Goal: Task Accomplishment & Management: Complete application form

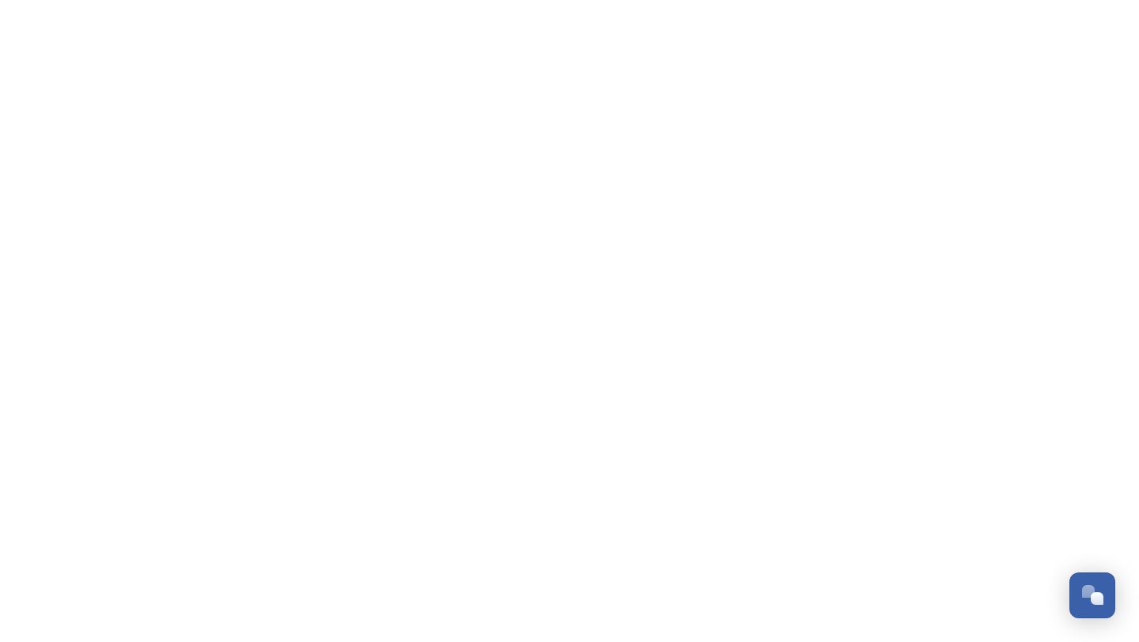
scroll to position [698, 0]
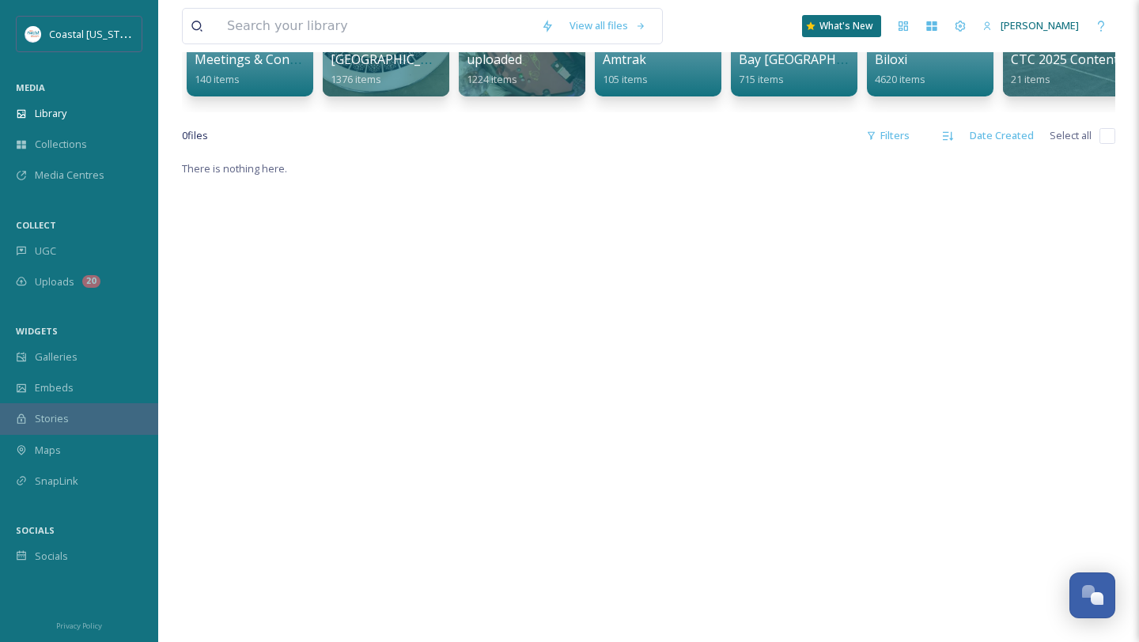
scroll to position [248, 0]
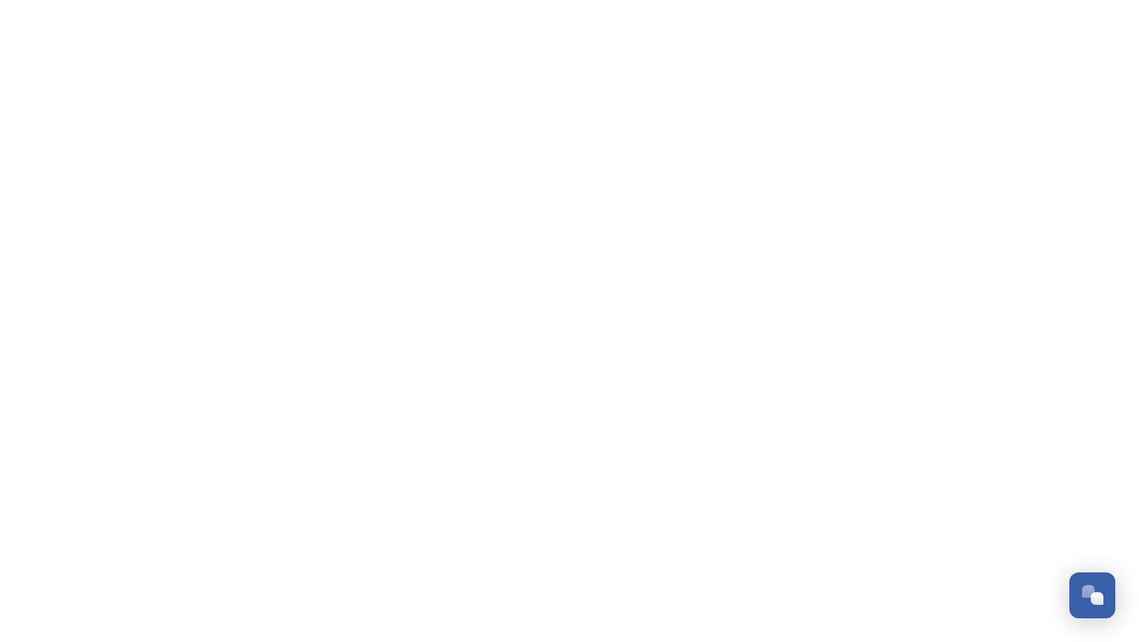
scroll to position [744, 0]
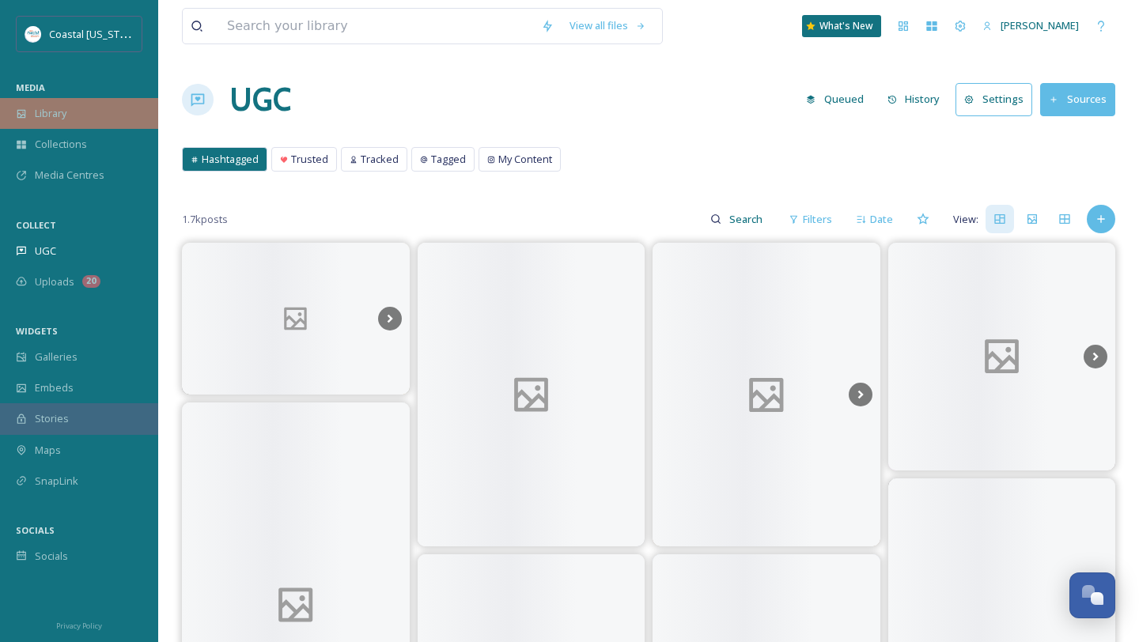
click at [63, 115] on span "Library" at bounding box center [51, 113] width 32 height 15
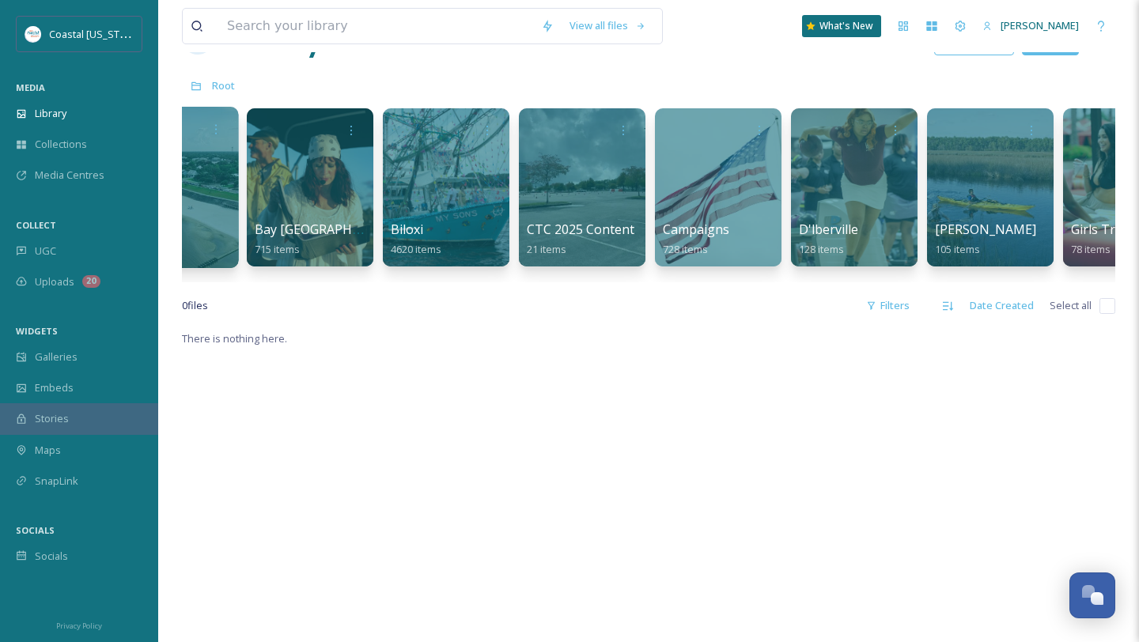
scroll to position [0, 504]
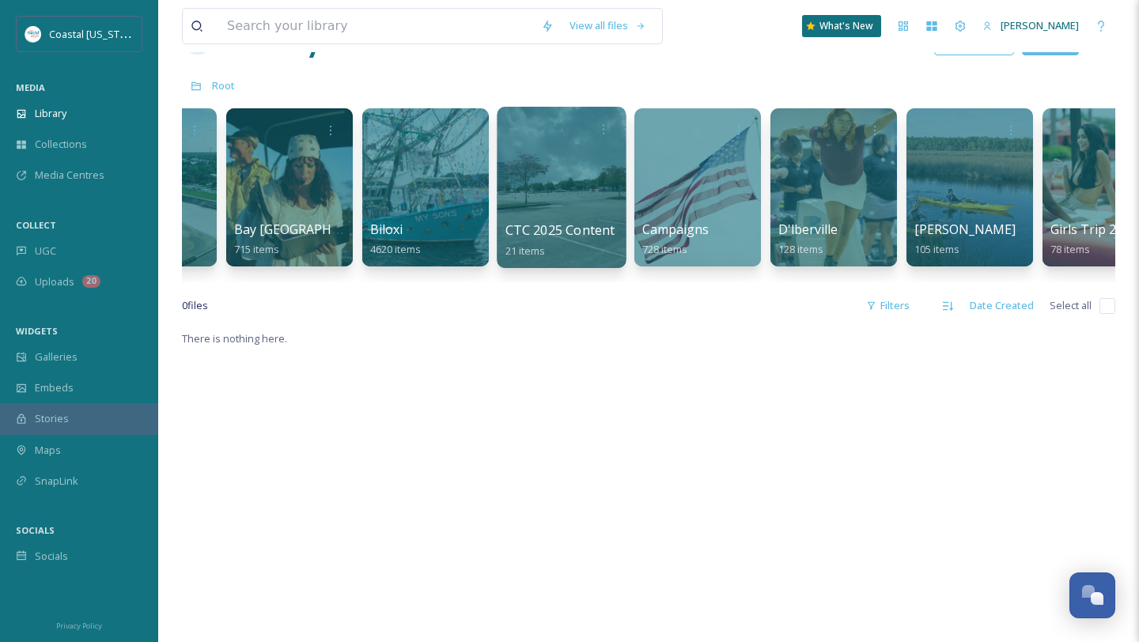
click at [507, 200] on div at bounding box center [561, 187] width 129 height 161
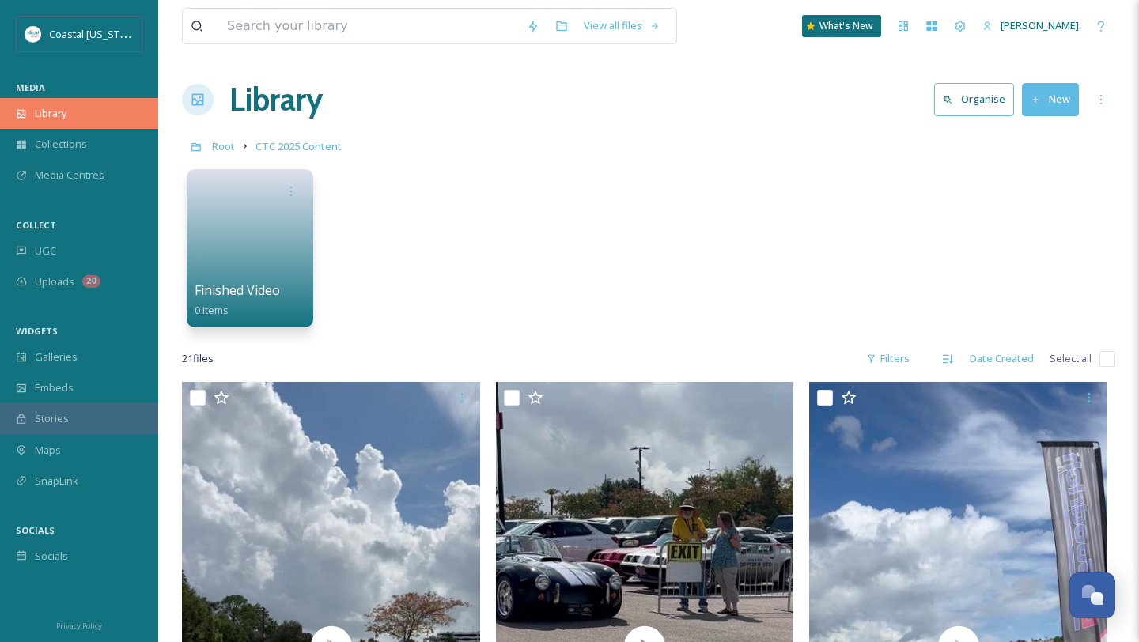
click at [76, 104] on div "Library" at bounding box center [79, 113] width 158 height 31
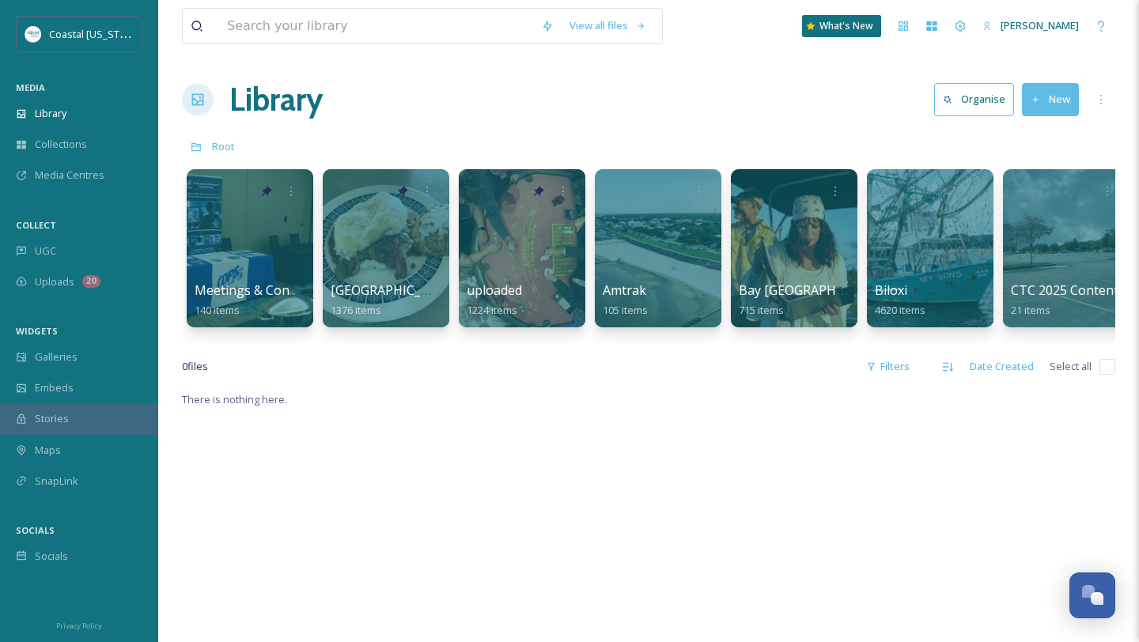
scroll to position [0, 21]
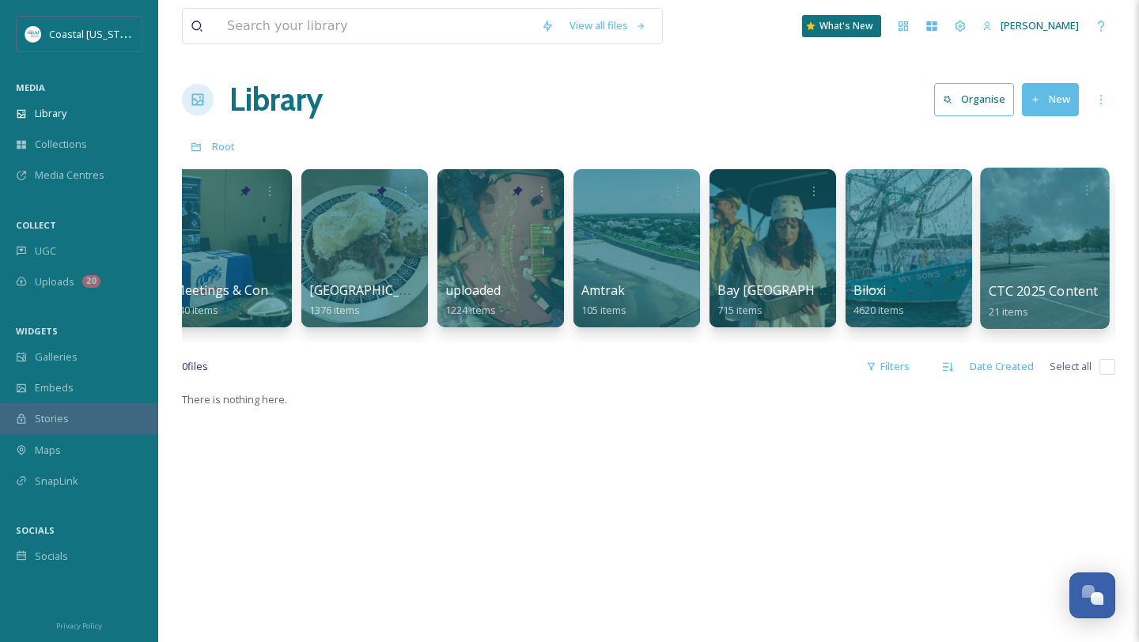
click at [1010, 278] on div at bounding box center [1044, 248] width 129 height 161
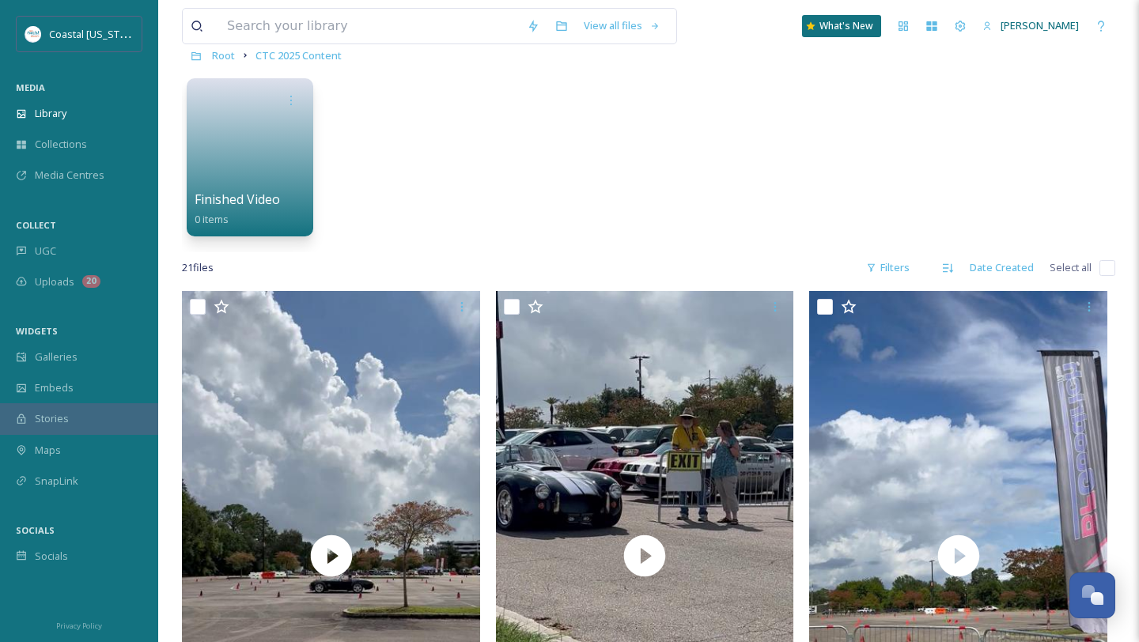
scroll to position [238, 0]
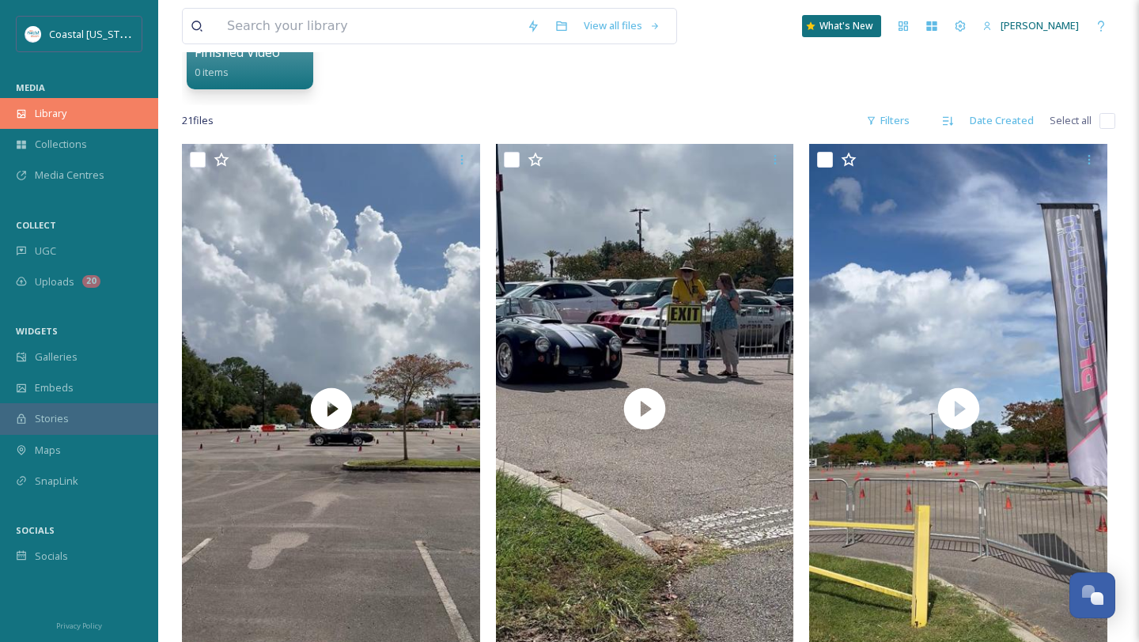
click at [76, 120] on div "Library" at bounding box center [79, 113] width 158 height 31
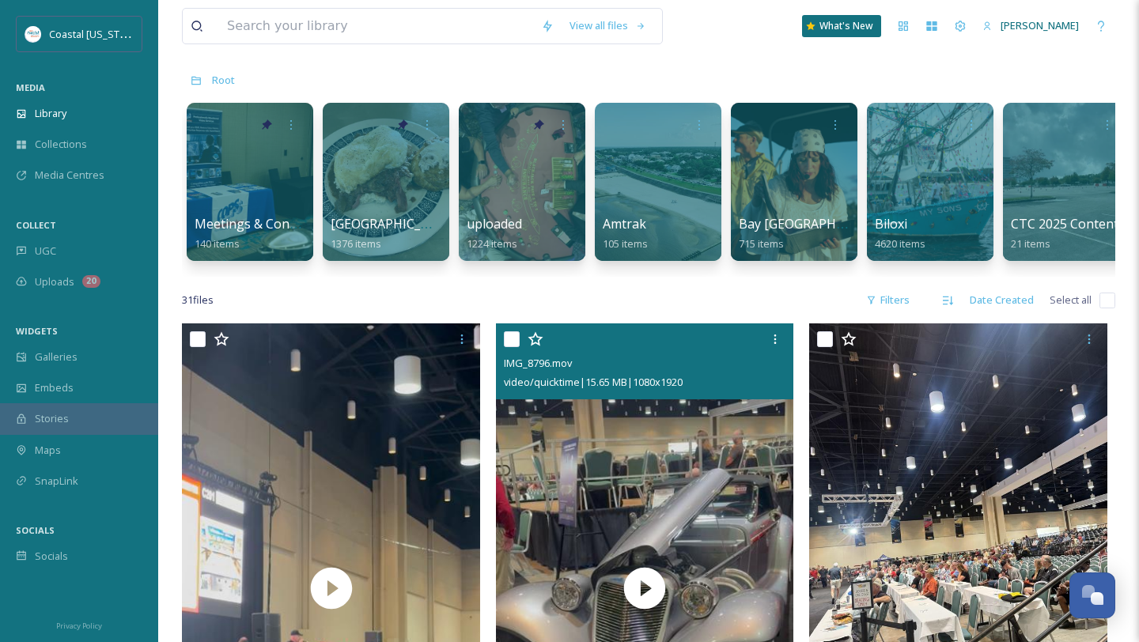
scroll to position [63, 0]
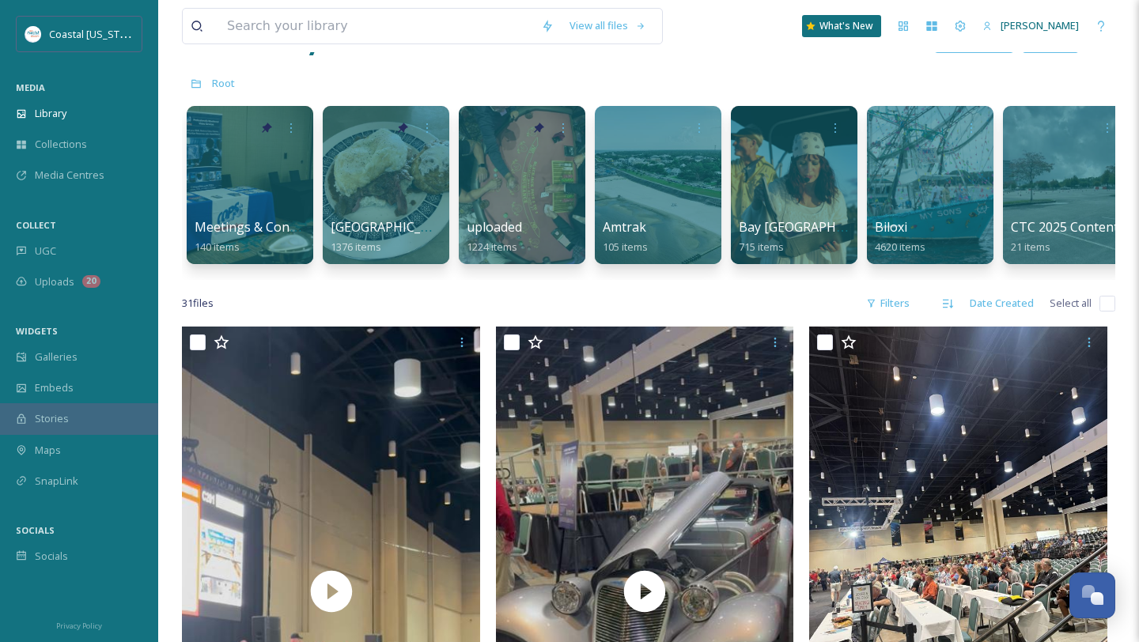
click at [1100, 304] on input "checkbox" at bounding box center [1107, 304] width 16 height 16
checkbox input "true"
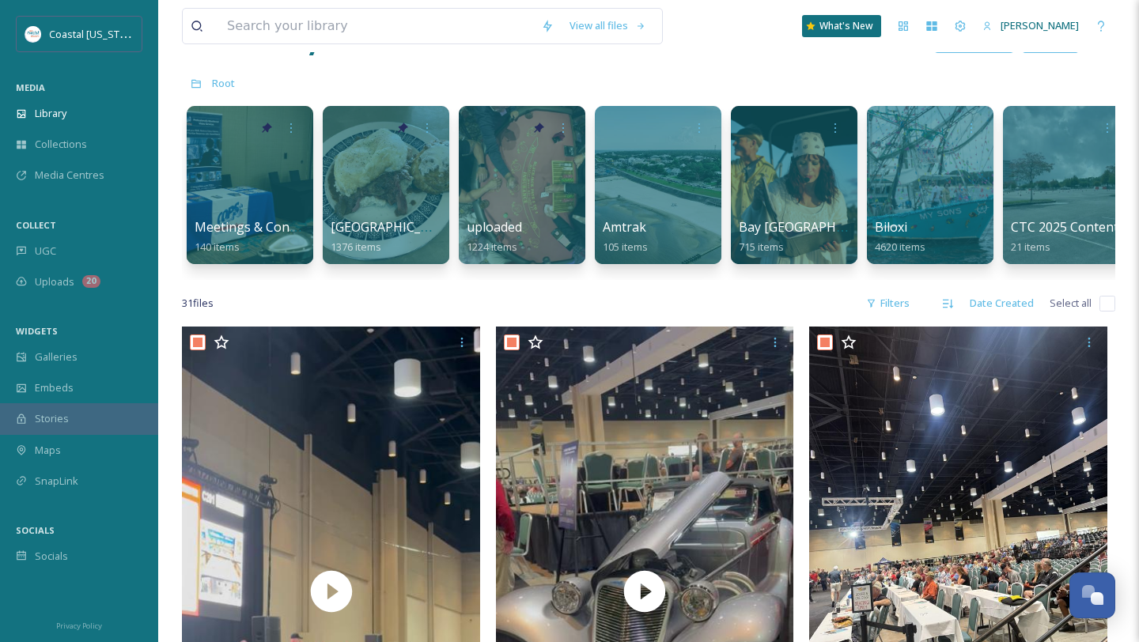
checkbox input "true"
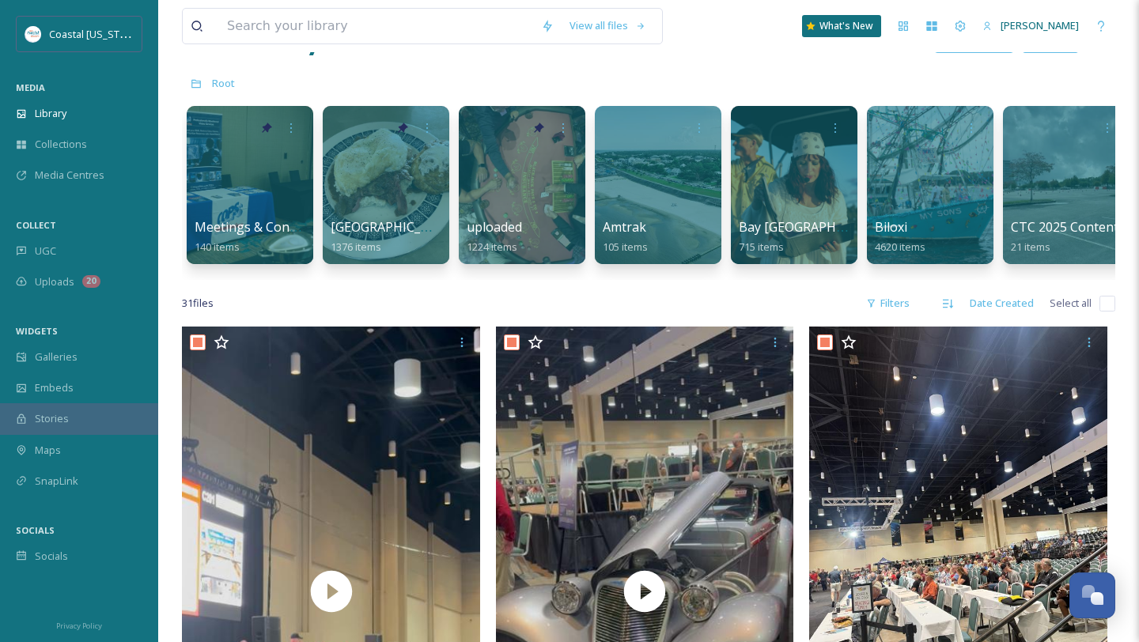
checkbox input "true"
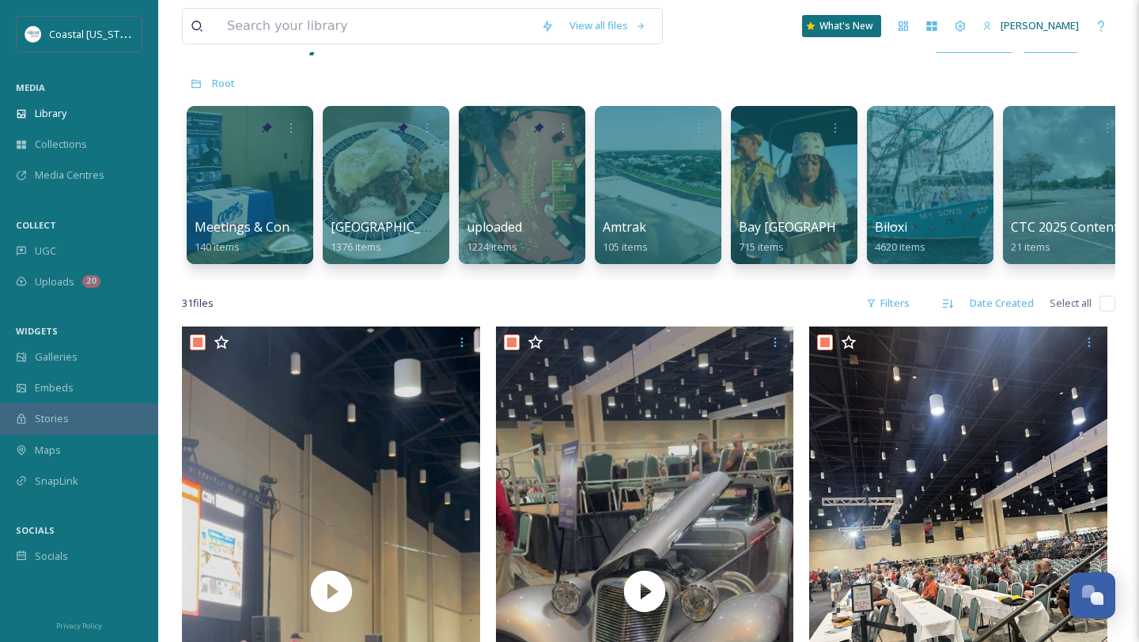
checkbox input "true"
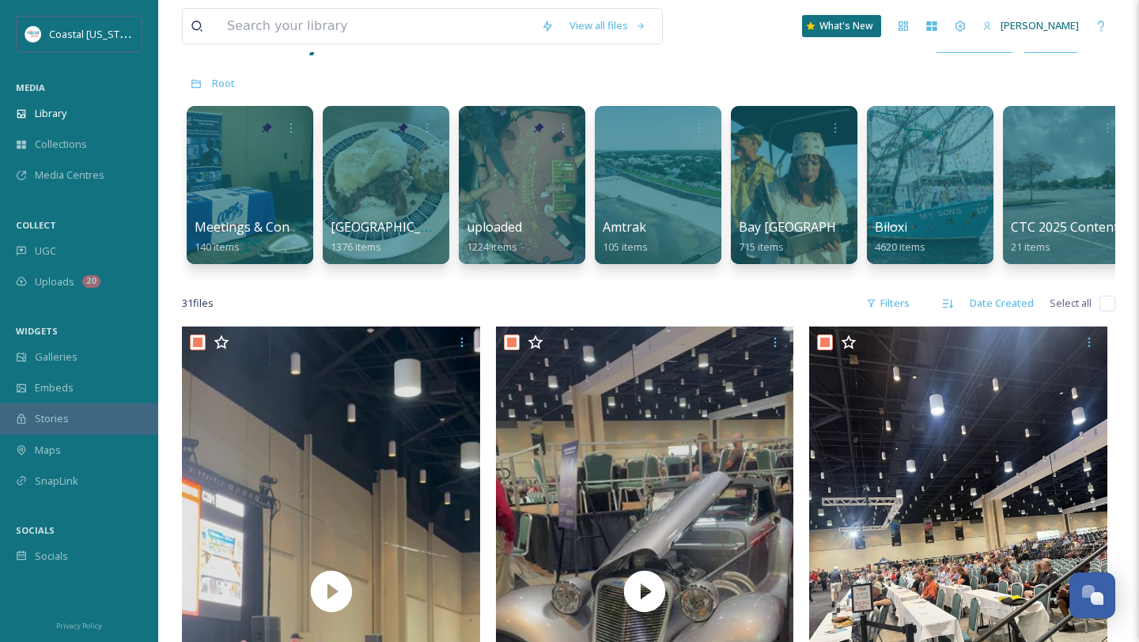
checkbox input "true"
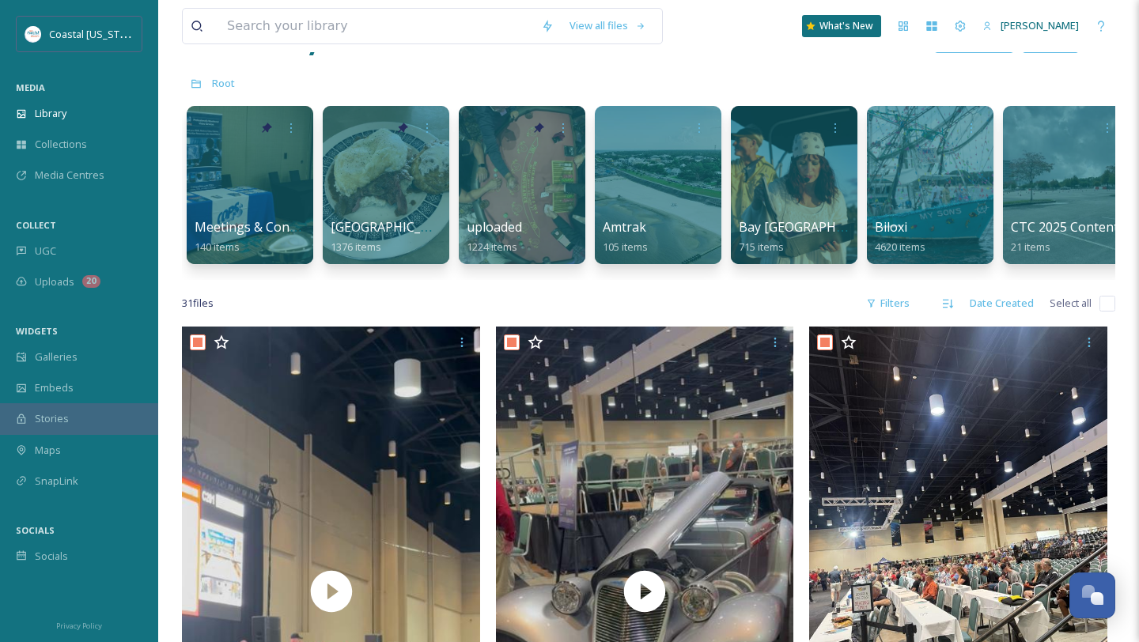
checkbox input "true"
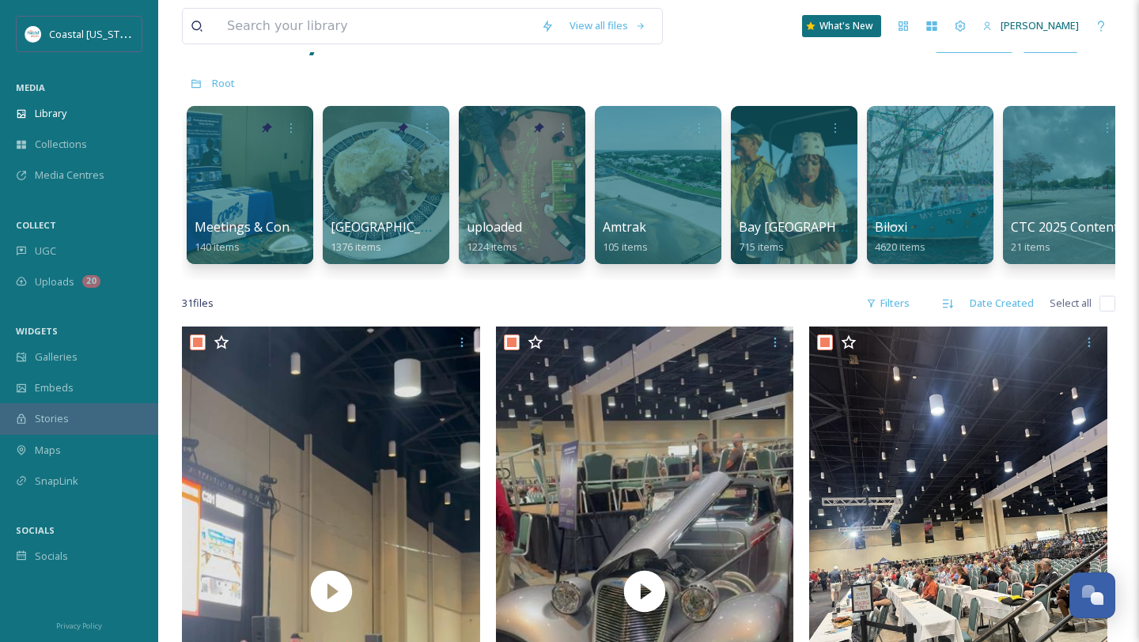
checkbox input "true"
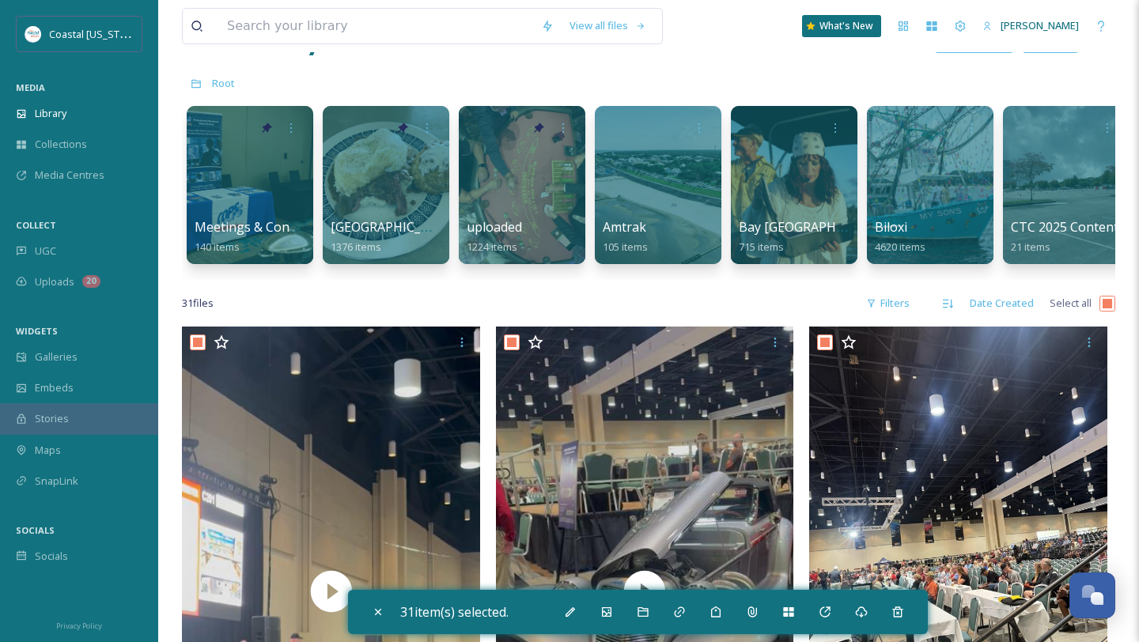
click at [1113, 306] on input "checkbox" at bounding box center [1107, 304] width 16 height 16
checkbox input "false"
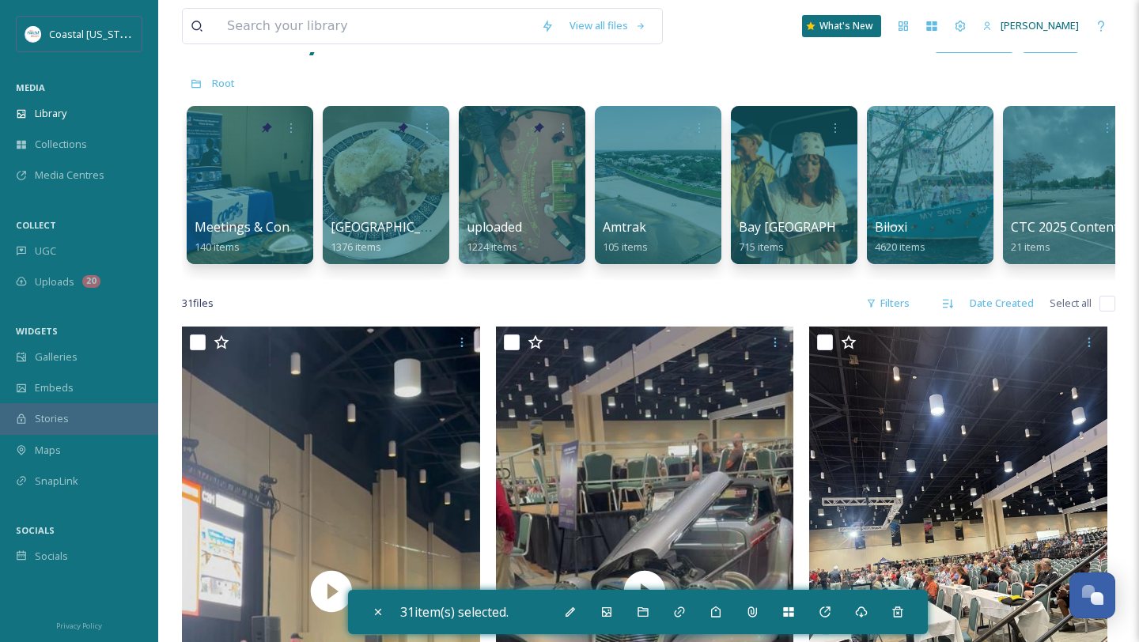
checkbox input "false"
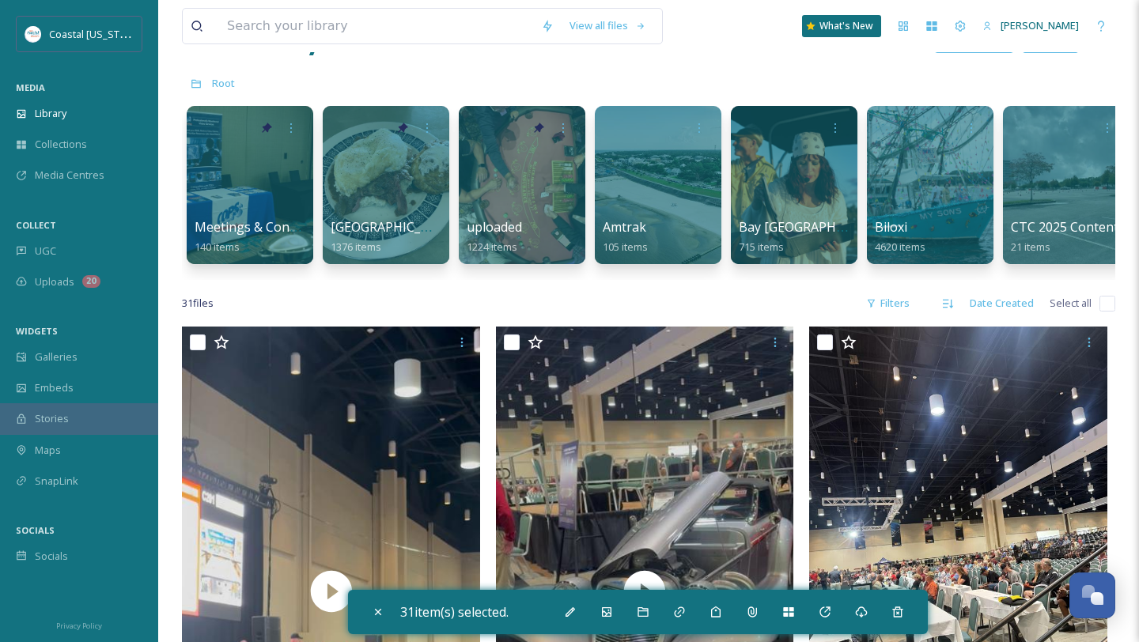
checkbox input "false"
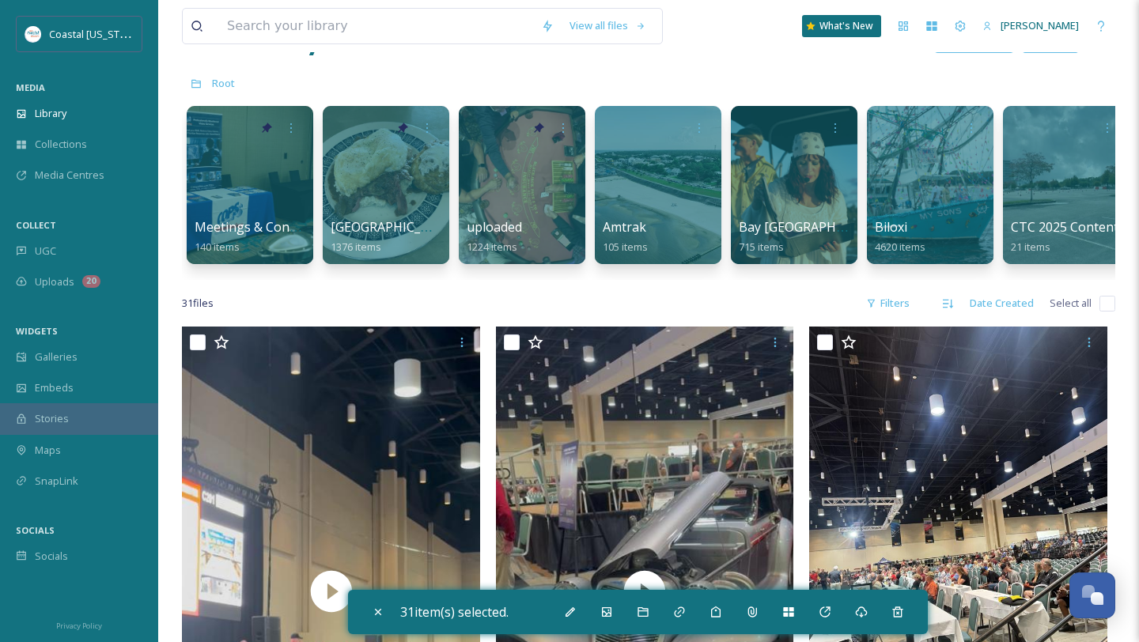
checkbox input "false"
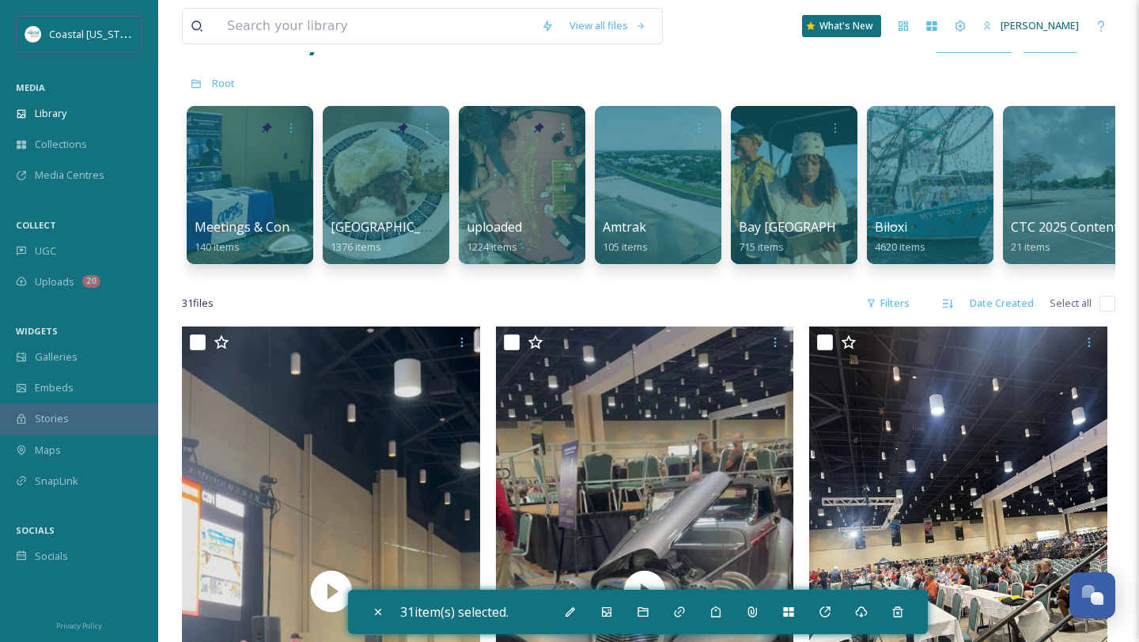
checkbox input "false"
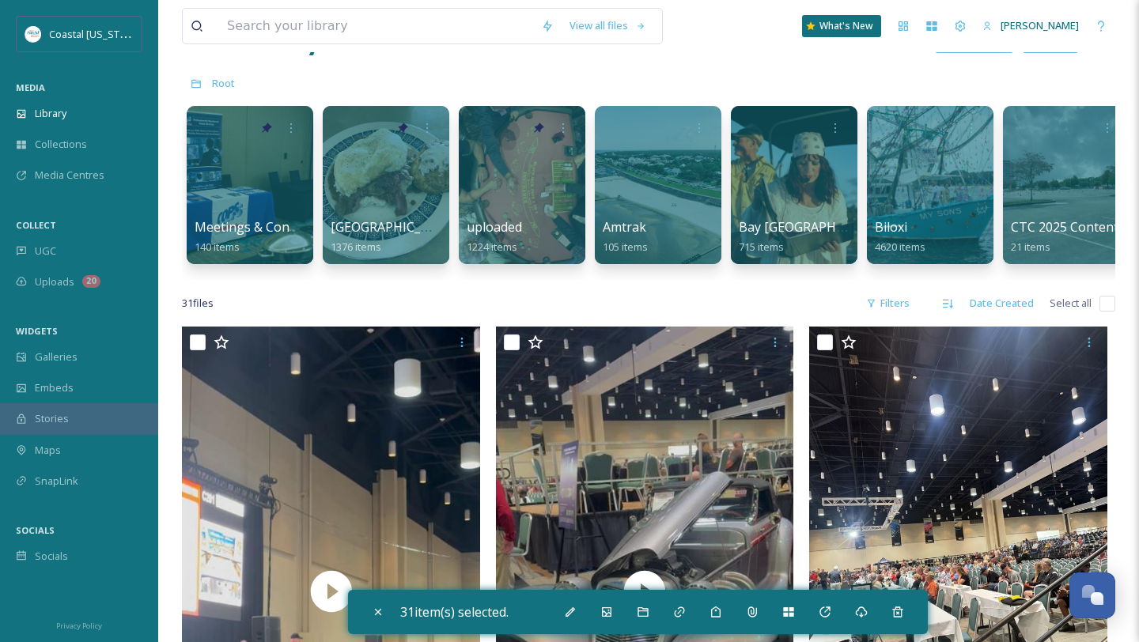
checkbox input "false"
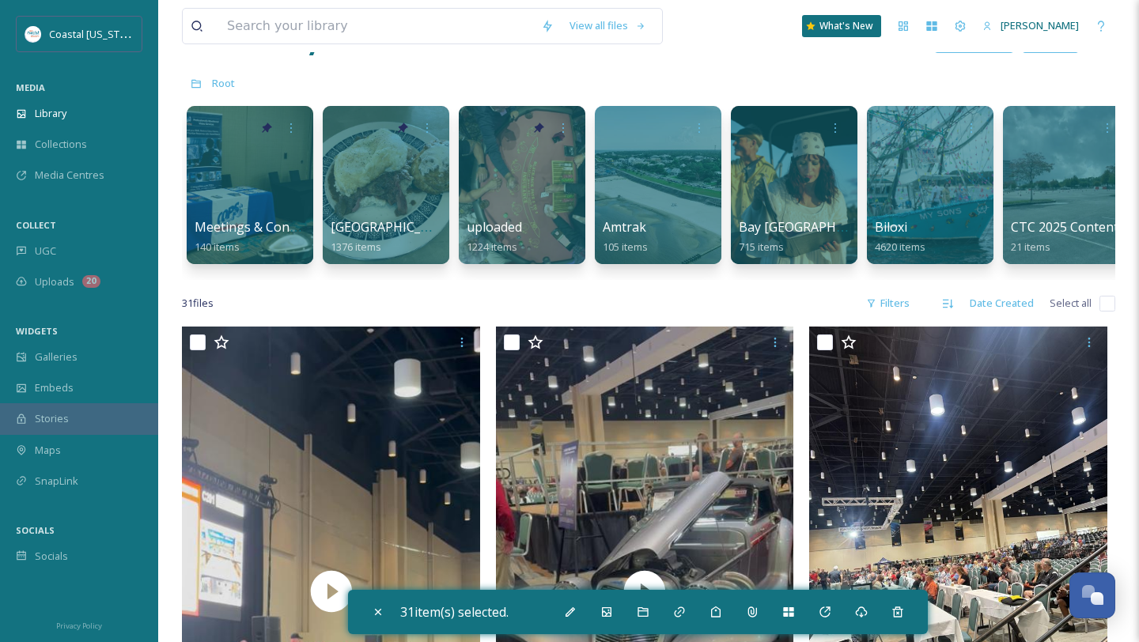
checkbox input "false"
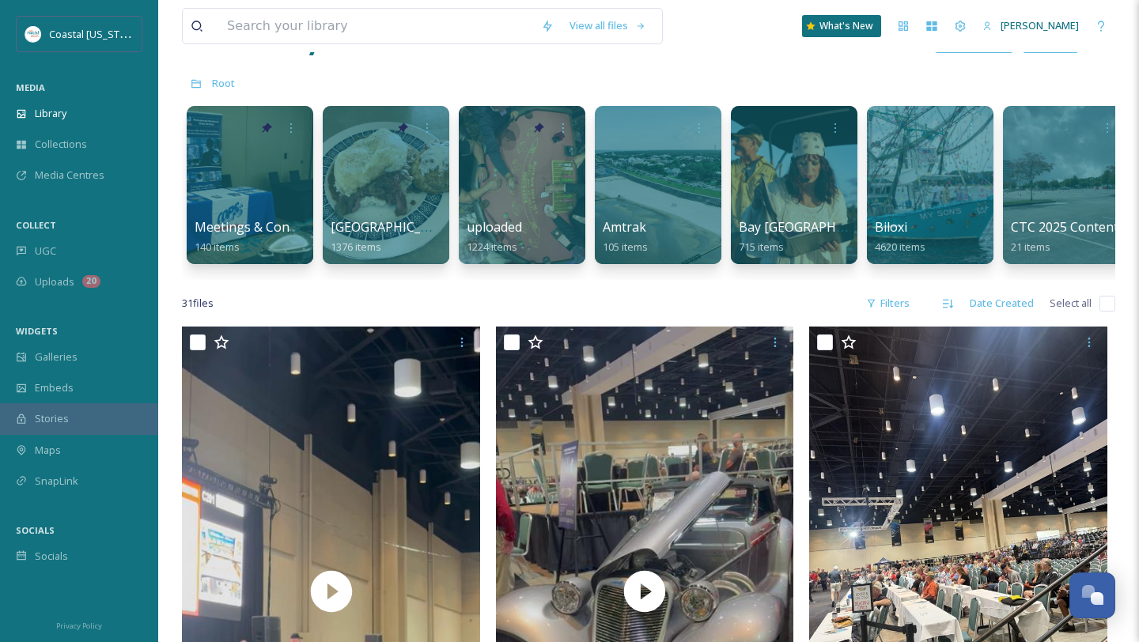
click at [1113, 306] on input "checkbox" at bounding box center [1107, 304] width 16 height 16
checkbox input "true"
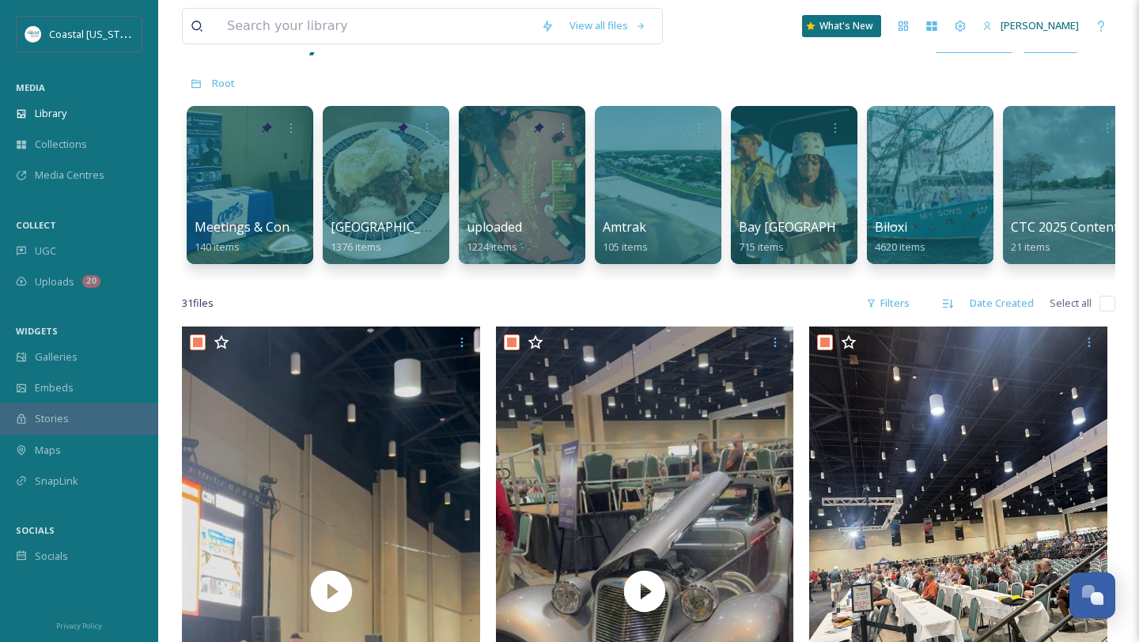
checkbox input "true"
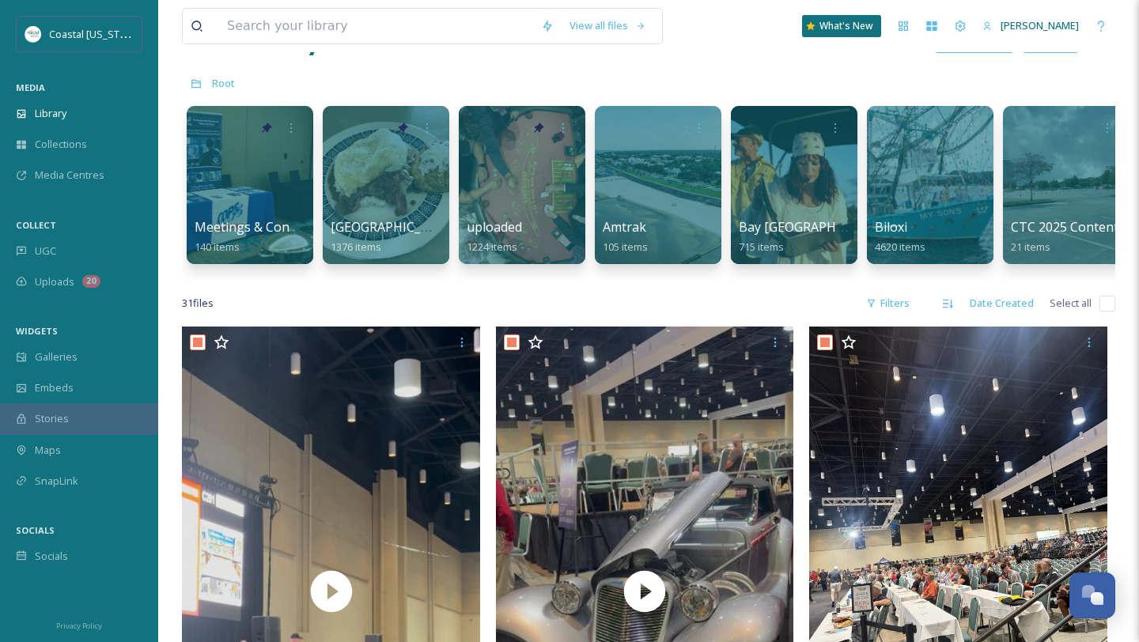
checkbox input "true"
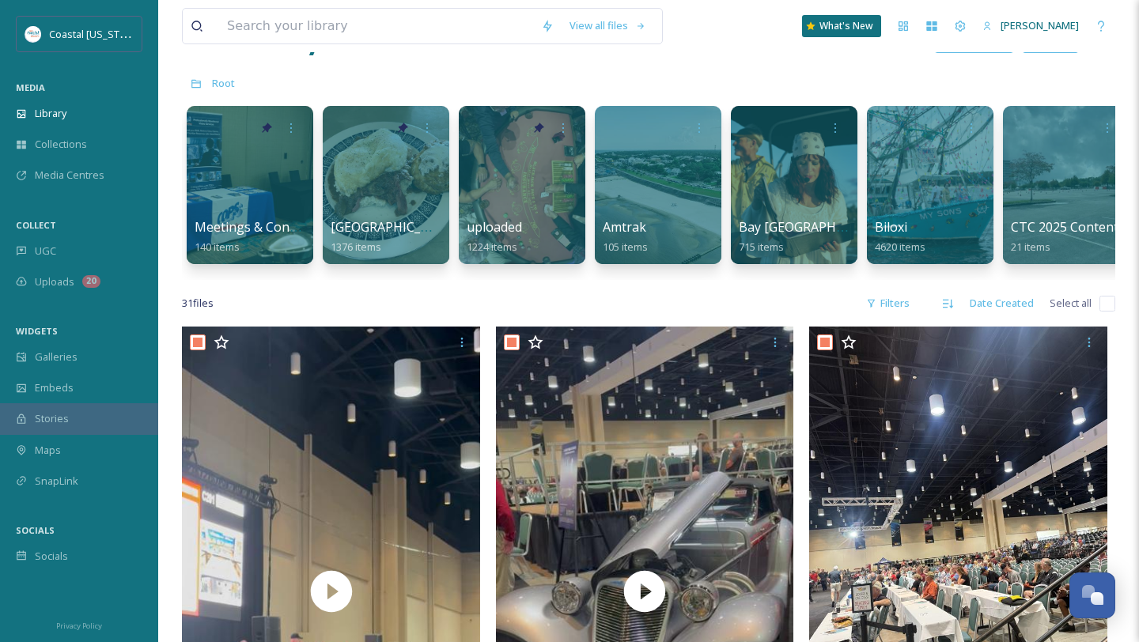
checkbox input "true"
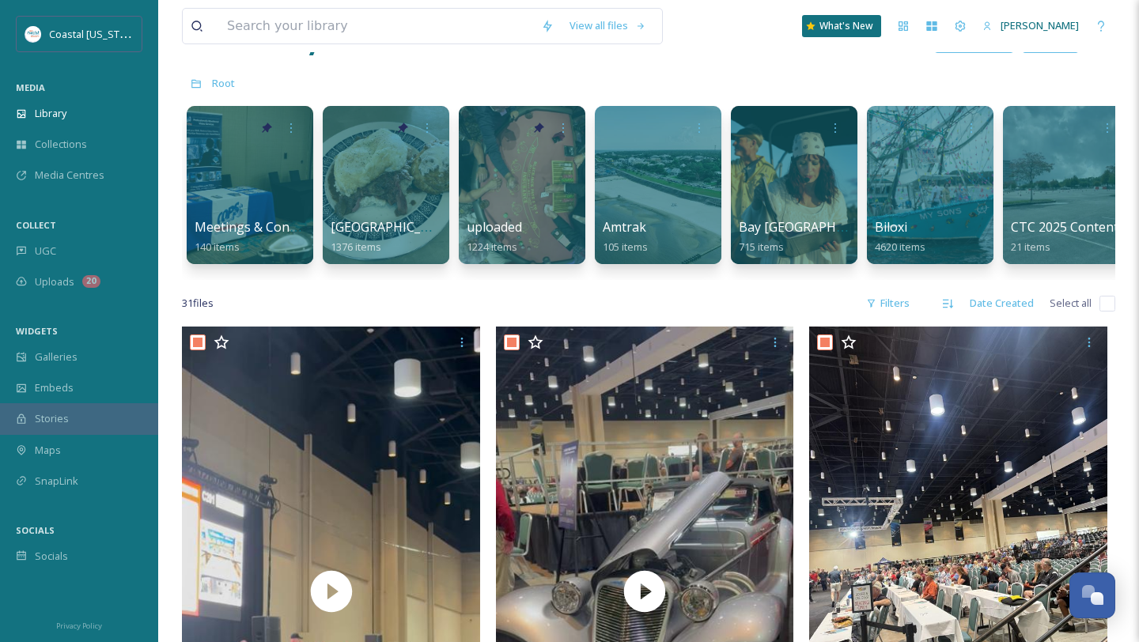
checkbox input "true"
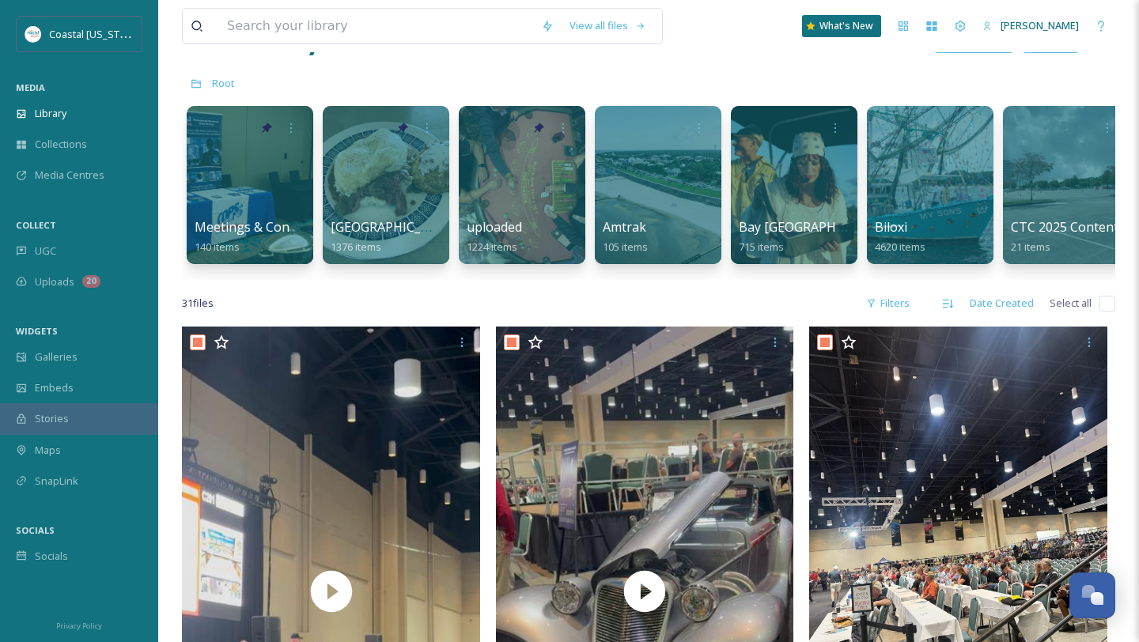
checkbox input "true"
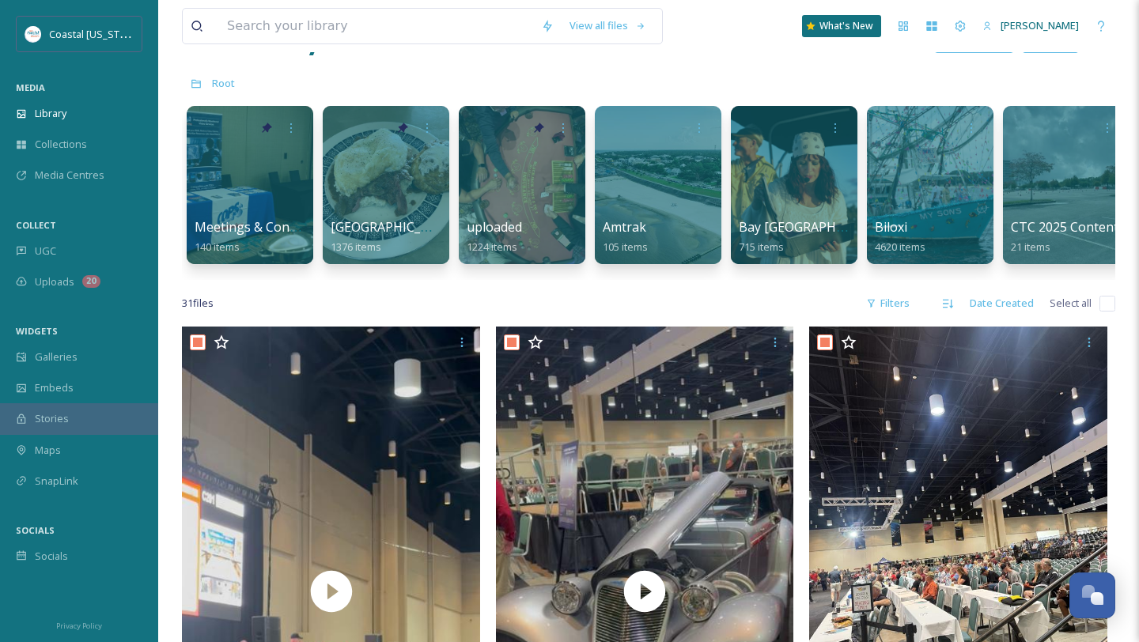
checkbox input "true"
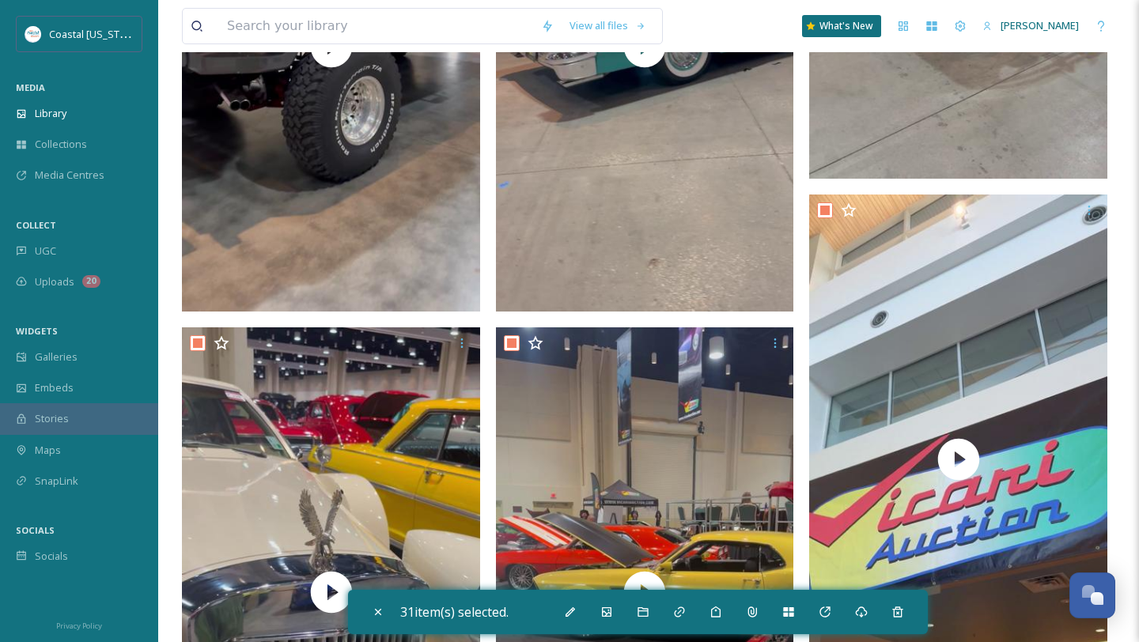
scroll to position [4943, 0]
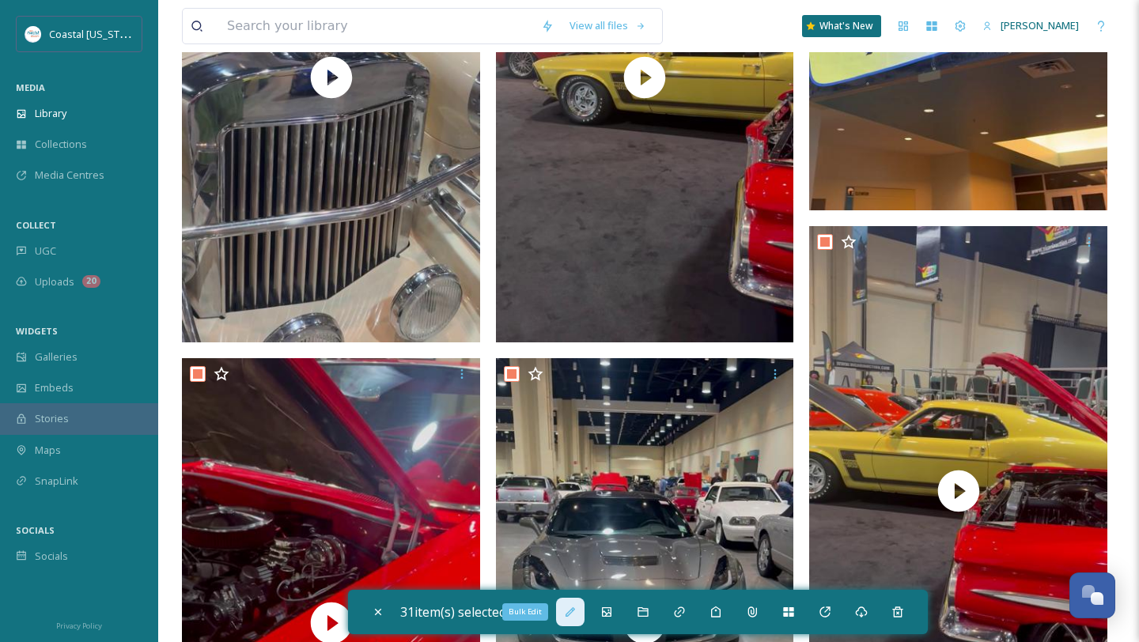
click at [570, 612] on icon at bounding box center [570, 612] width 13 height 13
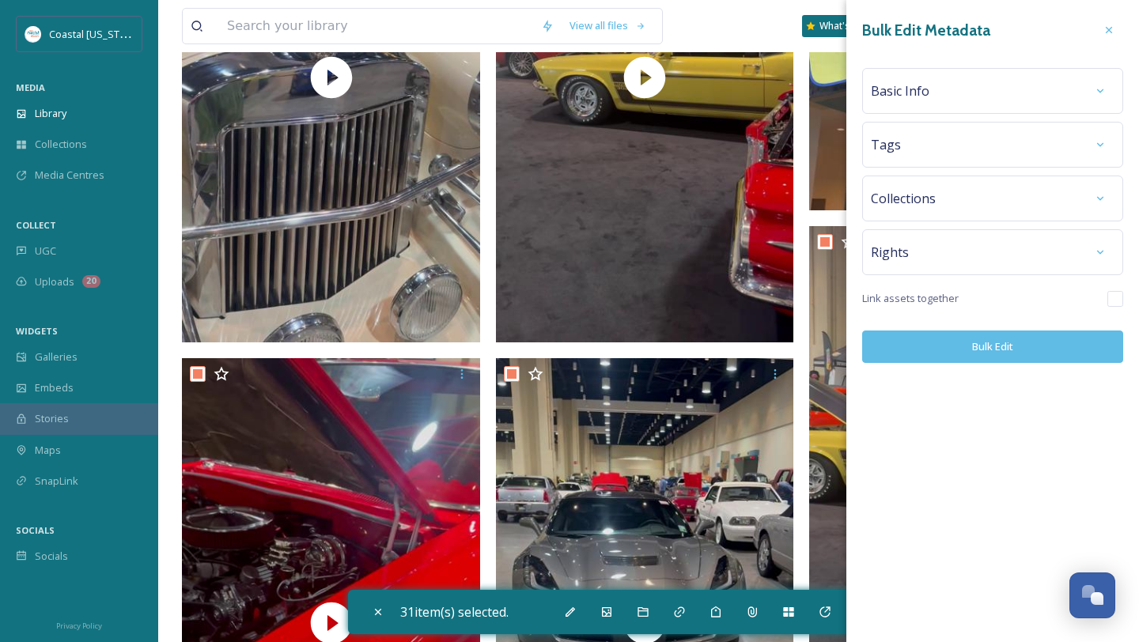
click at [946, 93] on div "Basic Info" at bounding box center [992, 91] width 244 height 28
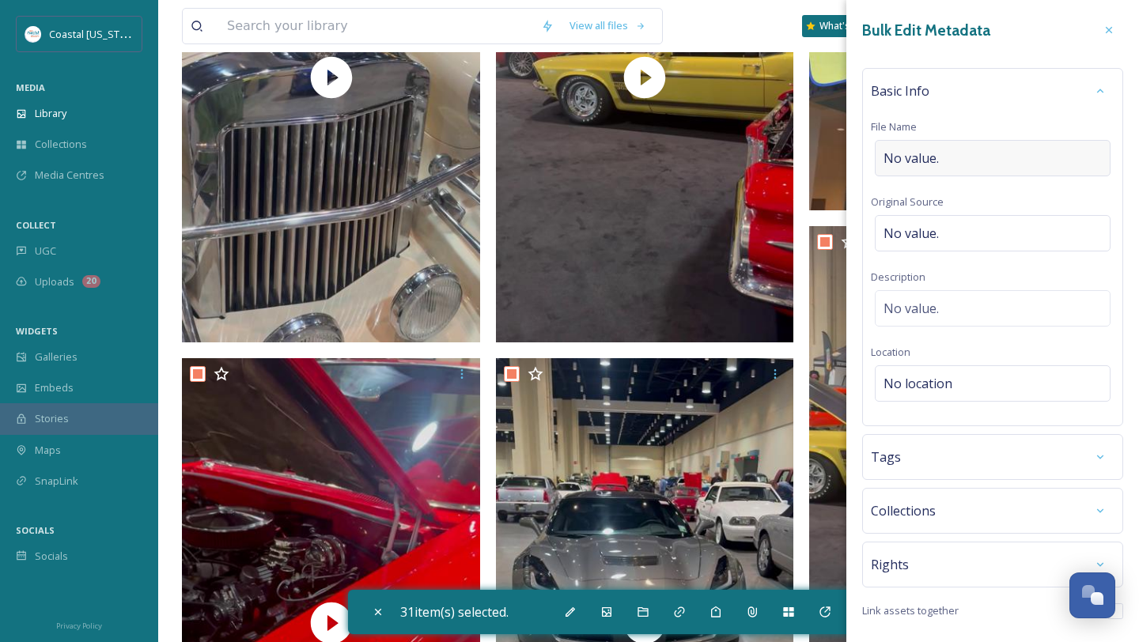
click at [935, 169] on div "No value." at bounding box center [992, 158] width 236 height 36
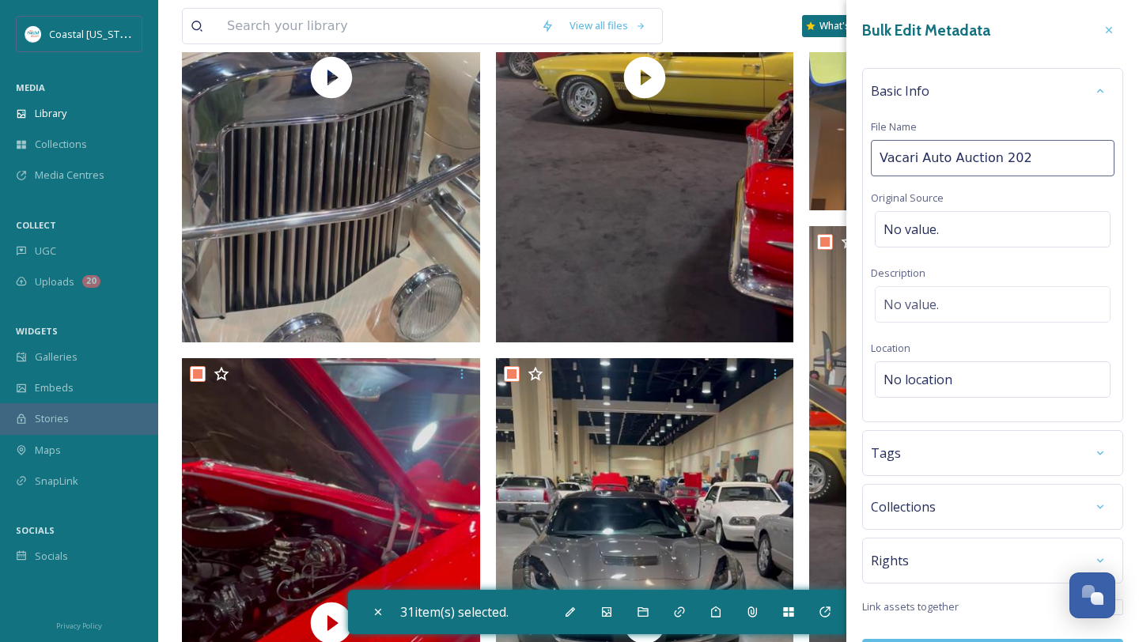
type input "Vacari Auto Auction 2025"
click at [897, 158] on span "Vacari Auto Auction 2025" at bounding box center [957, 158] width 148 height 19
click at [891, 158] on input "Vacari Auto Auction 2025" at bounding box center [992, 158] width 244 height 36
type input "Vicari Auto Auction 2025"
click at [969, 221] on div "No value." at bounding box center [992, 229] width 236 height 36
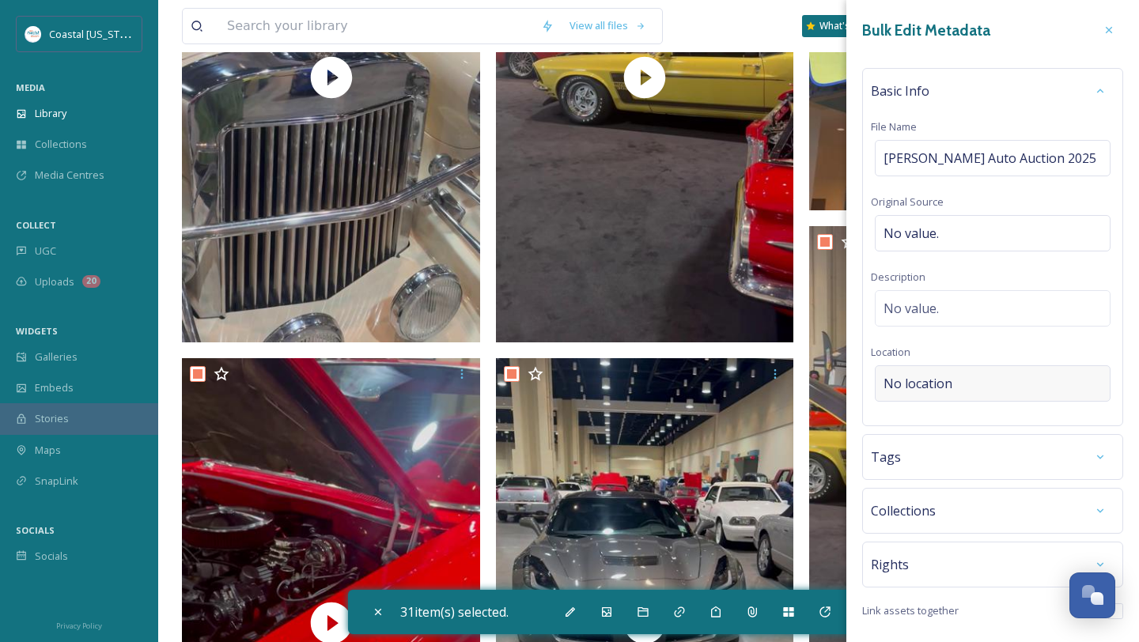
click at [921, 369] on div "No location" at bounding box center [992, 383] width 236 height 36
click at [917, 379] on input at bounding box center [992, 383] width 234 height 35
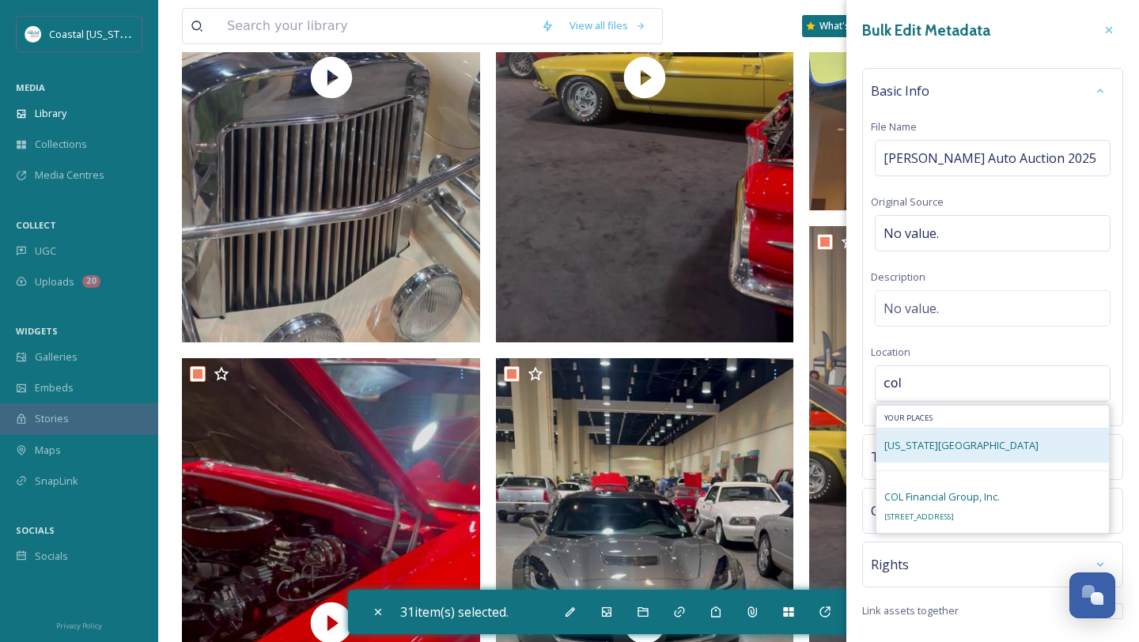
type input "col"
click at [949, 434] on div "Mississippi Coast Coliseum and Convention Center" at bounding box center [992, 445] width 232 height 35
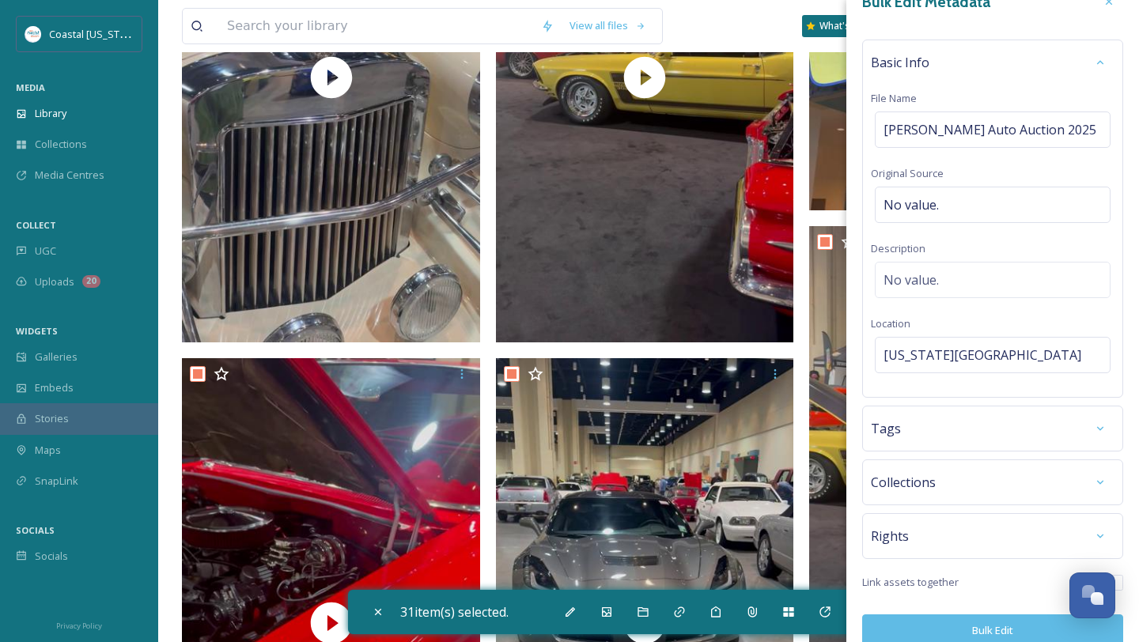
scroll to position [32, 0]
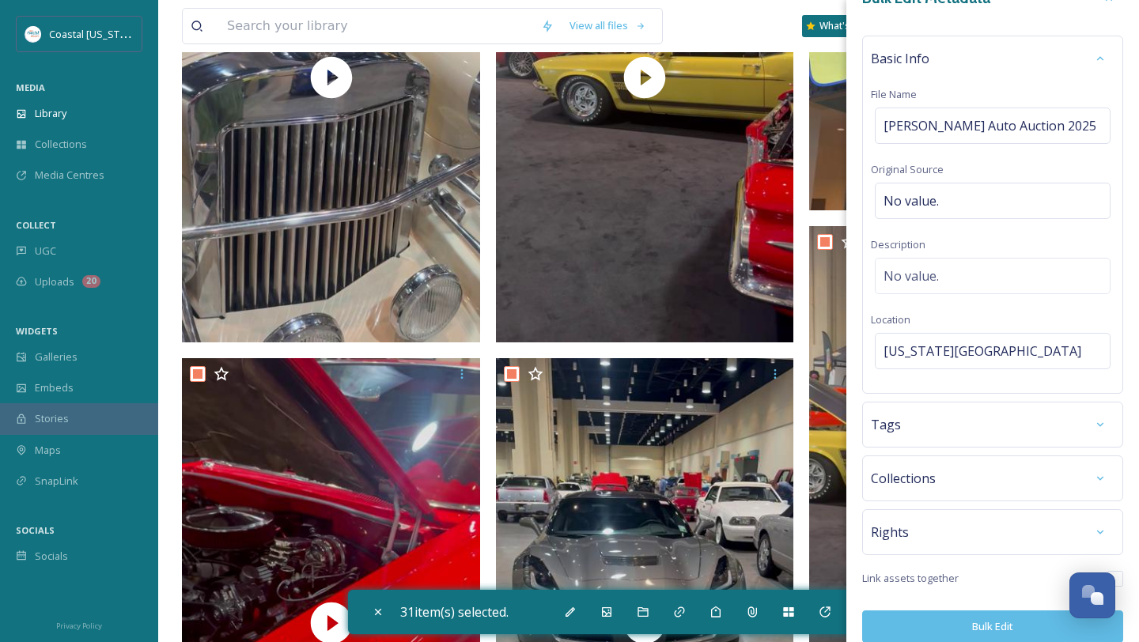
click at [950, 436] on div "Tags" at bounding box center [992, 424] width 244 height 28
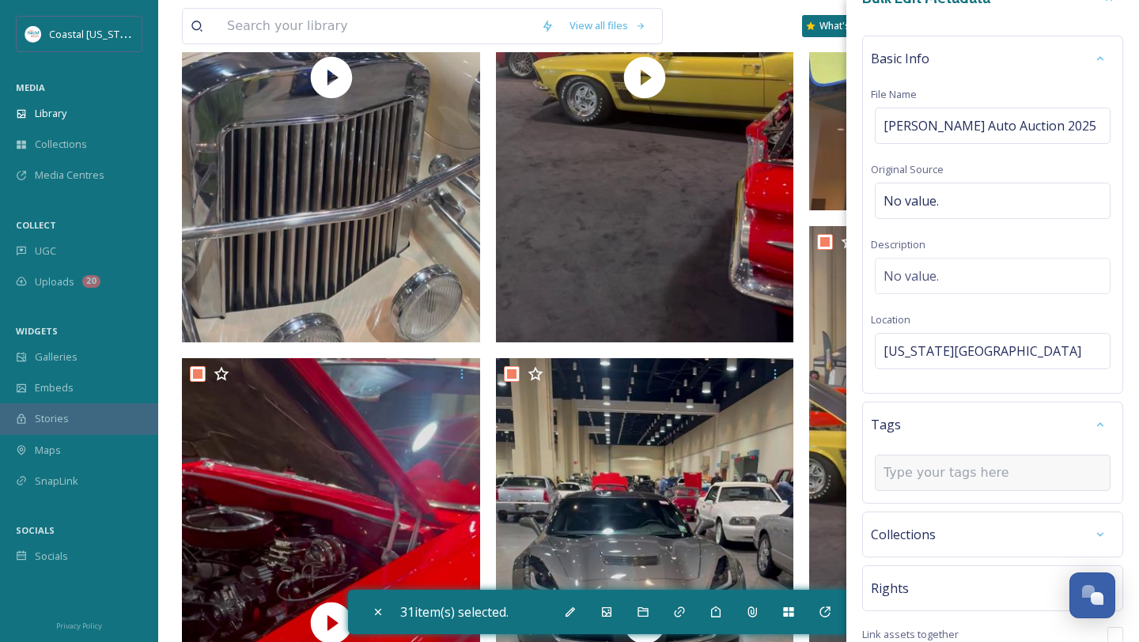
click at [935, 482] on input at bounding box center [962, 472] width 158 height 19
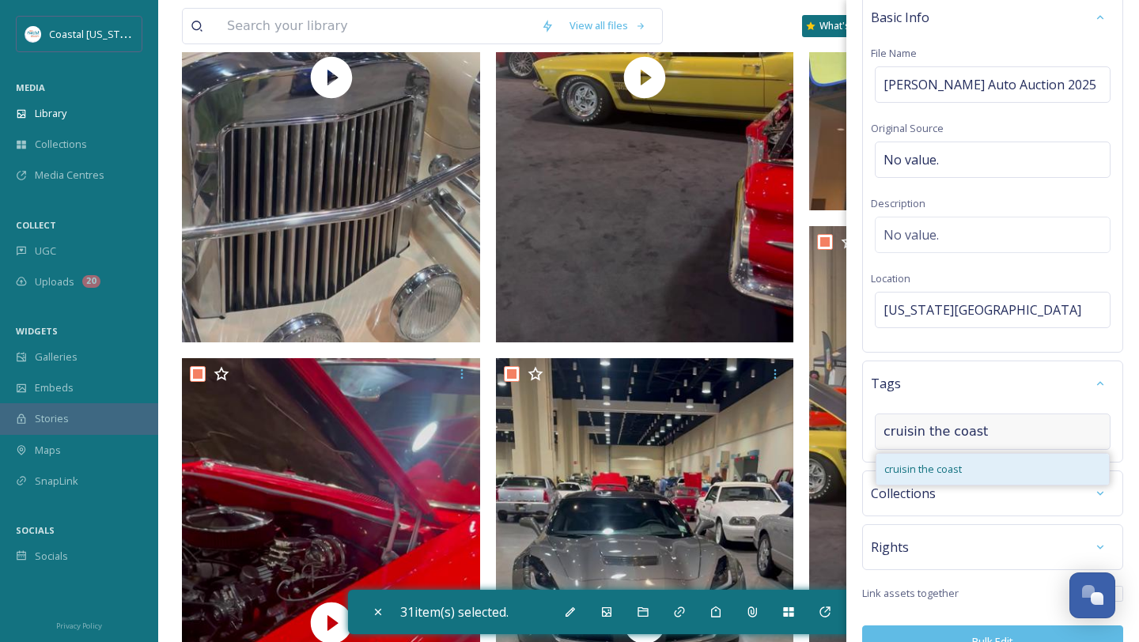
type input "cruisin the coast"
click at [957, 477] on span "cruisin the coast" at bounding box center [922, 469] width 77 height 15
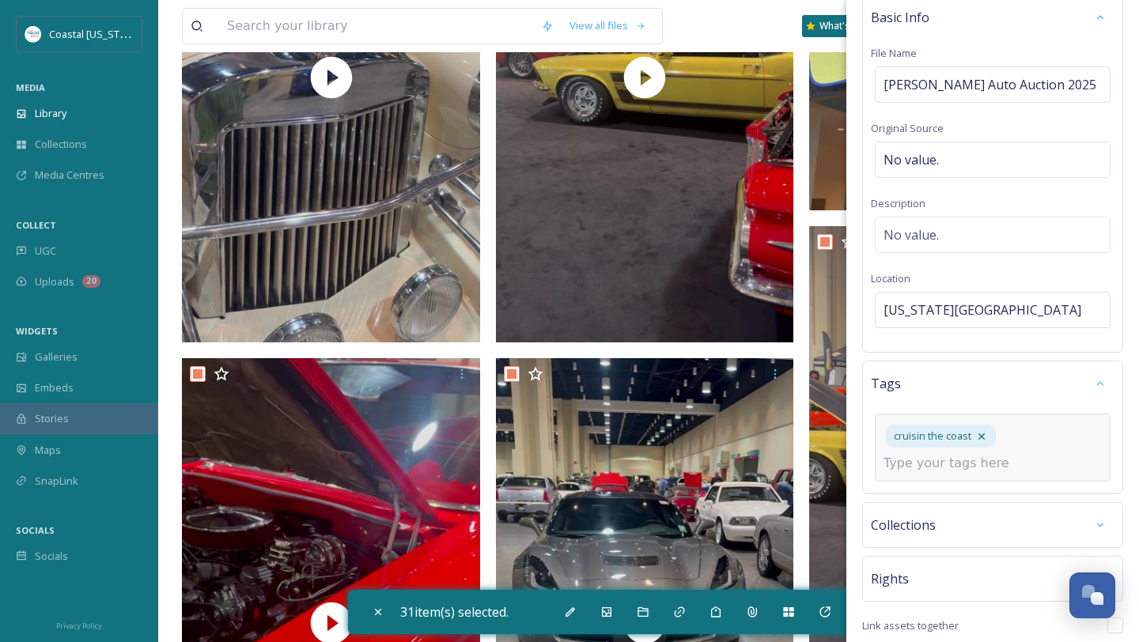
click at [957, 473] on input at bounding box center [962, 463] width 158 height 19
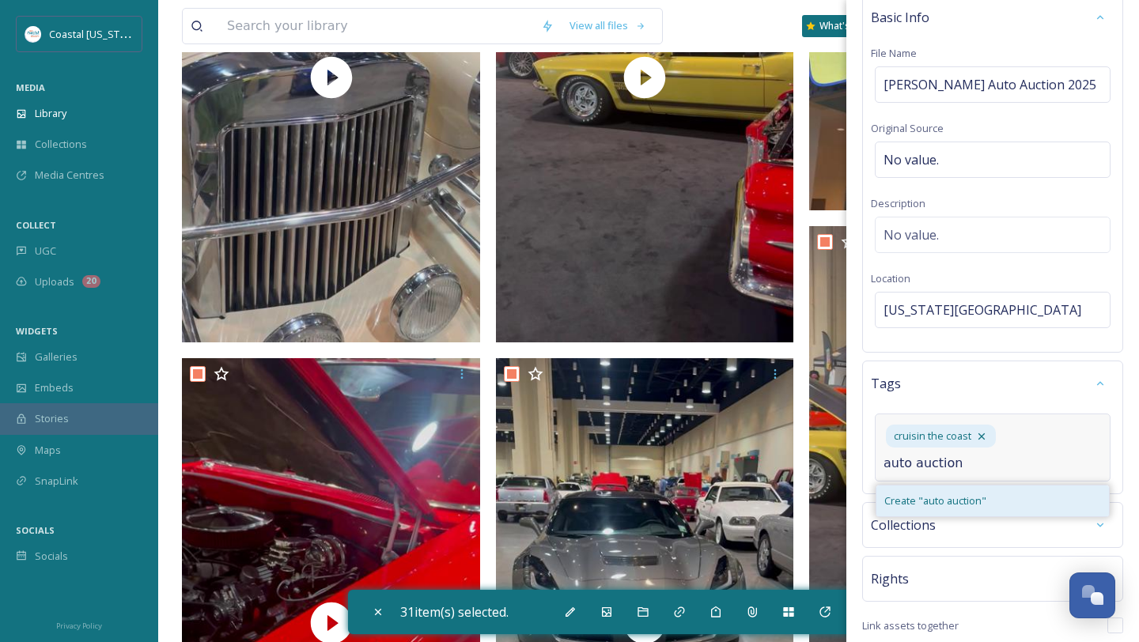
type input "auto auction"
click at [950, 508] on span "Create " auto auction "" at bounding box center [935, 500] width 102 height 15
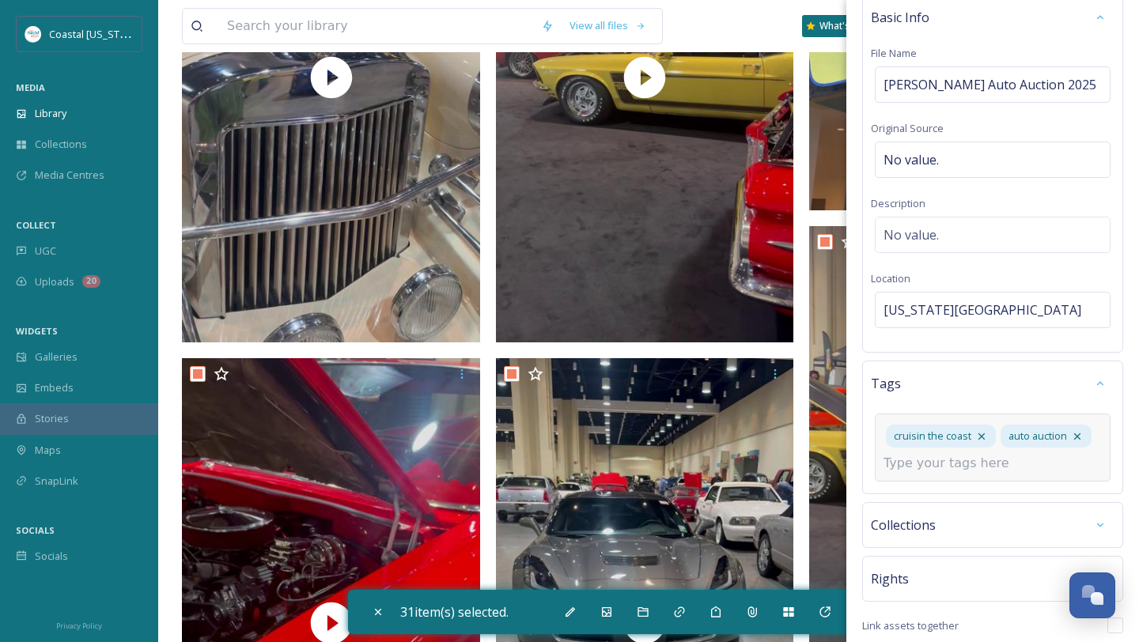
click at [1033, 478] on div "cruisin the coast auto auction" at bounding box center [992, 448] width 236 height 68
click at [985, 473] on input at bounding box center [962, 463] width 158 height 19
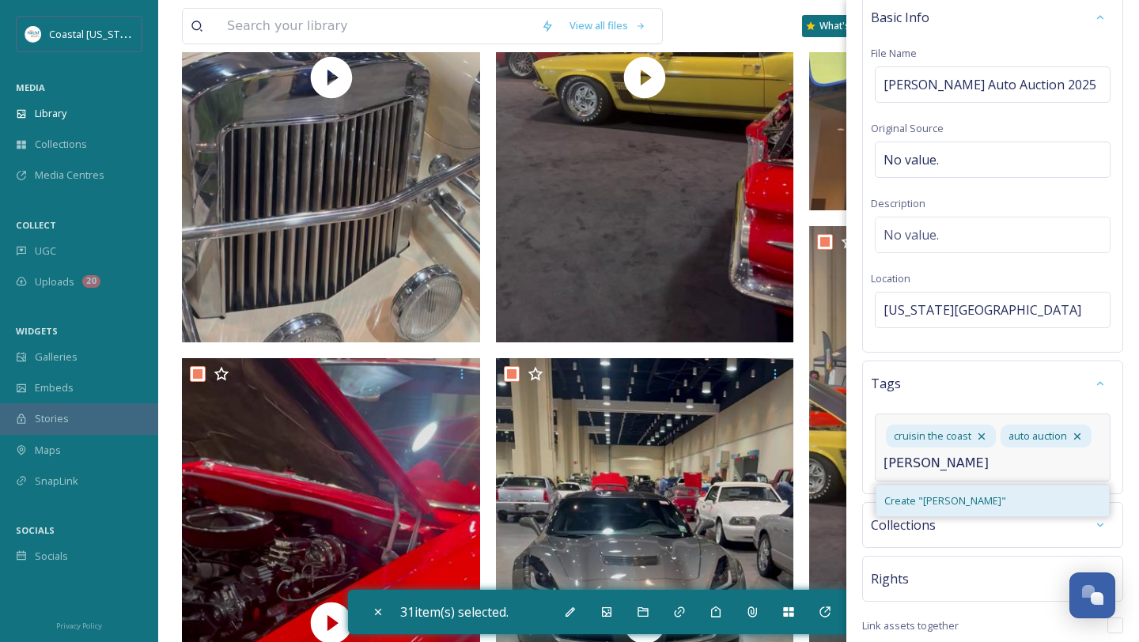
type input "vicari"
click at [978, 513] on div "Create " vicari "" at bounding box center [992, 500] width 232 height 31
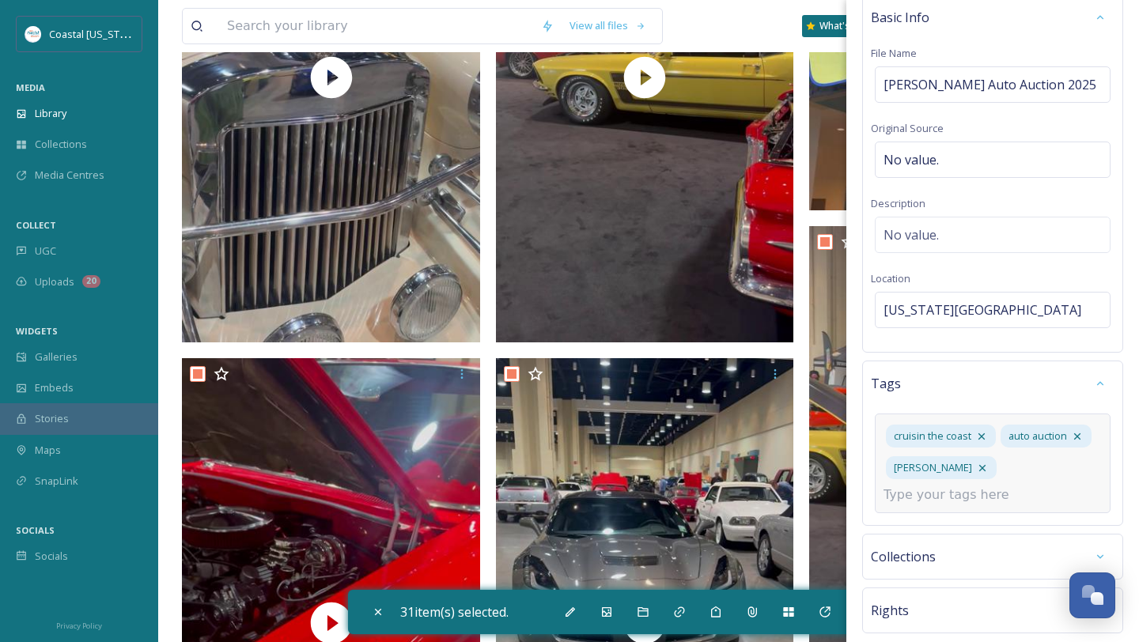
click at [976, 485] on input at bounding box center [962, 494] width 158 height 19
type input "v"
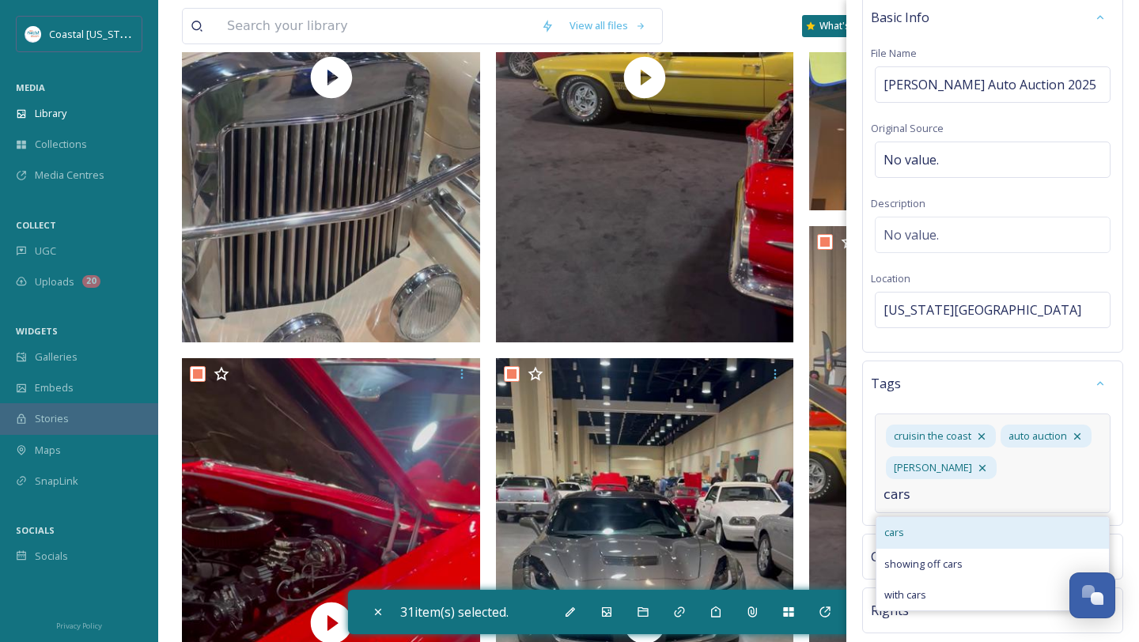
type input "cars"
click at [962, 527] on div "cars" at bounding box center [992, 532] width 232 height 31
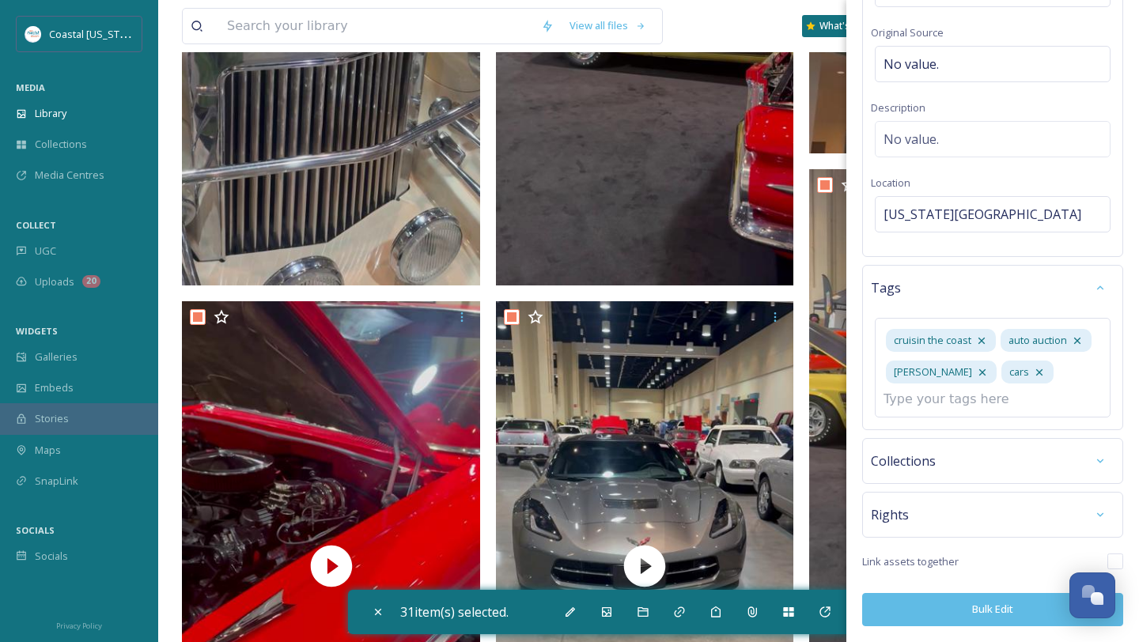
scroll to position [164, 0]
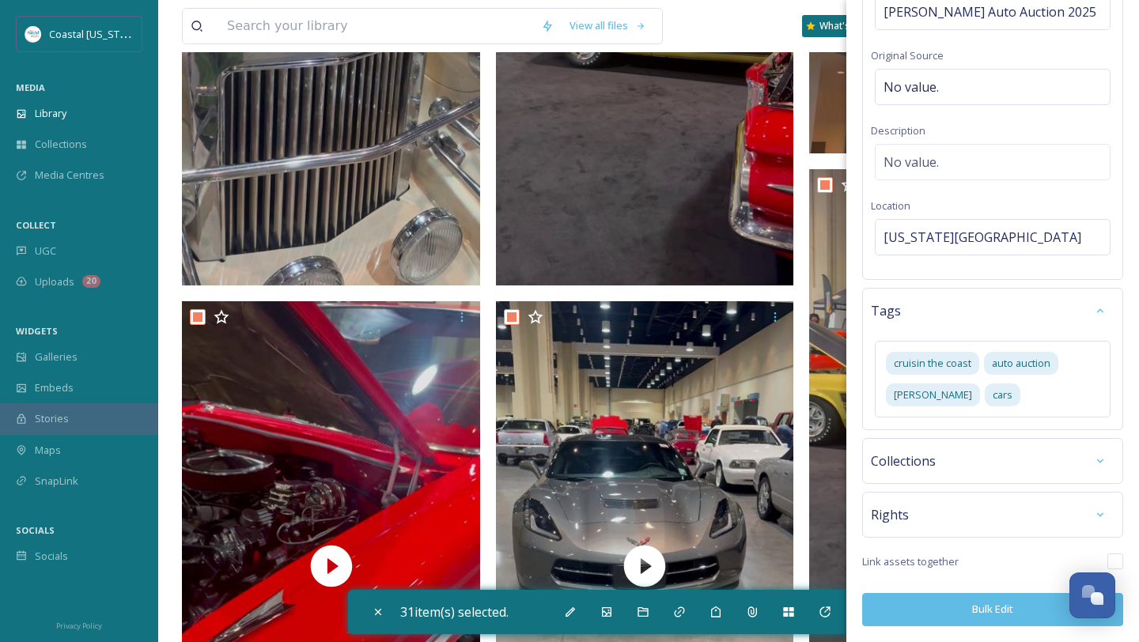
click at [970, 617] on button "Bulk Edit" at bounding box center [992, 609] width 261 height 32
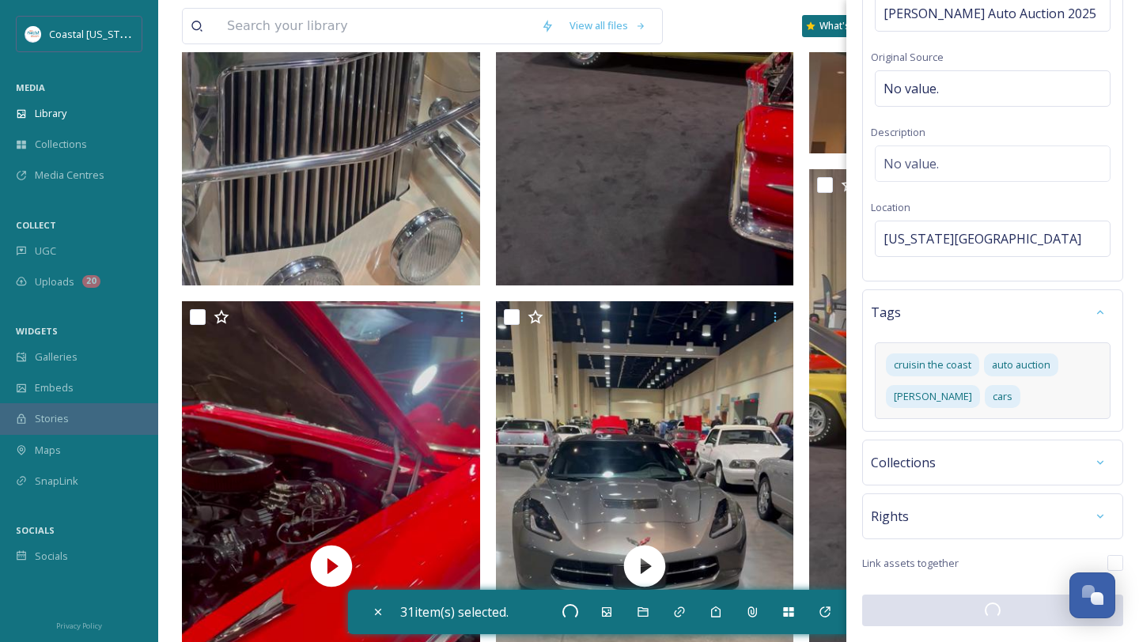
checkbox input "false"
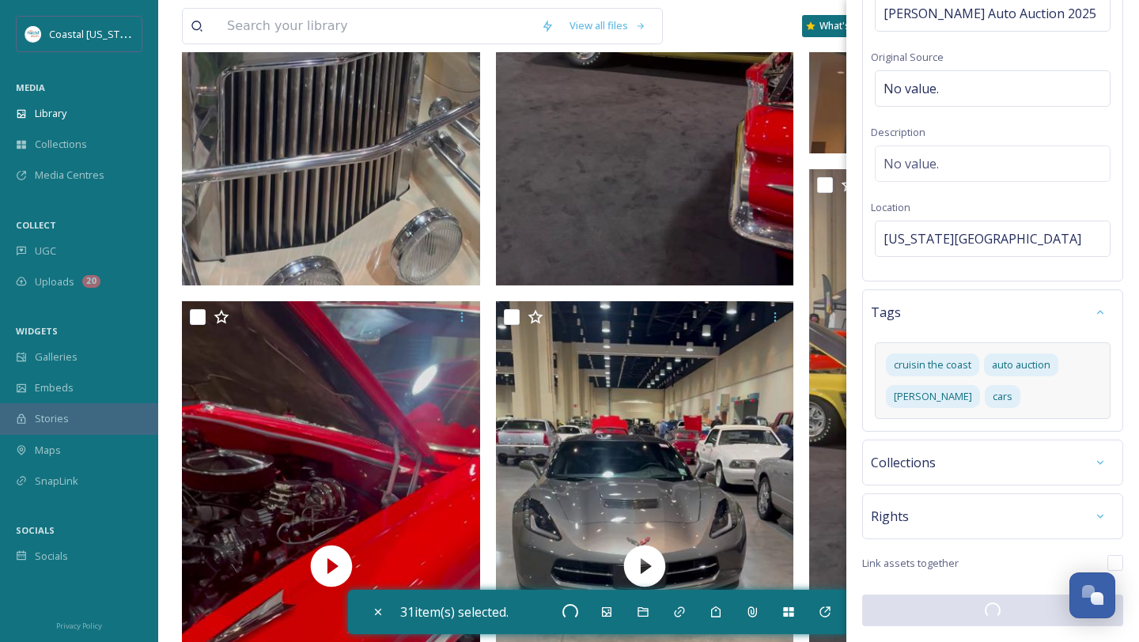
checkbox input "false"
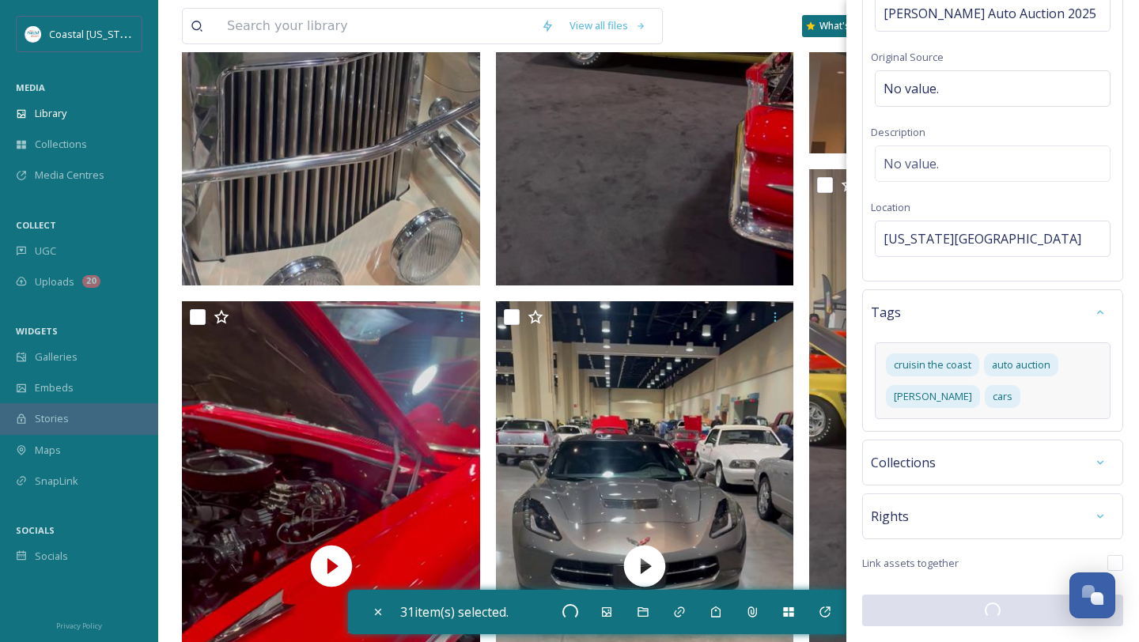
checkbox input "false"
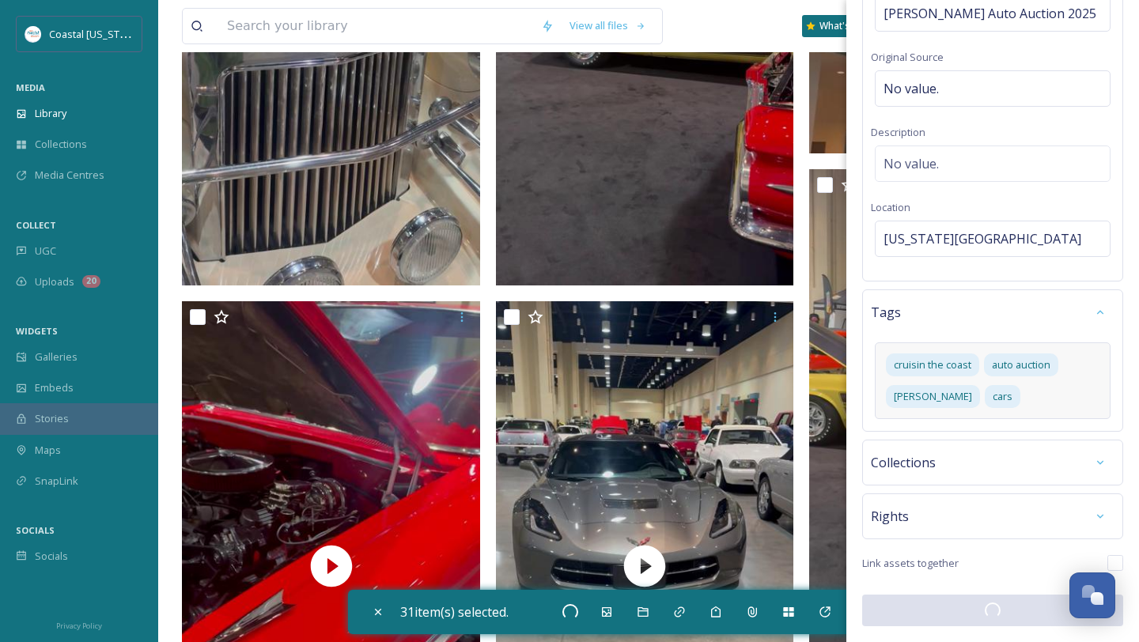
checkbox input "false"
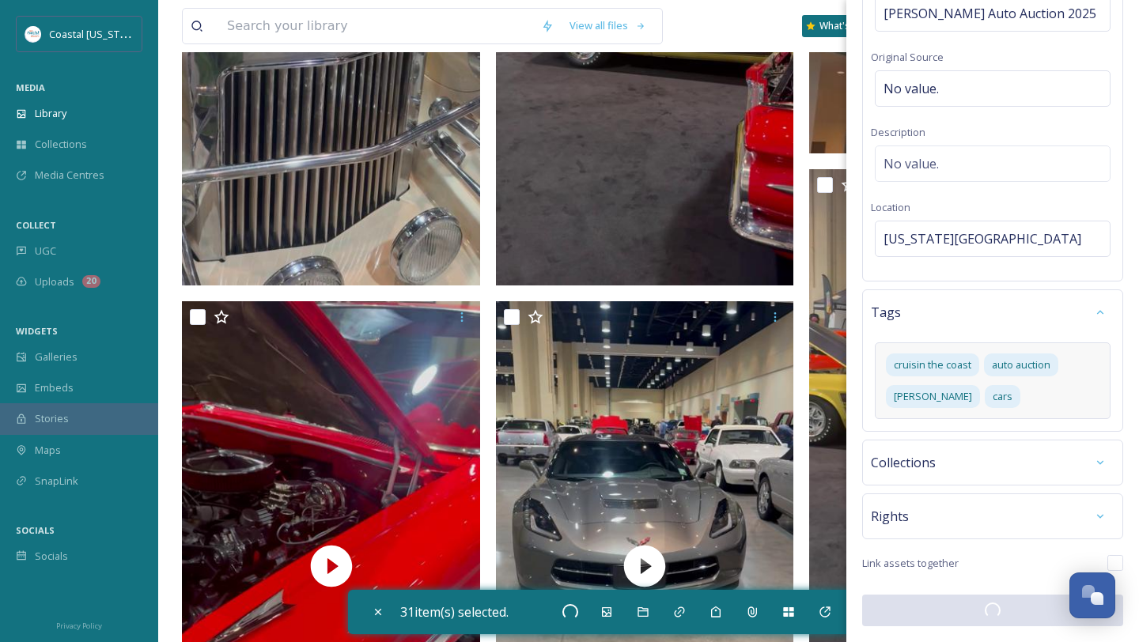
checkbox input "false"
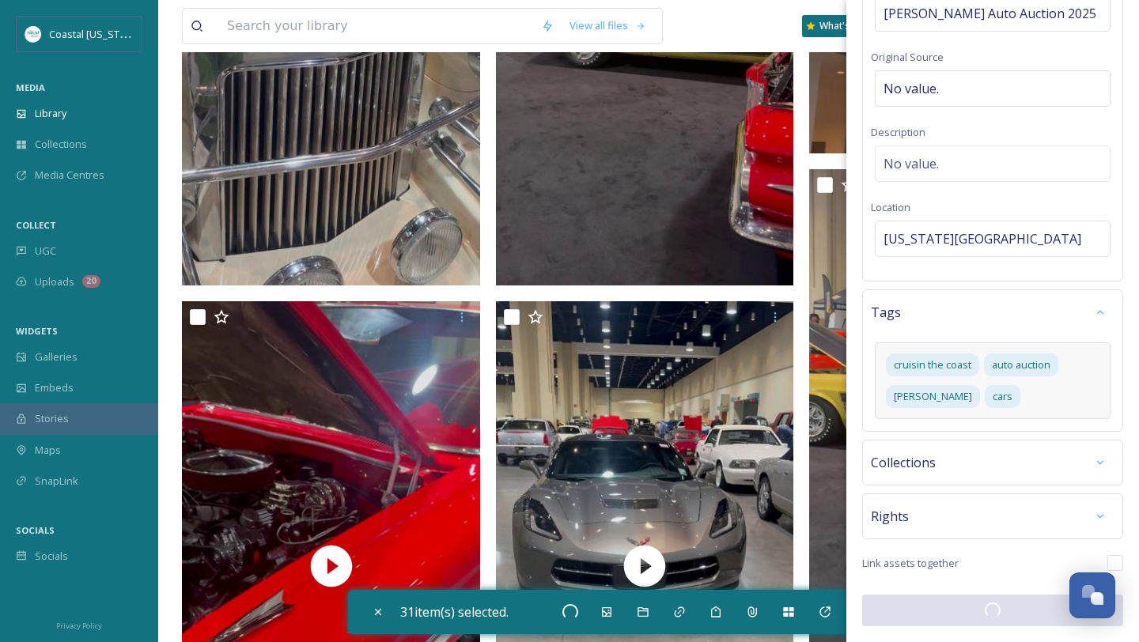
checkbox input "false"
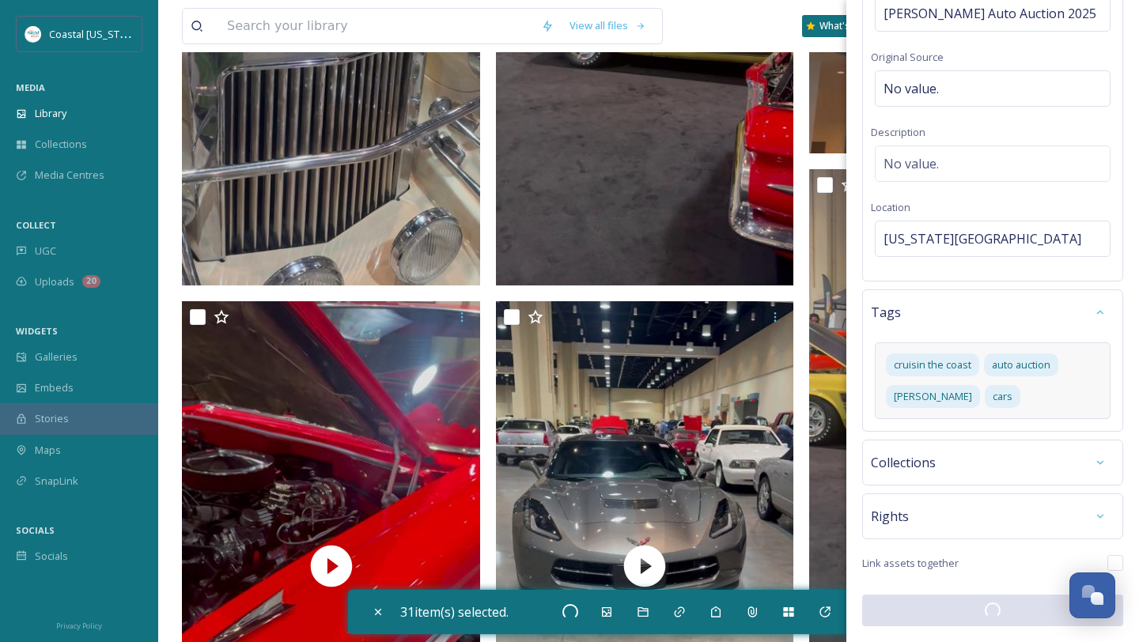
checkbox input "false"
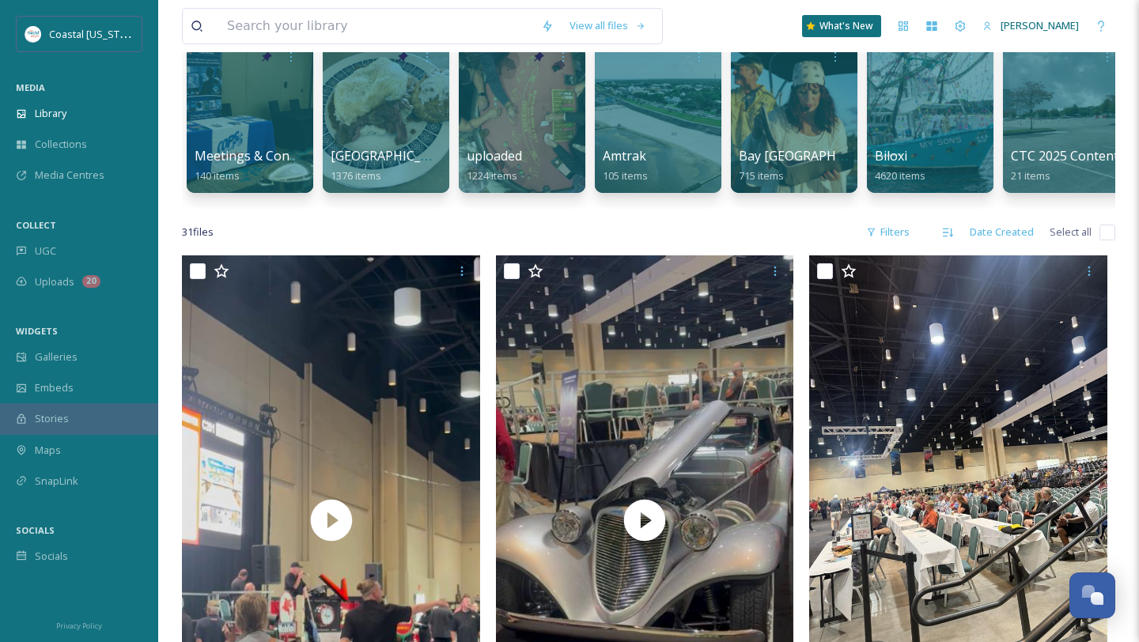
scroll to position [0, 0]
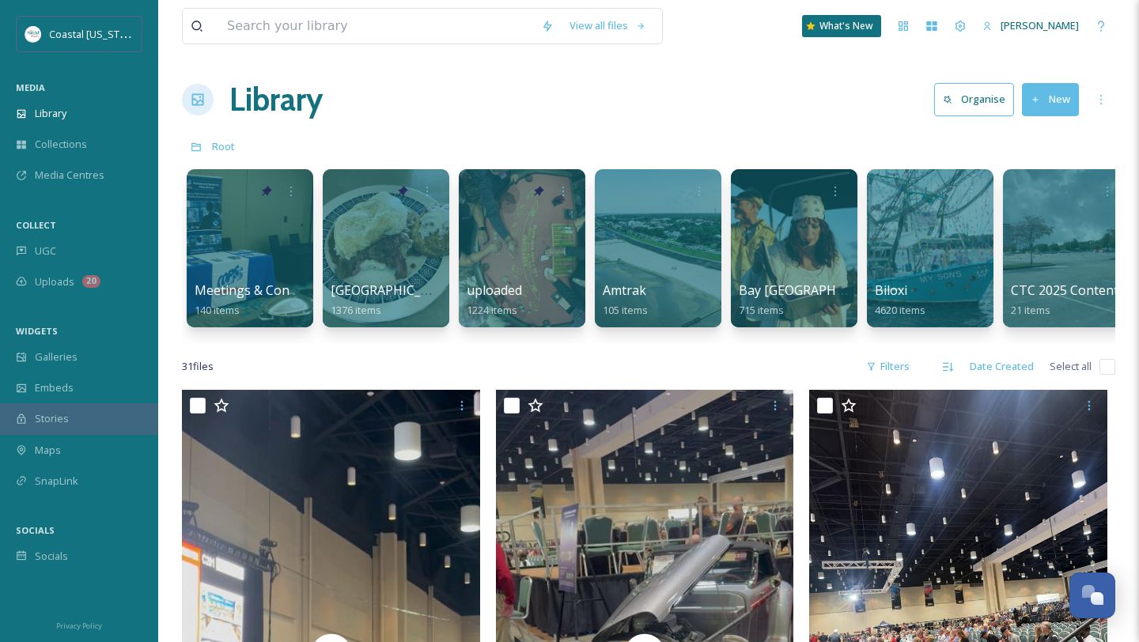
click at [1102, 365] on input "checkbox" at bounding box center [1107, 367] width 16 height 16
checkbox input "true"
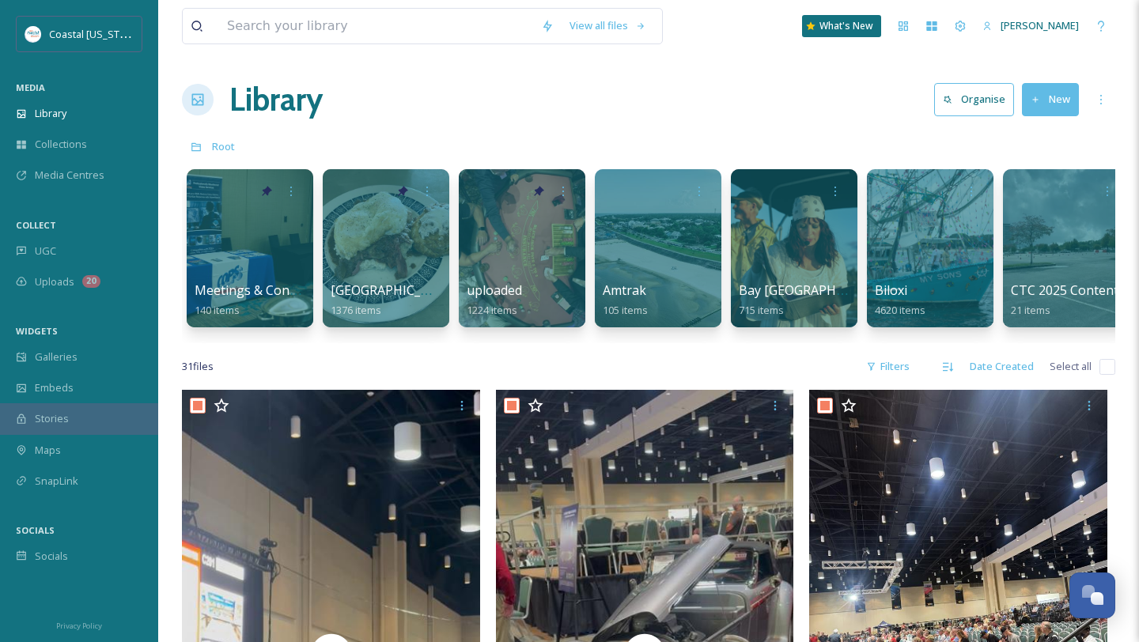
checkbox input "true"
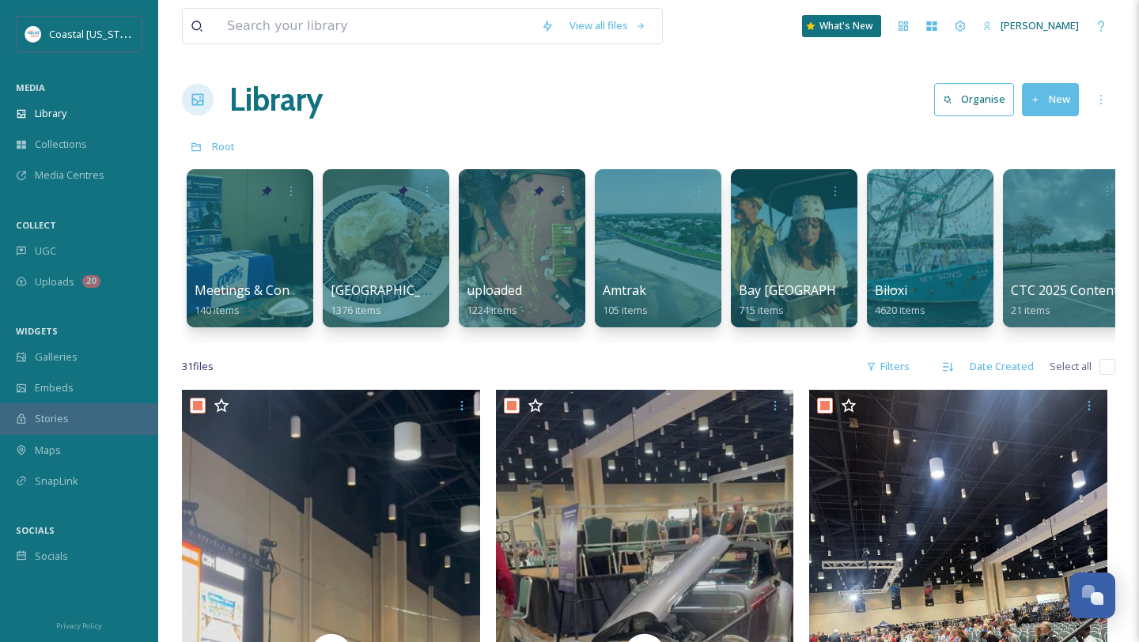
checkbox input "true"
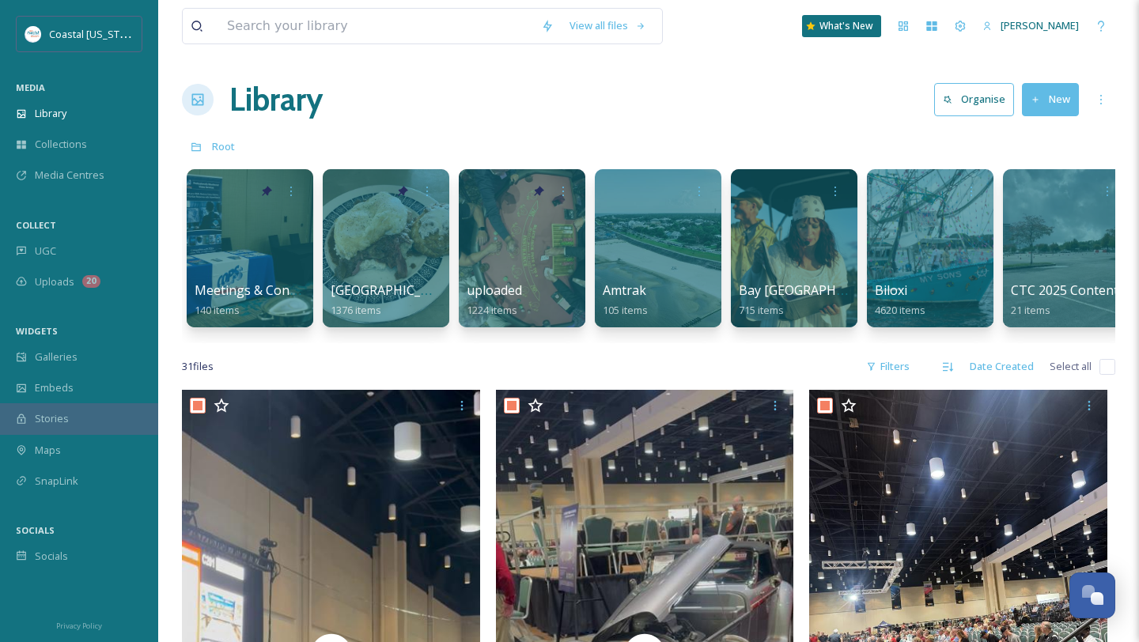
checkbox input "true"
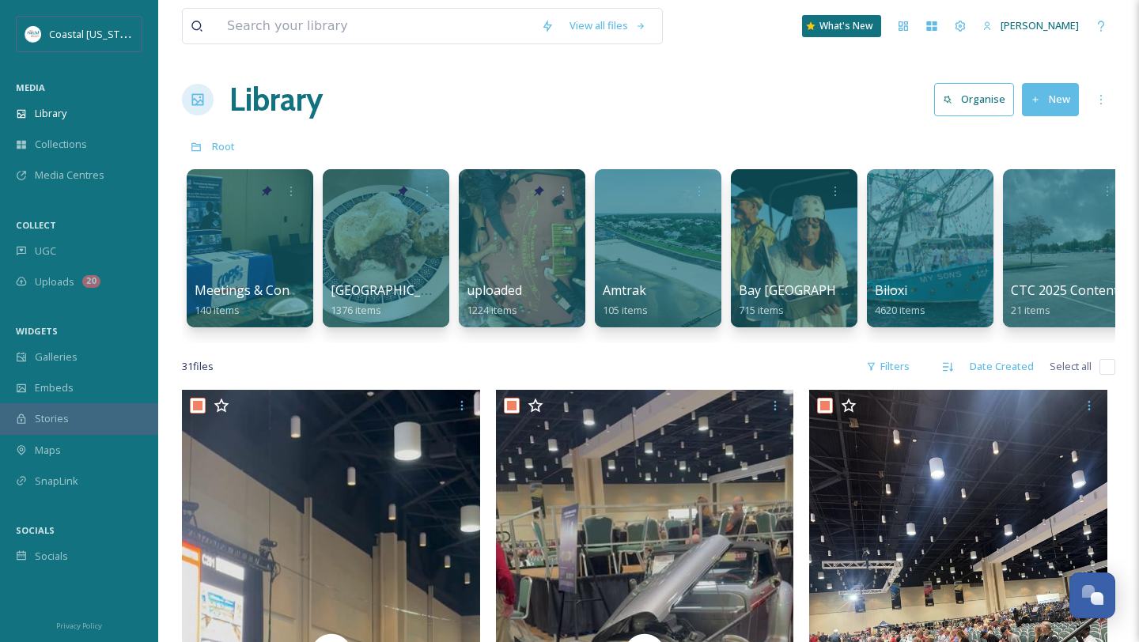
checkbox input "true"
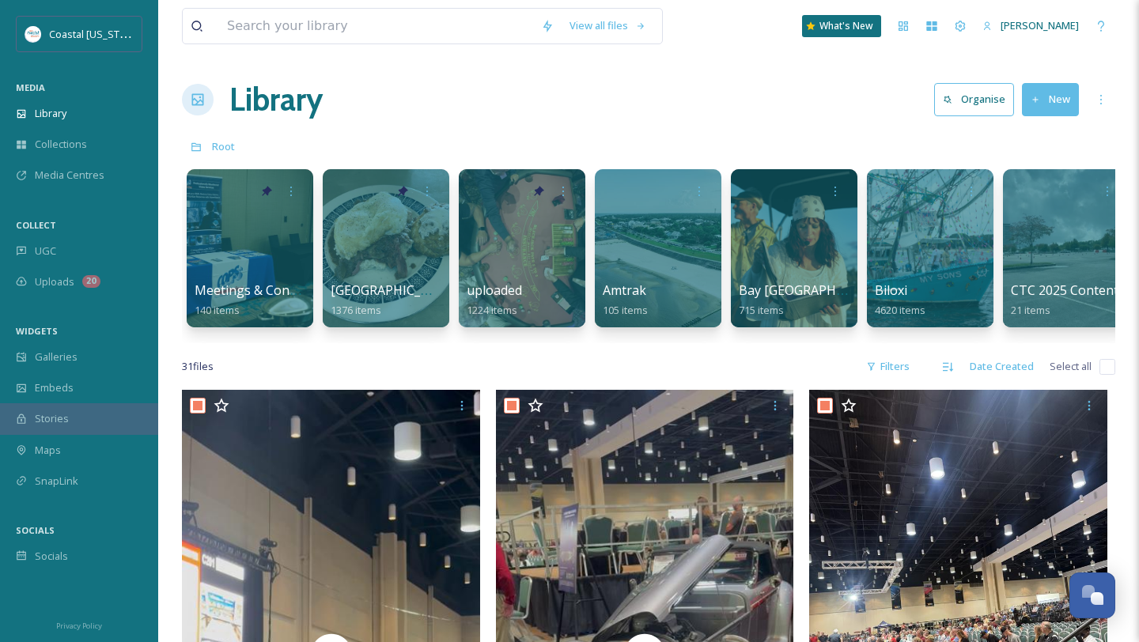
checkbox input "true"
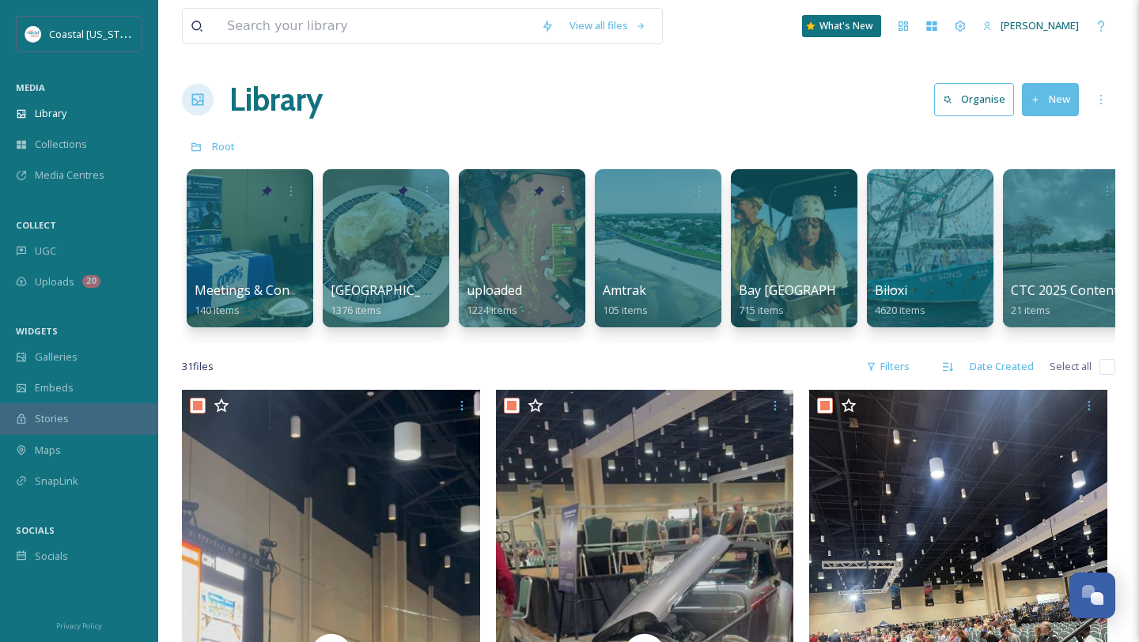
checkbox input "true"
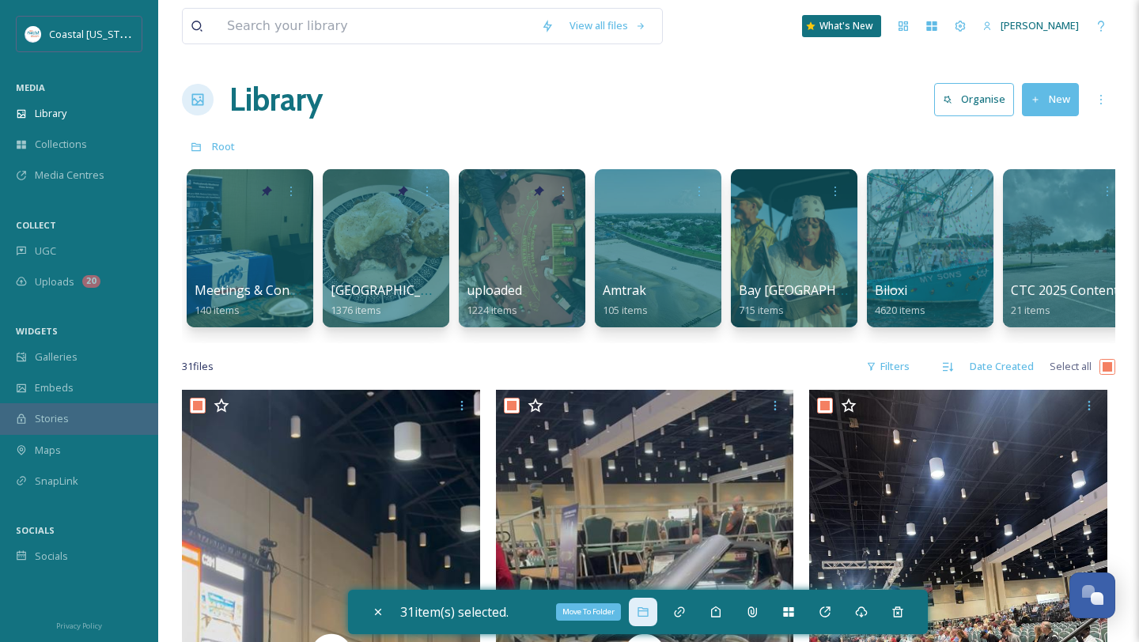
click at [656, 613] on div "Move To Folder" at bounding box center [643, 612] width 28 height 28
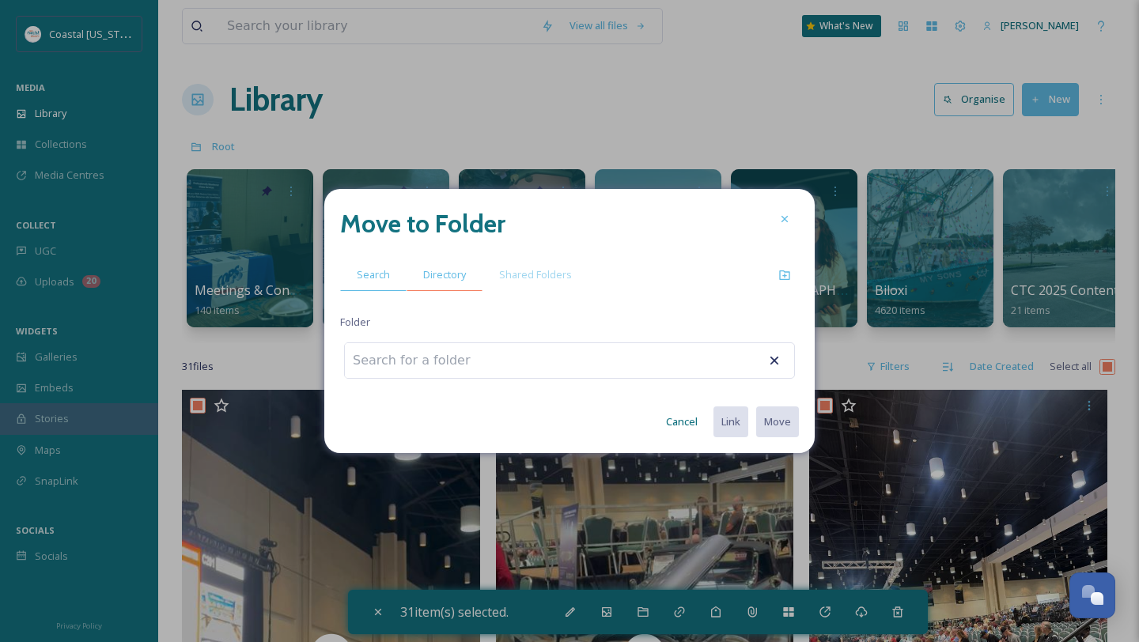
click at [446, 275] on span "Directory" at bounding box center [444, 274] width 43 height 15
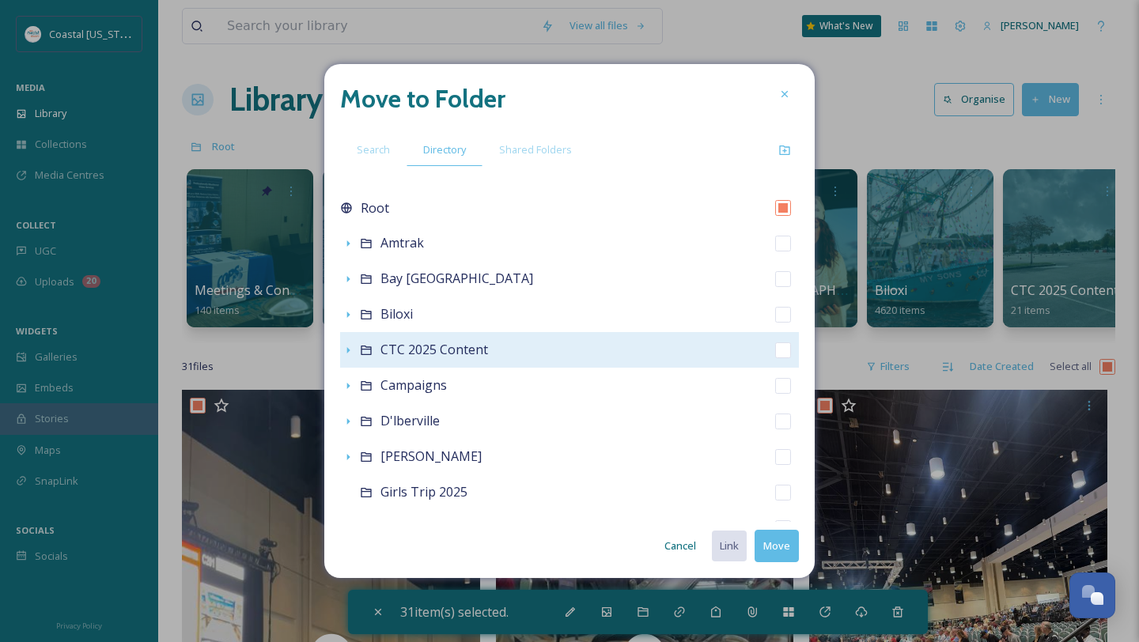
click at [407, 351] on span "CTC 2025 Content" at bounding box center [434, 349] width 108 height 17
checkbox input "false"
checkbox input "true"
click at [365, 346] on icon at bounding box center [366, 350] width 13 height 13
click at [405, 349] on span "CTC 2025 Content" at bounding box center [434, 349] width 108 height 17
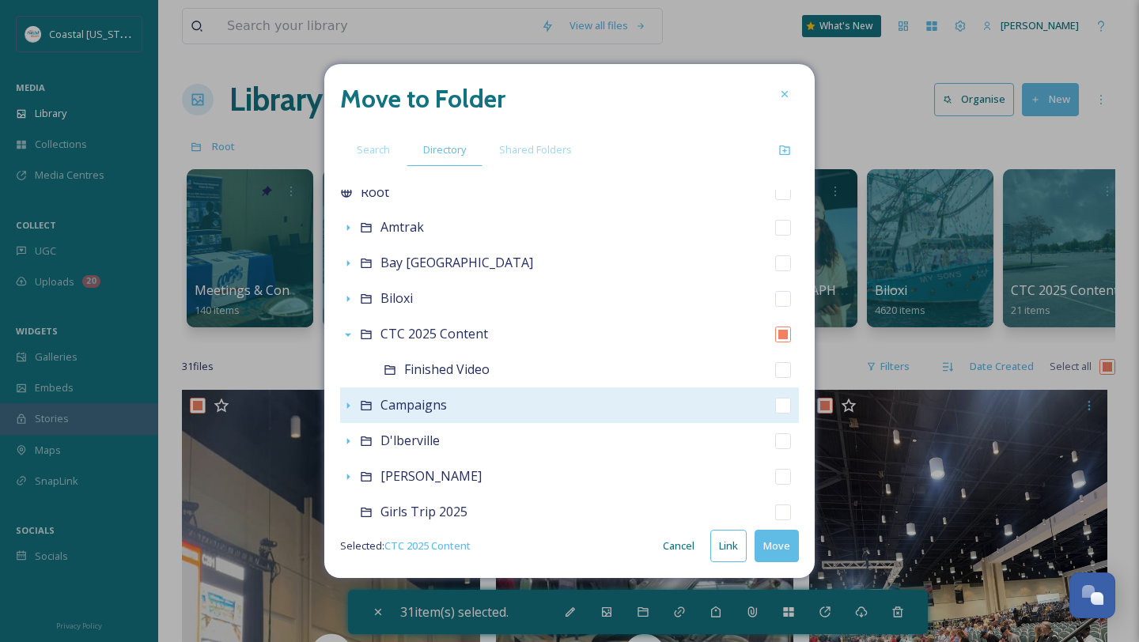
scroll to position [17, 0]
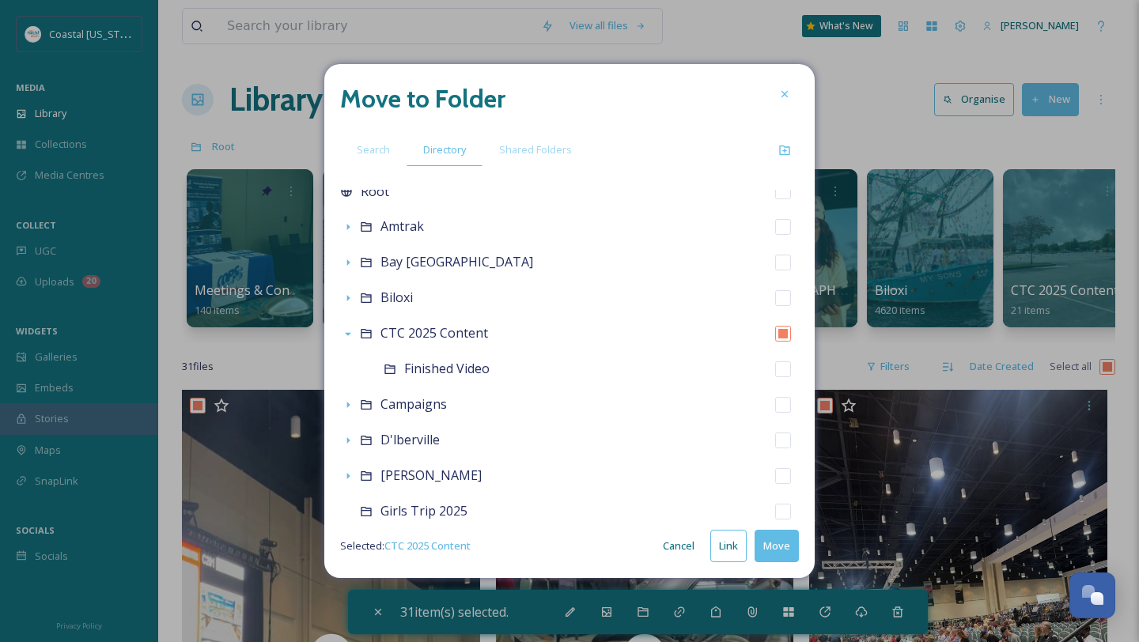
click at [780, 546] on button "Move" at bounding box center [776, 546] width 44 height 32
checkbox input "false"
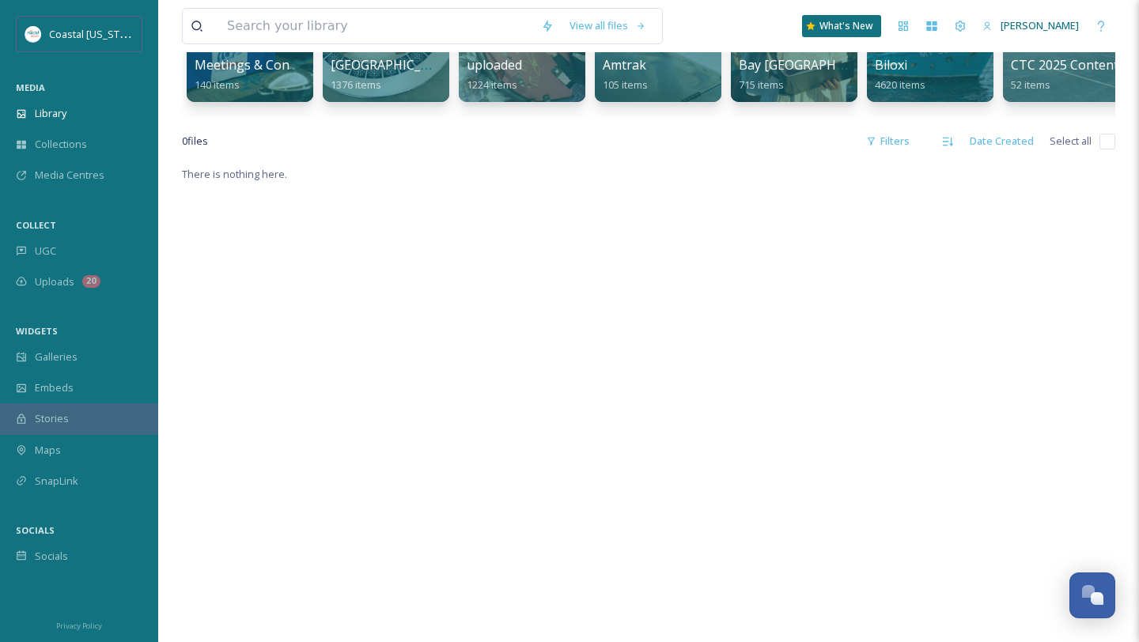
scroll to position [270, 0]
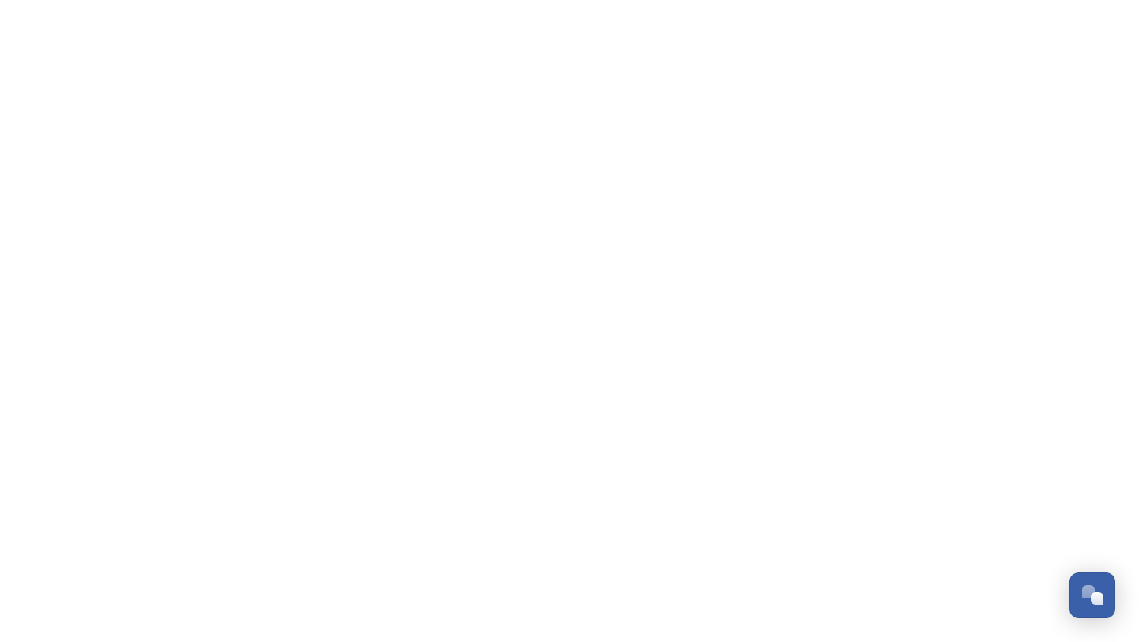
scroll to position [744, 0]
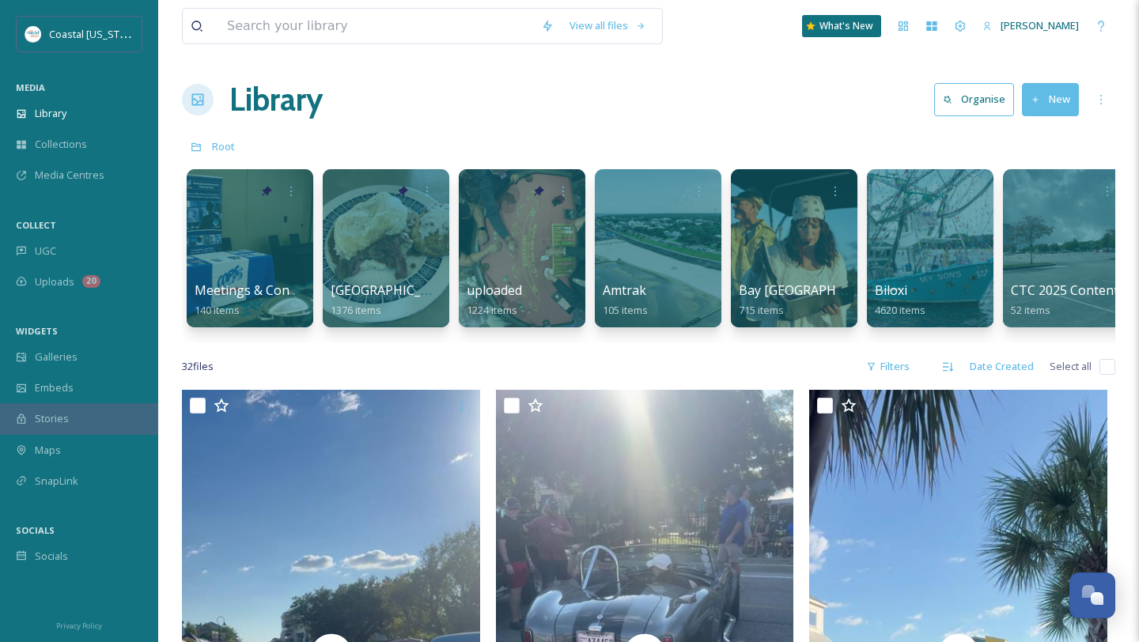
click at [1100, 364] on input "checkbox" at bounding box center [1107, 367] width 16 height 16
checkbox input "true"
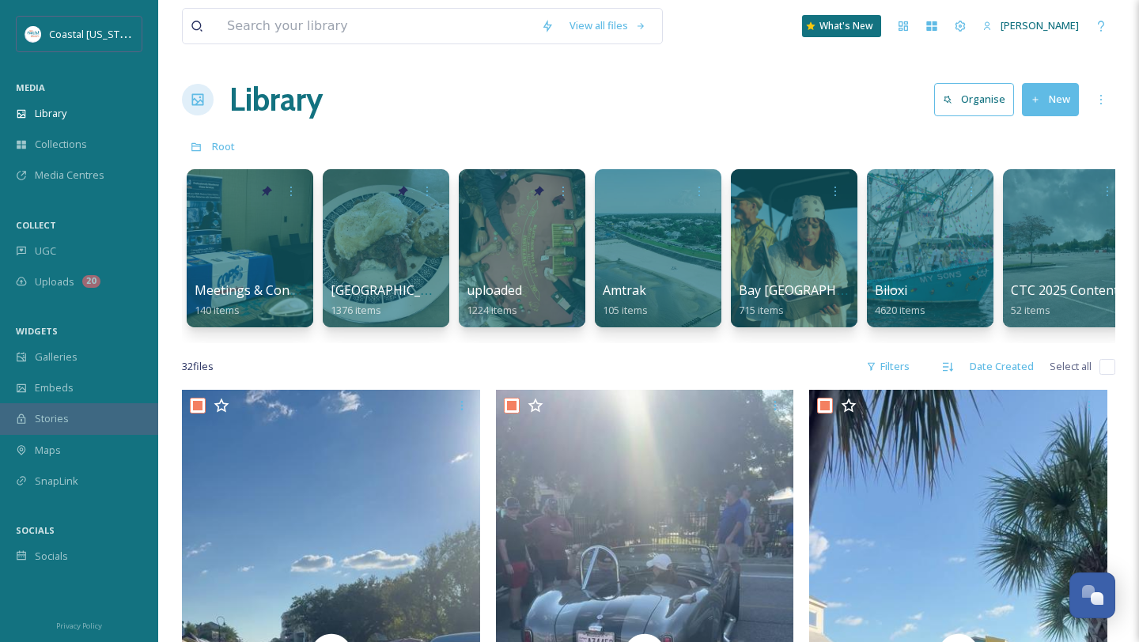
checkbox input "true"
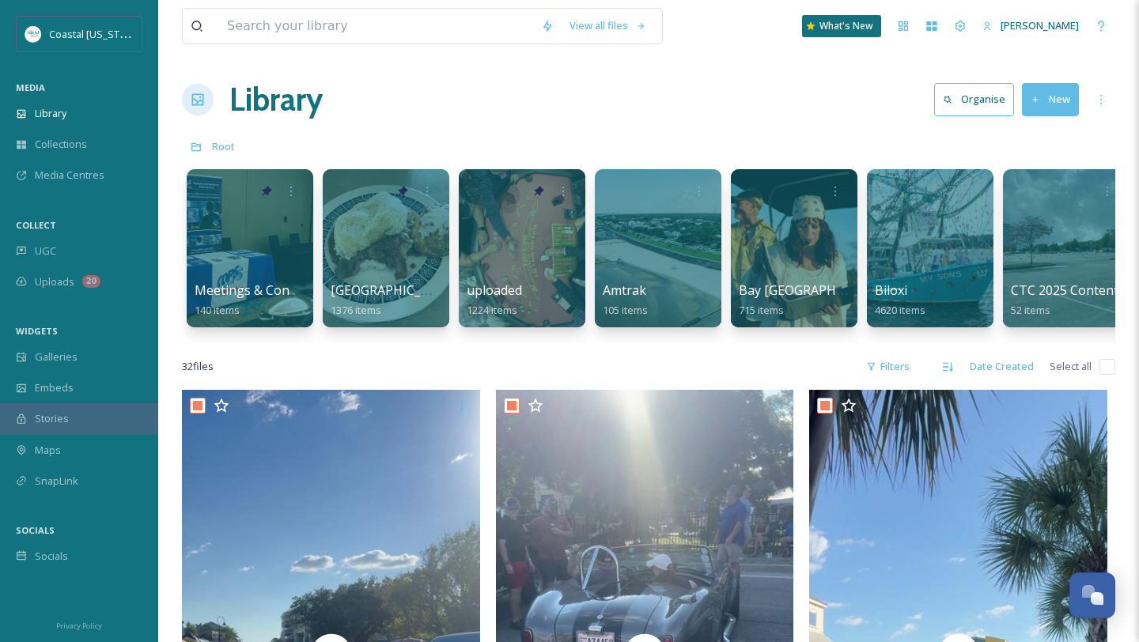
checkbox input "true"
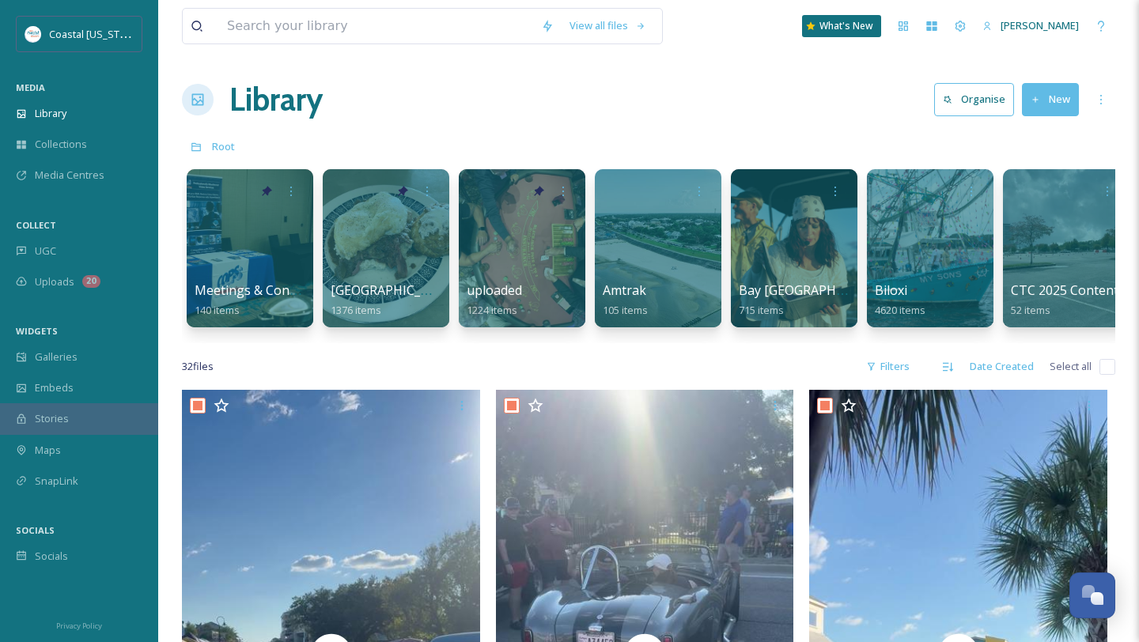
checkbox input "true"
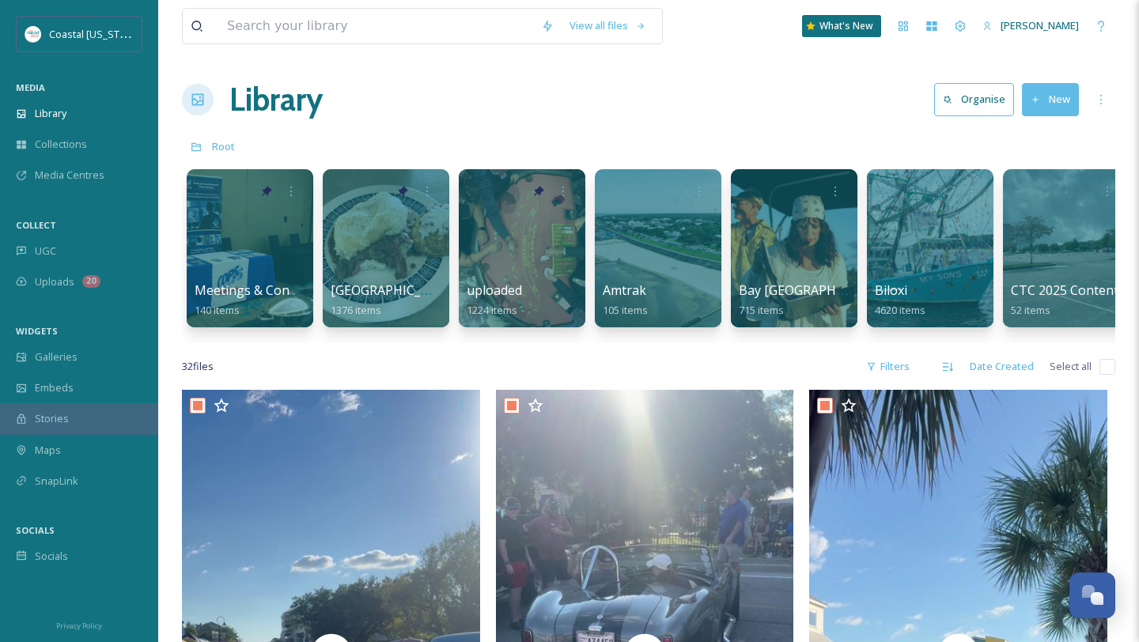
checkbox input "true"
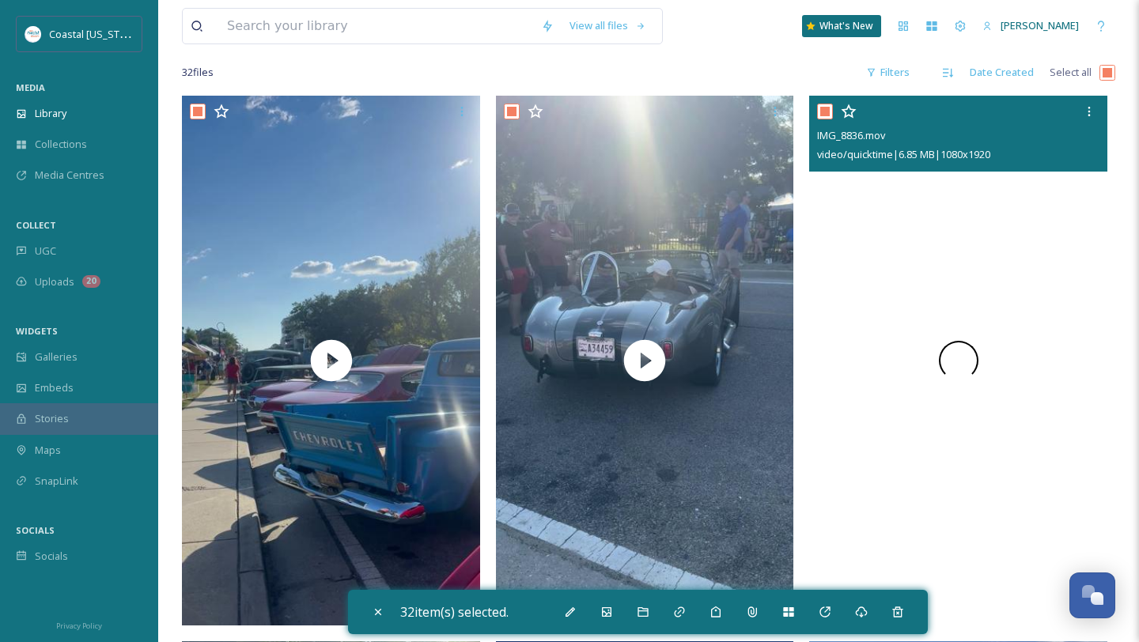
scroll to position [335, 0]
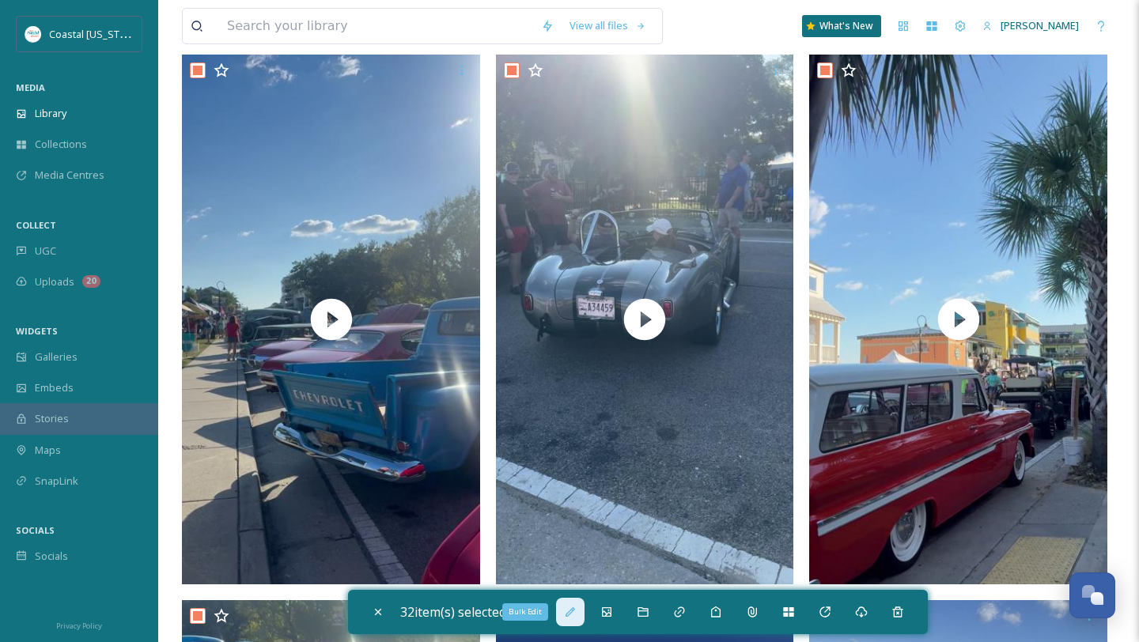
click at [565, 612] on div "Bulk Edit" at bounding box center [570, 612] width 28 height 28
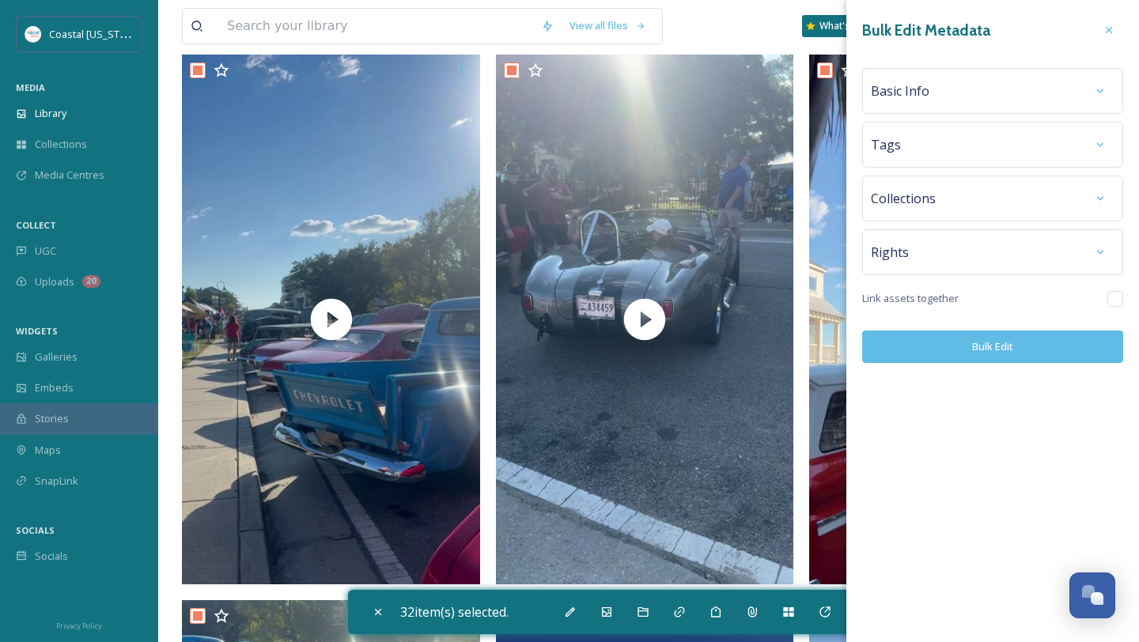
click at [963, 80] on div "Basic Info" at bounding box center [992, 91] width 244 height 28
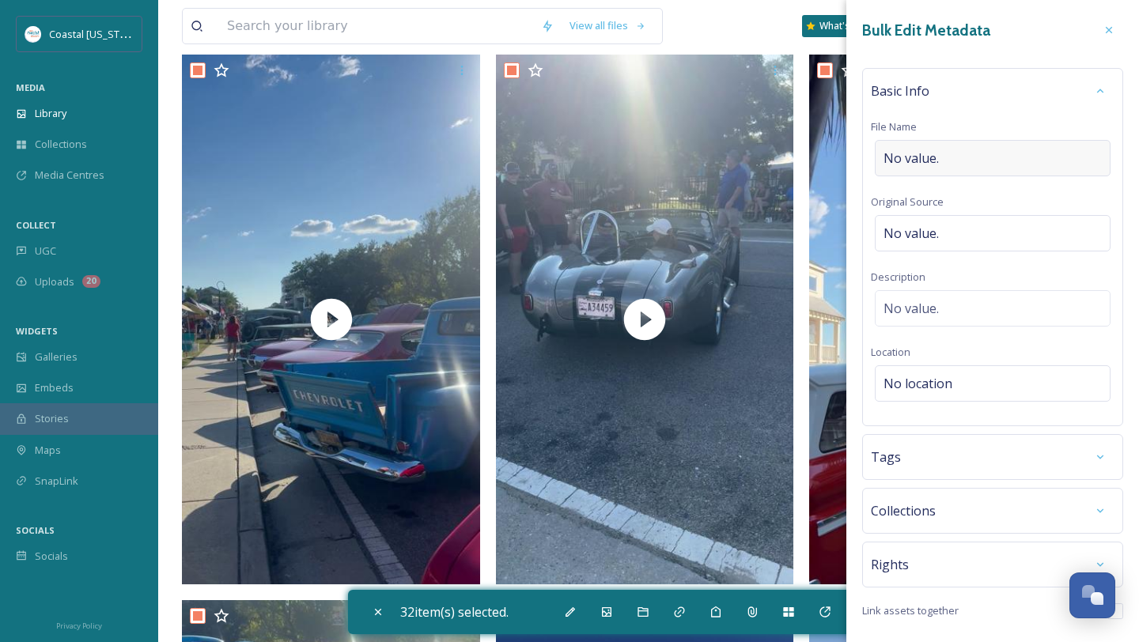
click at [904, 148] on div "No value." at bounding box center [992, 158] width 236 height 36
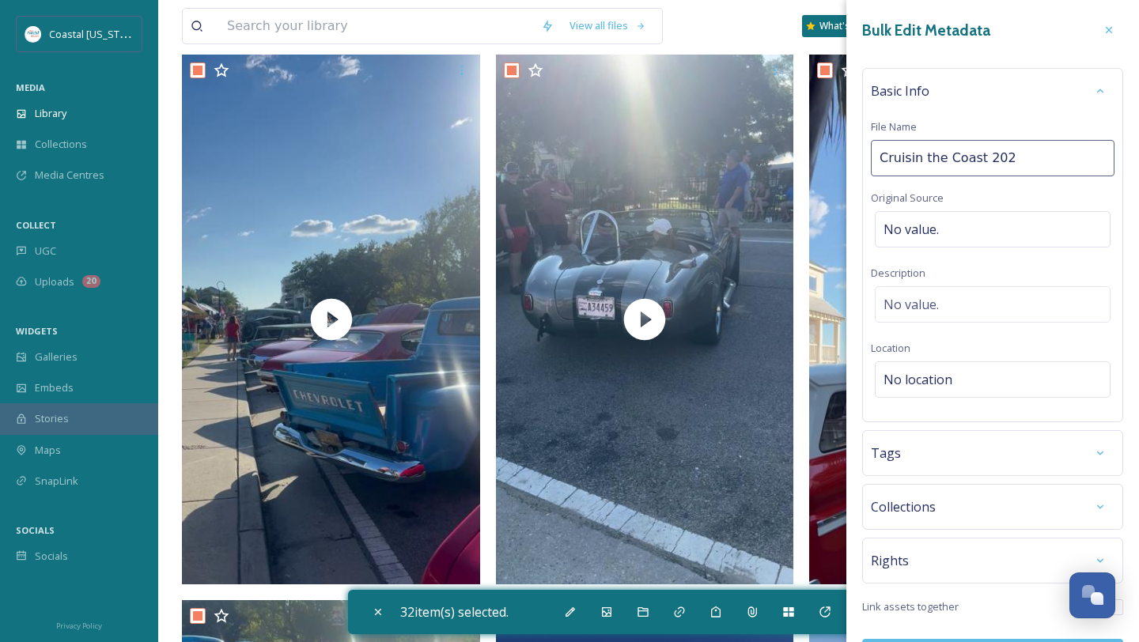
type input "Cruisin the Coast 2025"
click at [918, 470] on div "Tags" at bounding box center [992, 453] width 261 height 46
click at [918, 464] on div "Tags" at bounding box center [992, 457] width 244 height 28
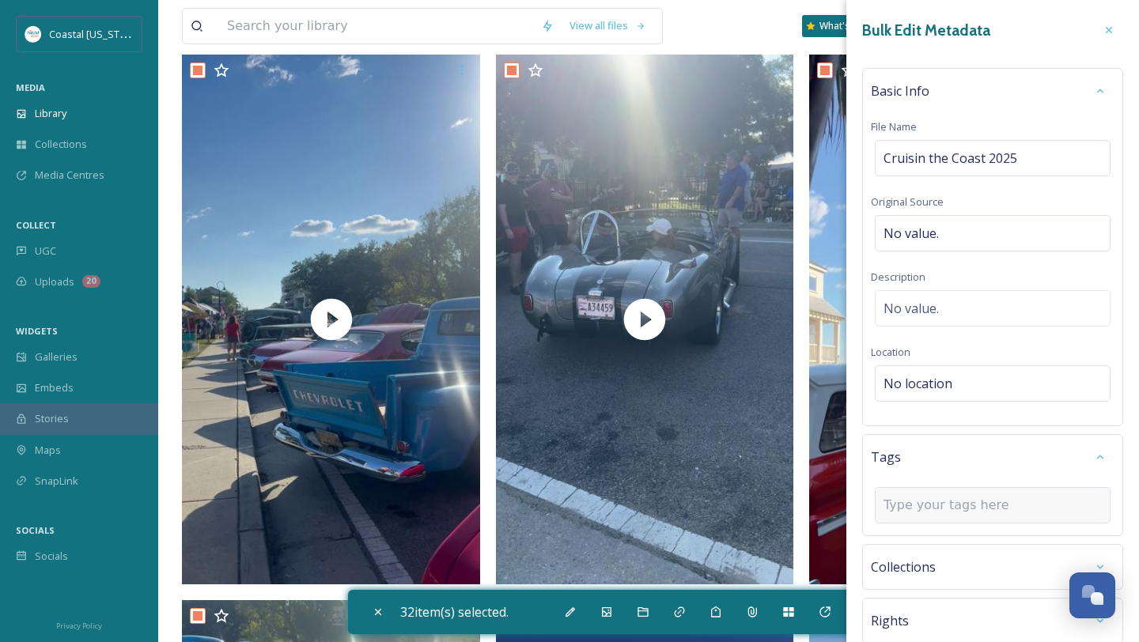
click at [919, 500] on input at bounding box center [962, 505] width 158 height 19
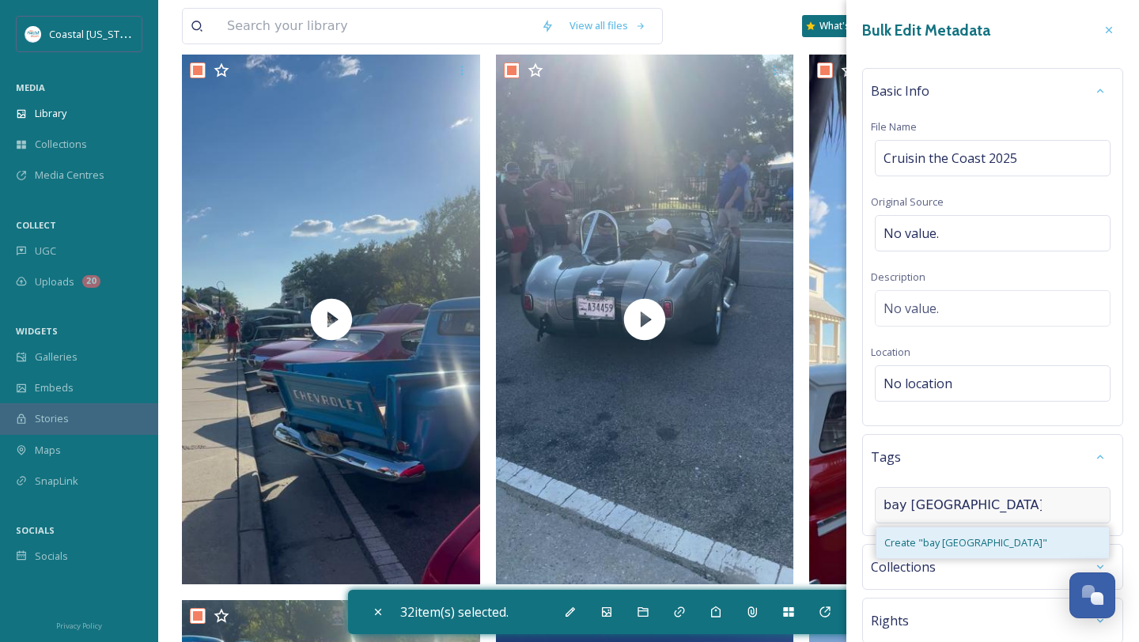
type input "bay saint louis"
click at [935, 547] on span "Create " bay saint louis "" at bounding box center [965, 542] width 163 height 15
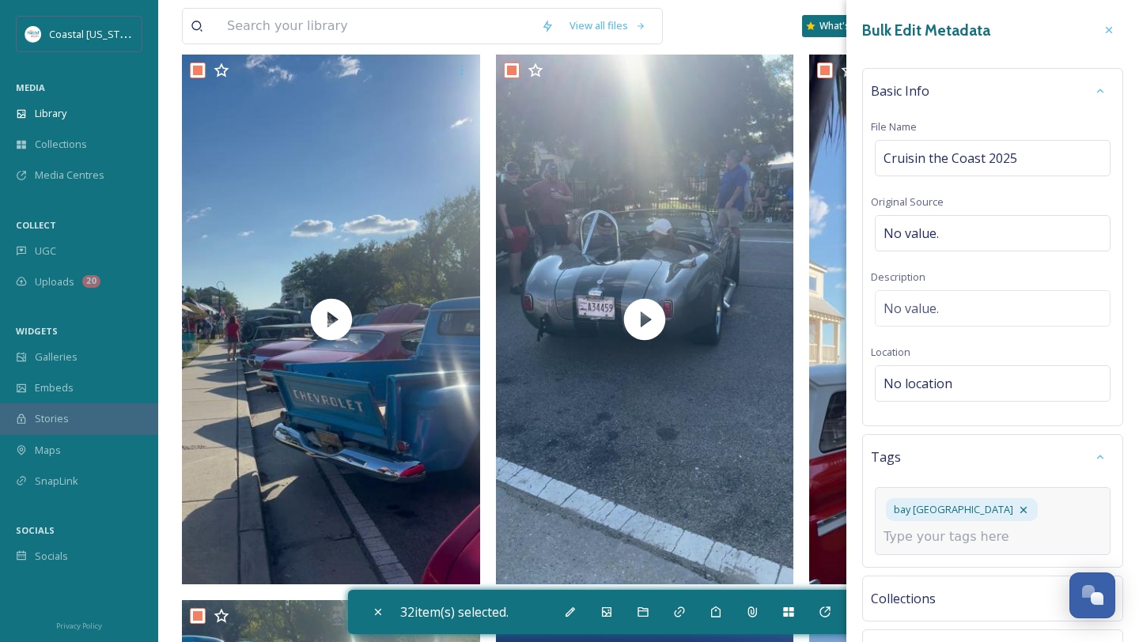
click at [939, 538] on input at bounding box center [962, 536] width 158 height 19
type input "bsl"
click at [972, 549] on div "bay saint louis bsl" at bounding box center [992, 521] width 236 height 68
click at [956, 539] on input at bounding box center [962, 536] width 158 height 19
type input "cruisin"
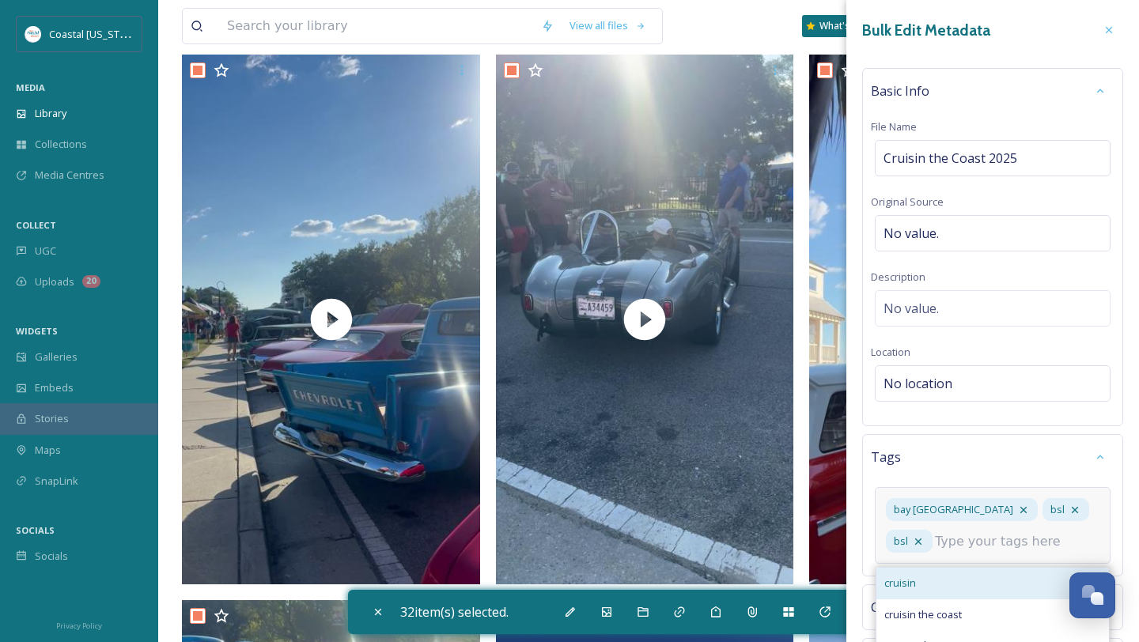
click at [988, 570] on div "cruisin" at bounding box center [992, 583] width 232 height 31
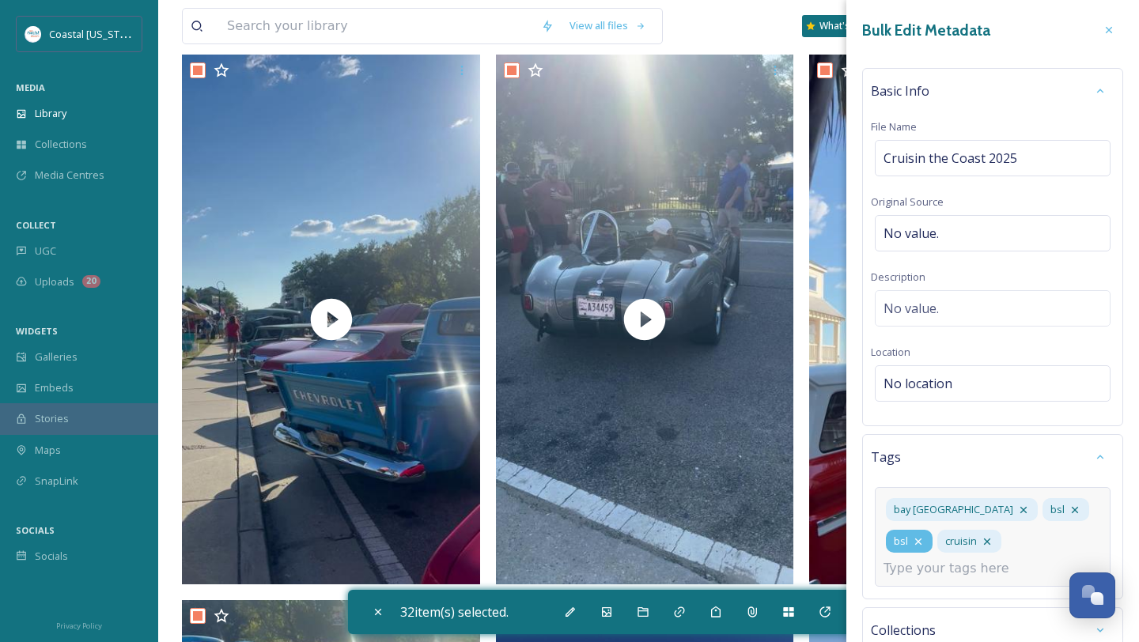
click at [924, 535] on icon at bounding box center [918, 541] width 13 height 13
click at [995, 559] on input at bounding box center [962, 568] width 158 height 19
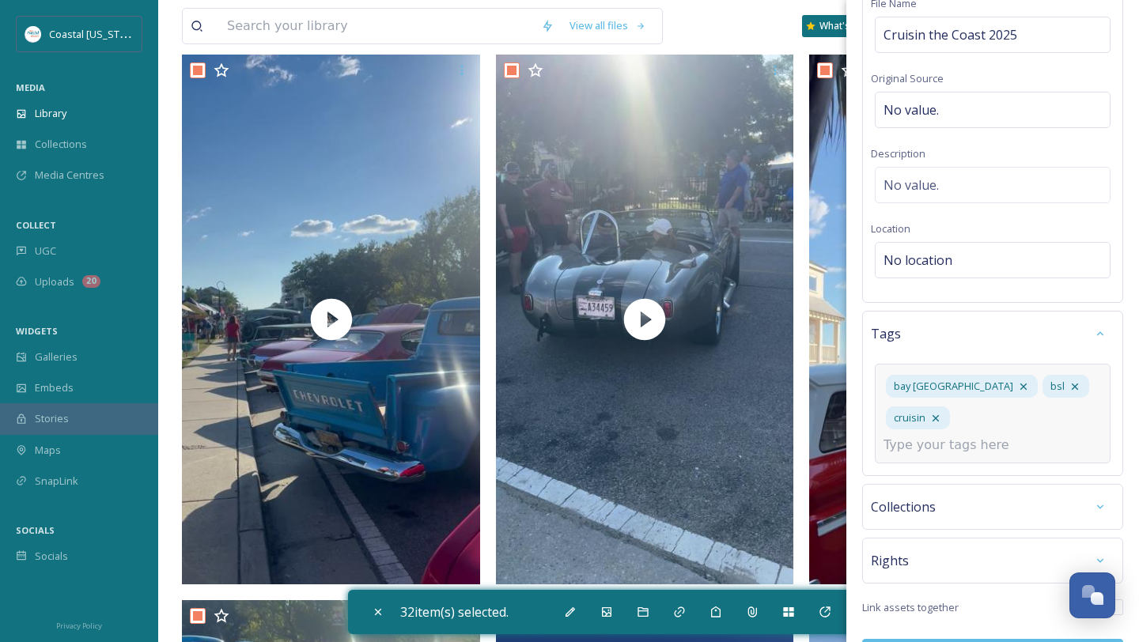
scroll to position [145, 0]
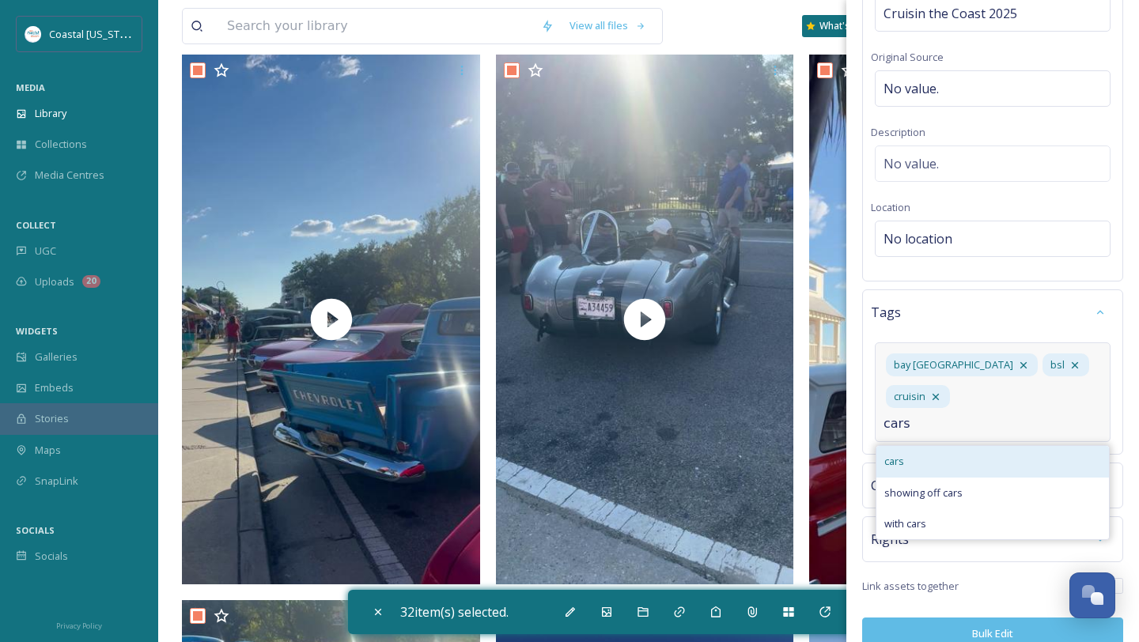
type input "cars"
click at [935, 446] on div "cars" at bounding box center [992, 461] width 232 height 31
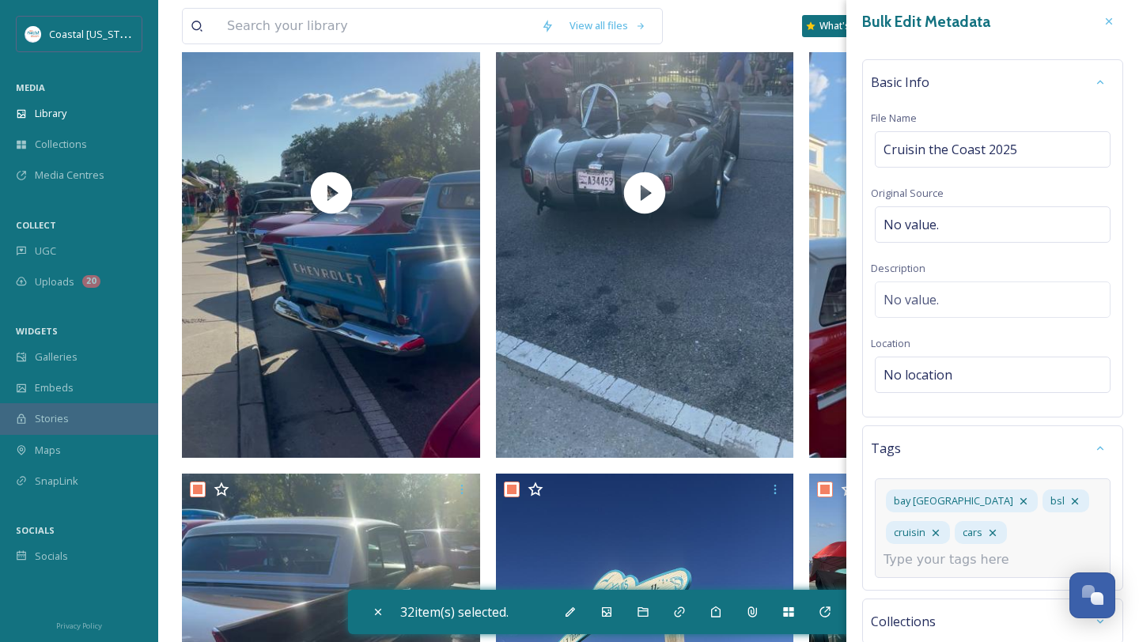
scroll to position [0, 0]
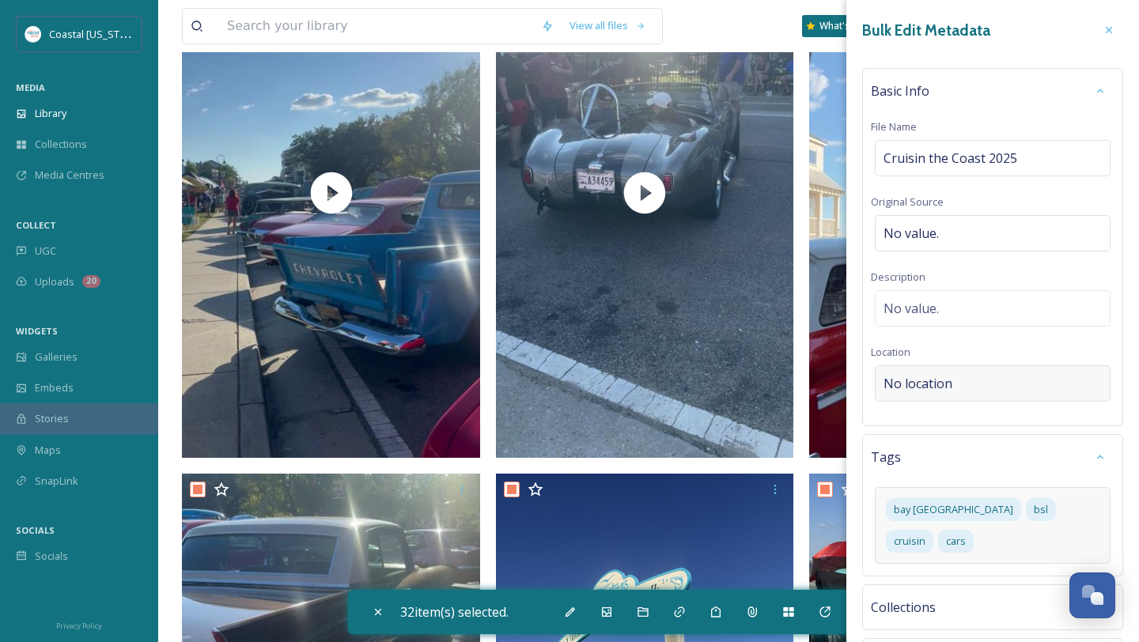
click at [931, 386] on span "No location" at bounding box center [917, 383] width 69 height 19
click at [931, 386] on input at bounding box center [992, 383] width 234 height 35
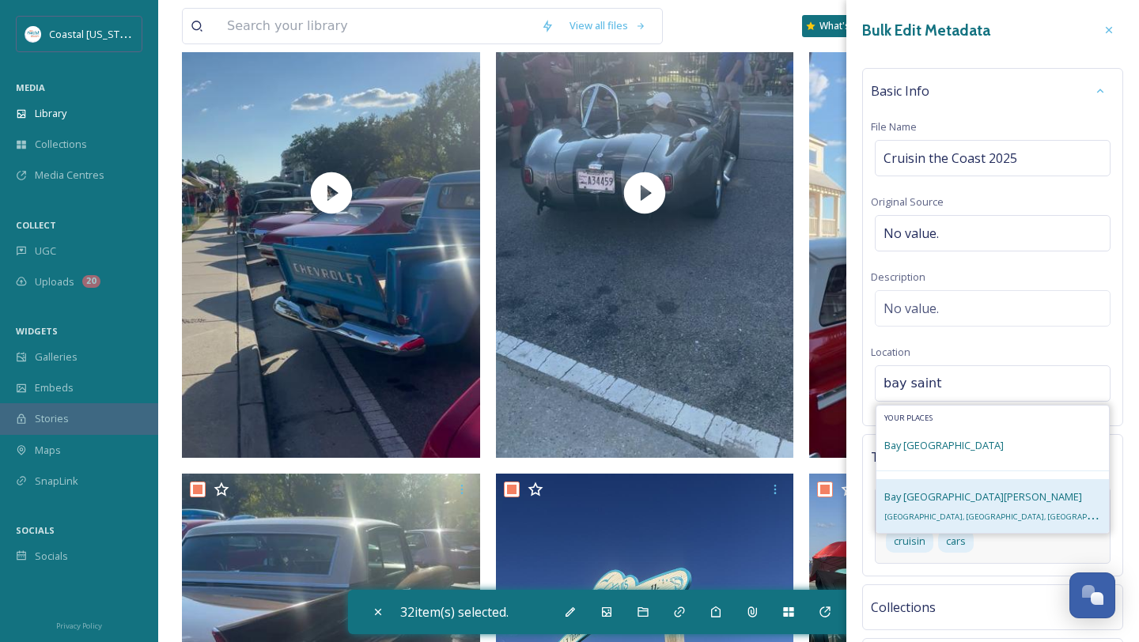
type input "bay saint"
click at [954, 510] on div "Bay St. Louis Bay St Louis, MS, USA" at bounding box center [992, 506] width 217 height 38
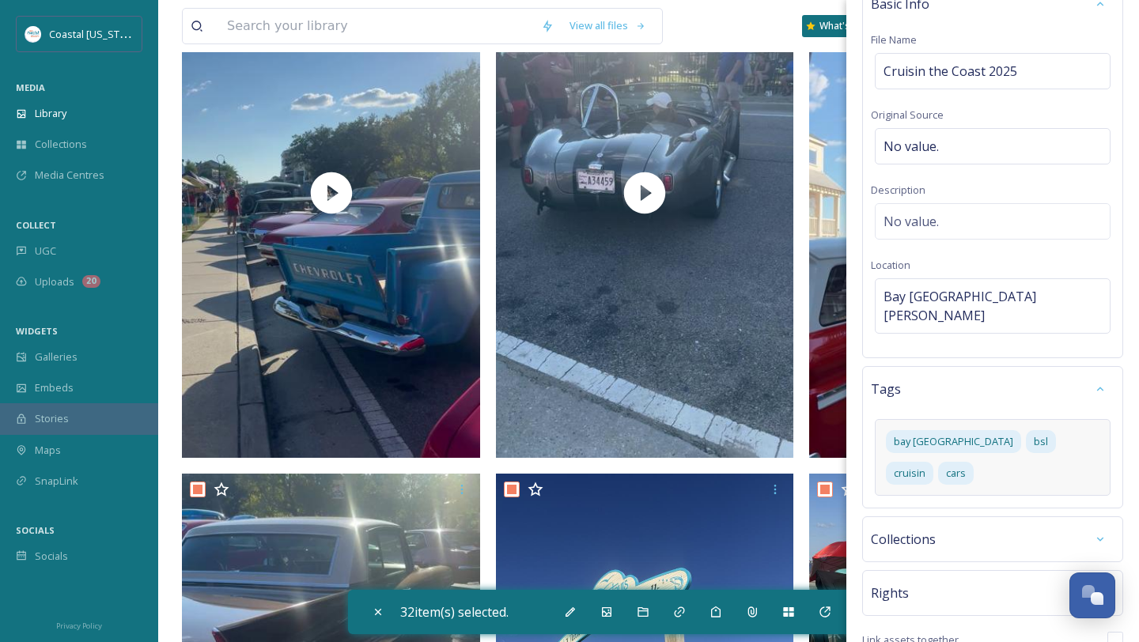
scroll to position [113, 0]
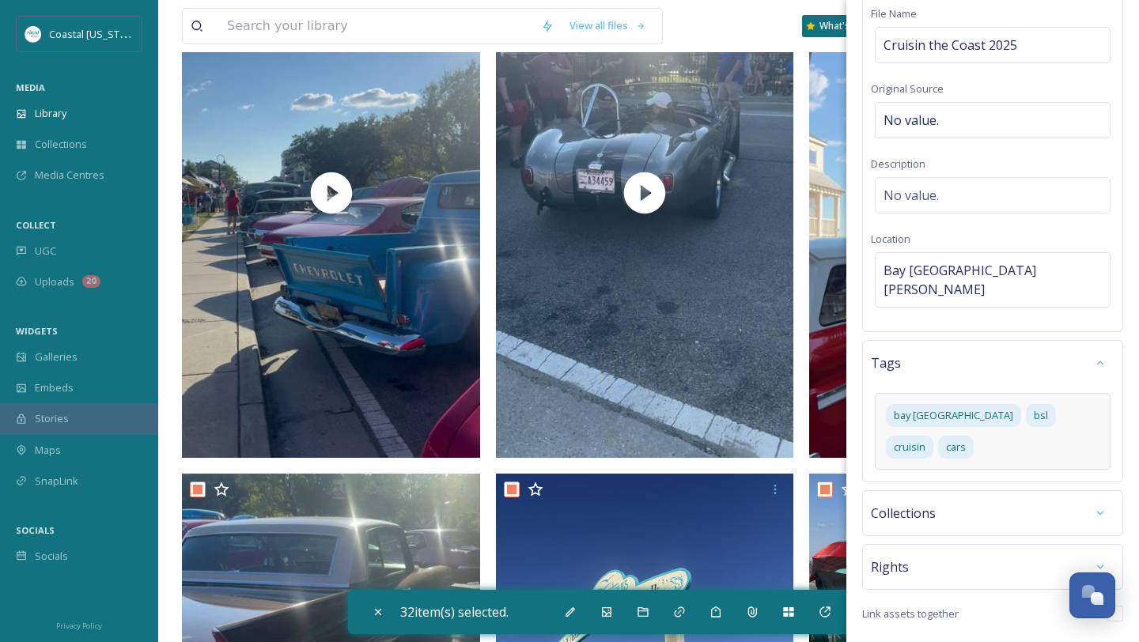
checkbox input "false"
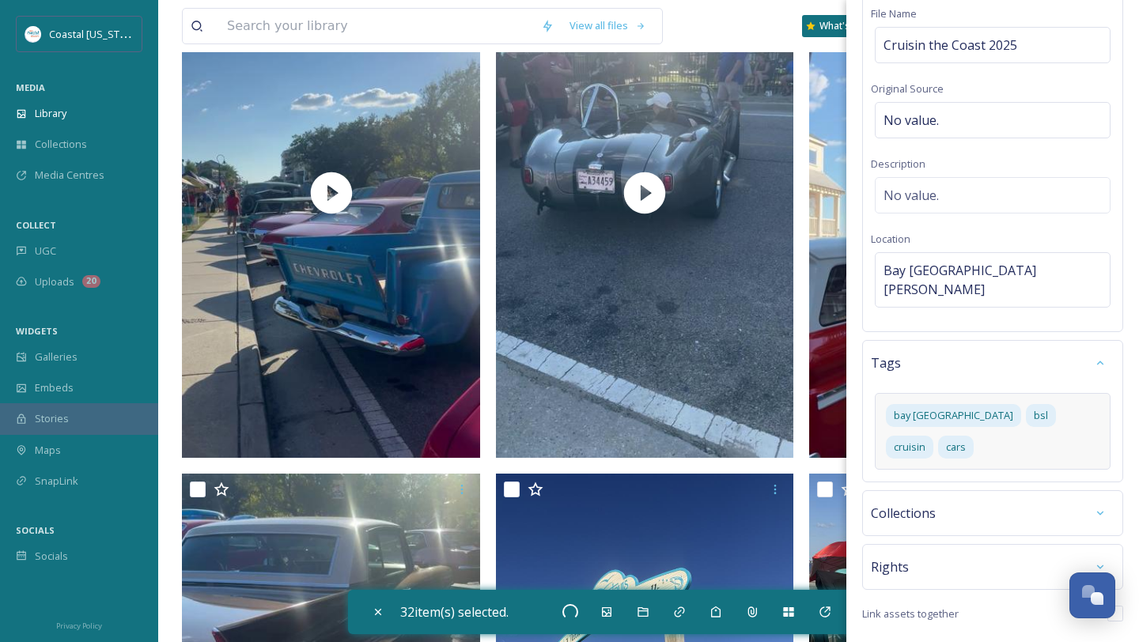
checkbox input "false"
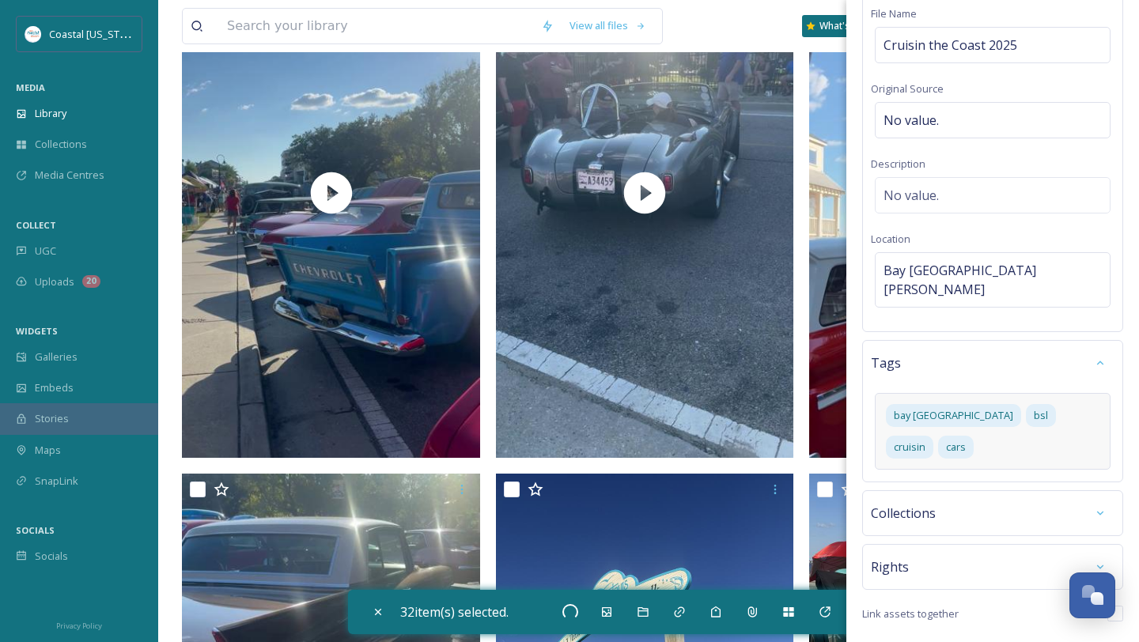
checkbox input "false"
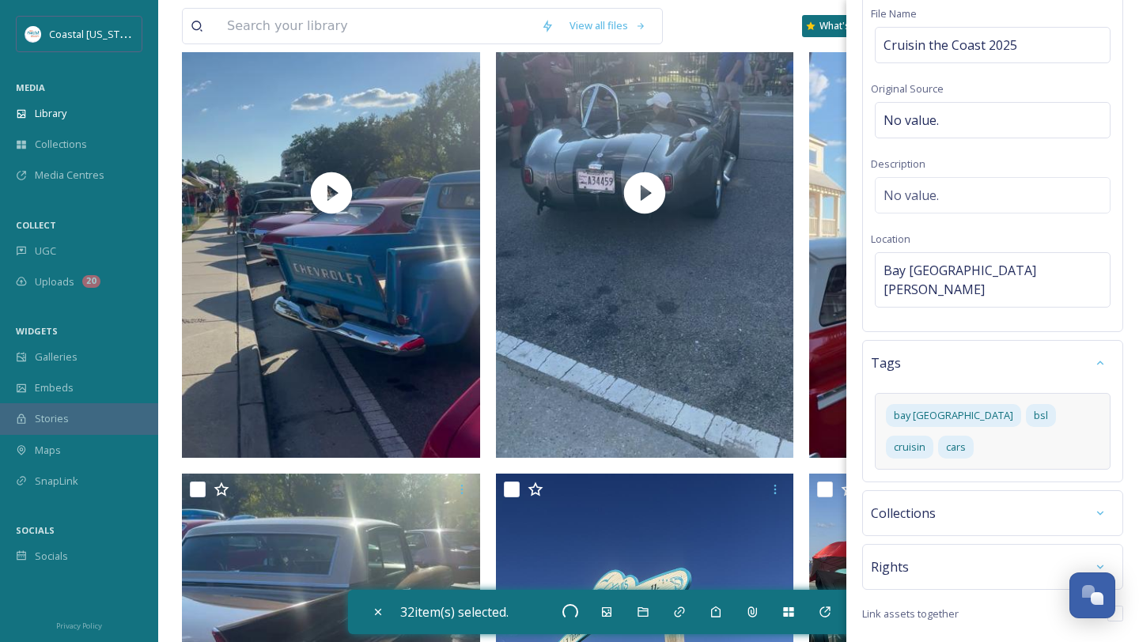
checkbox input "false"
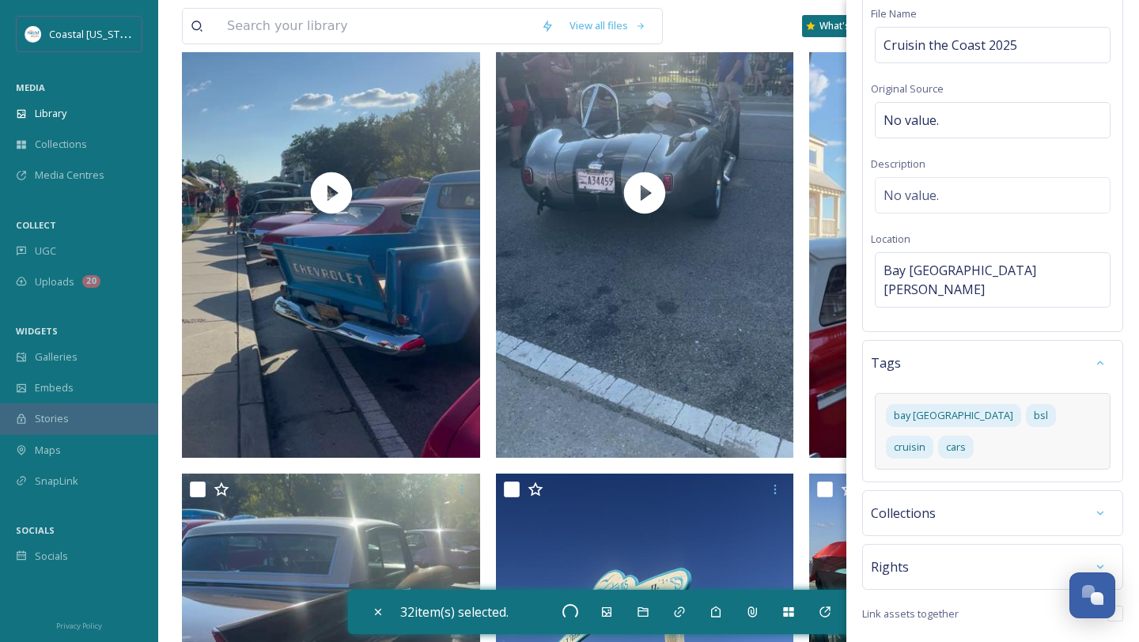
checkbox input "false"
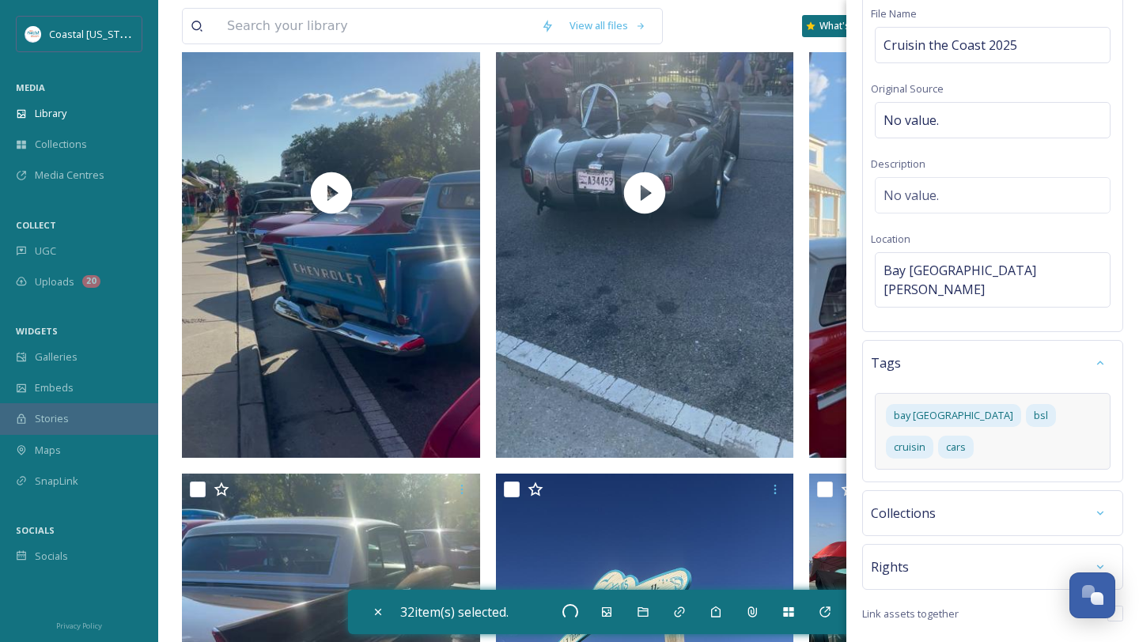
checkbox input "false"
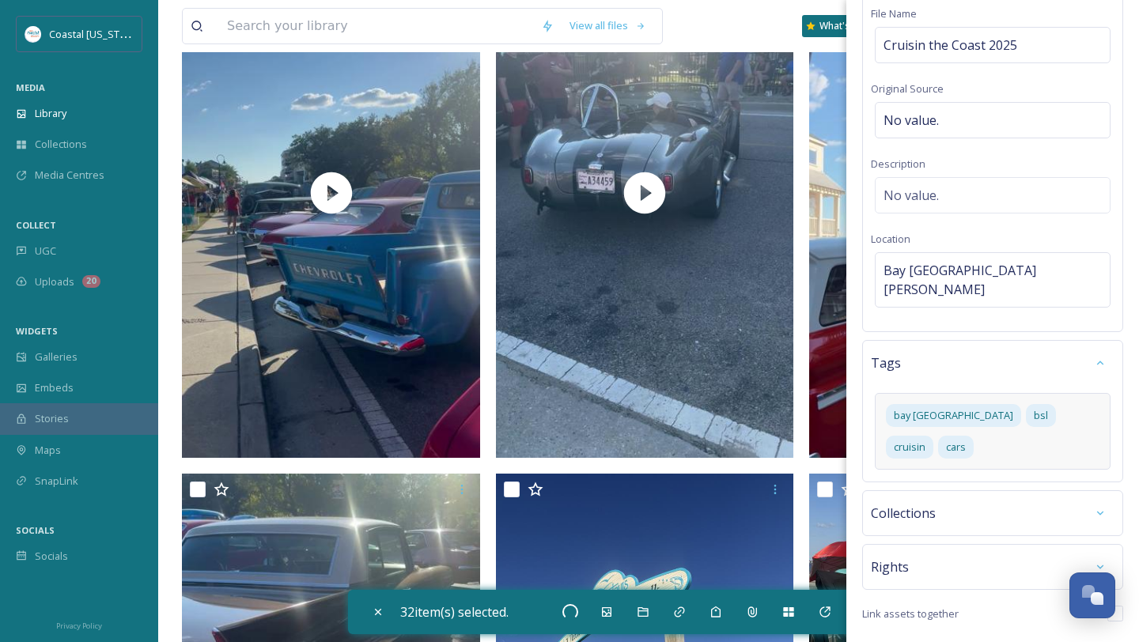
checkbox input "false"
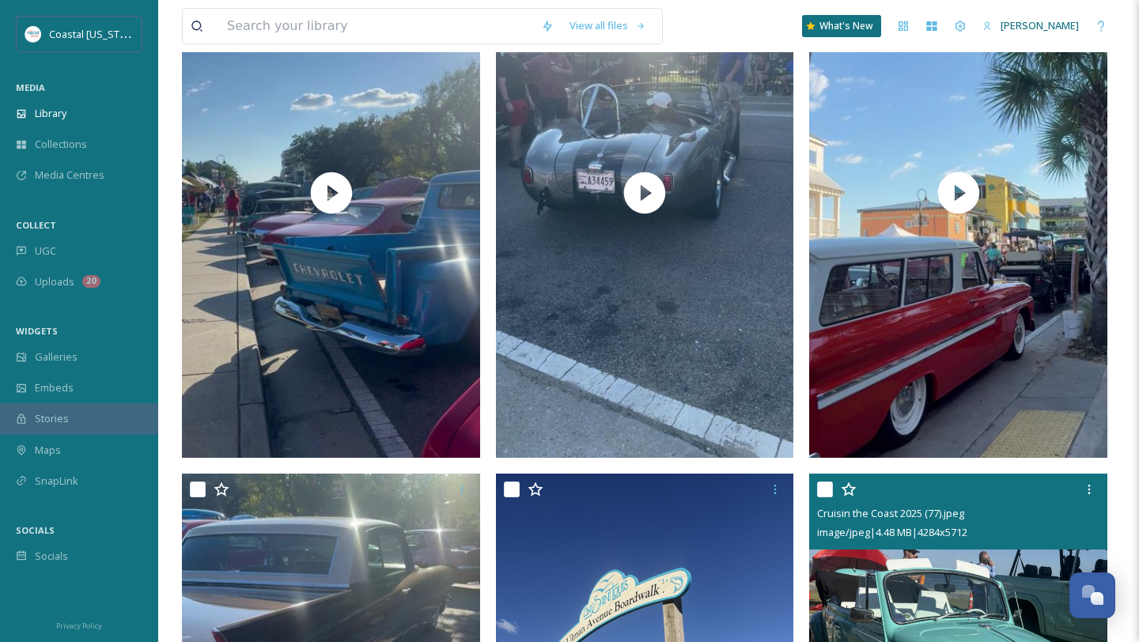
scroll to position [0, 0]
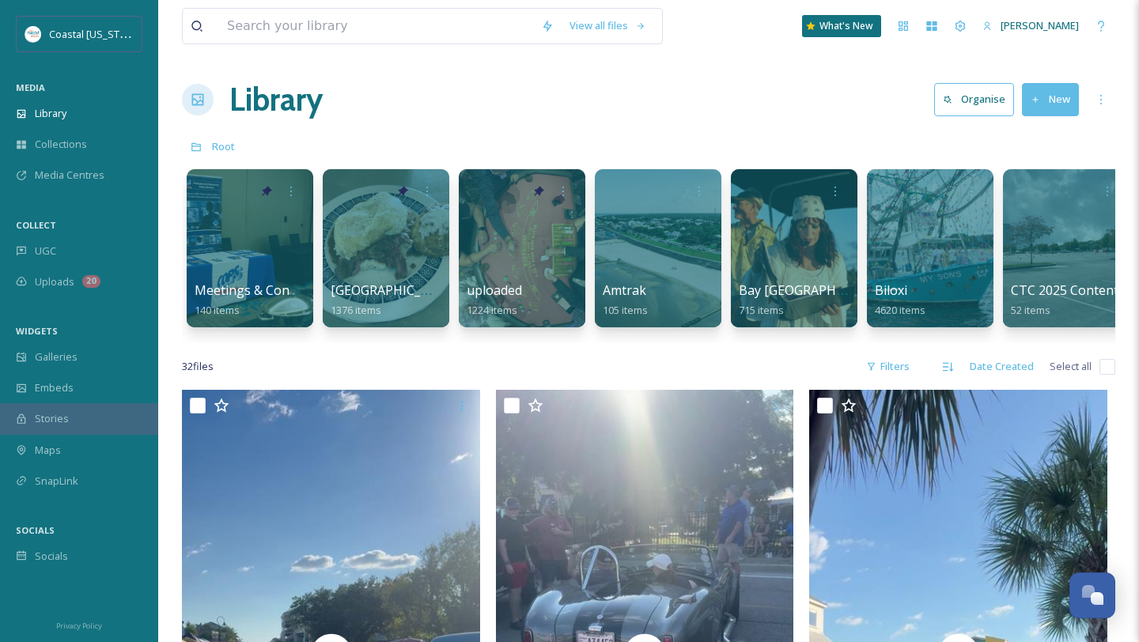
click at [1106, 364] on input "checkbox" at bounding box center [1107, 367] width 16 height 16
checkbox input "true"
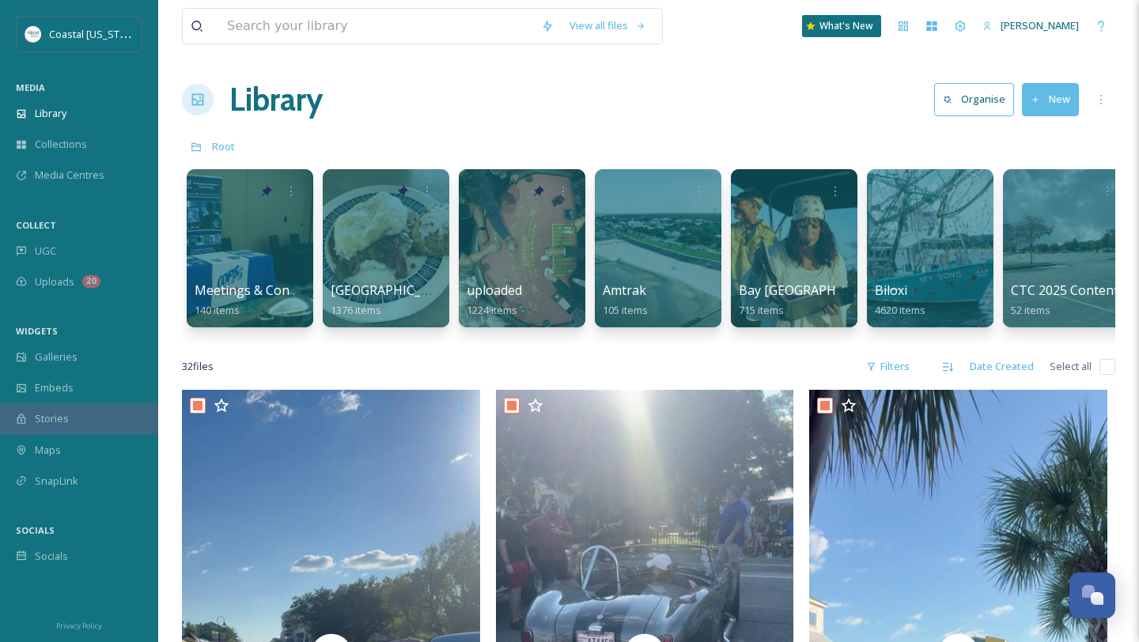
checkbox input "true"
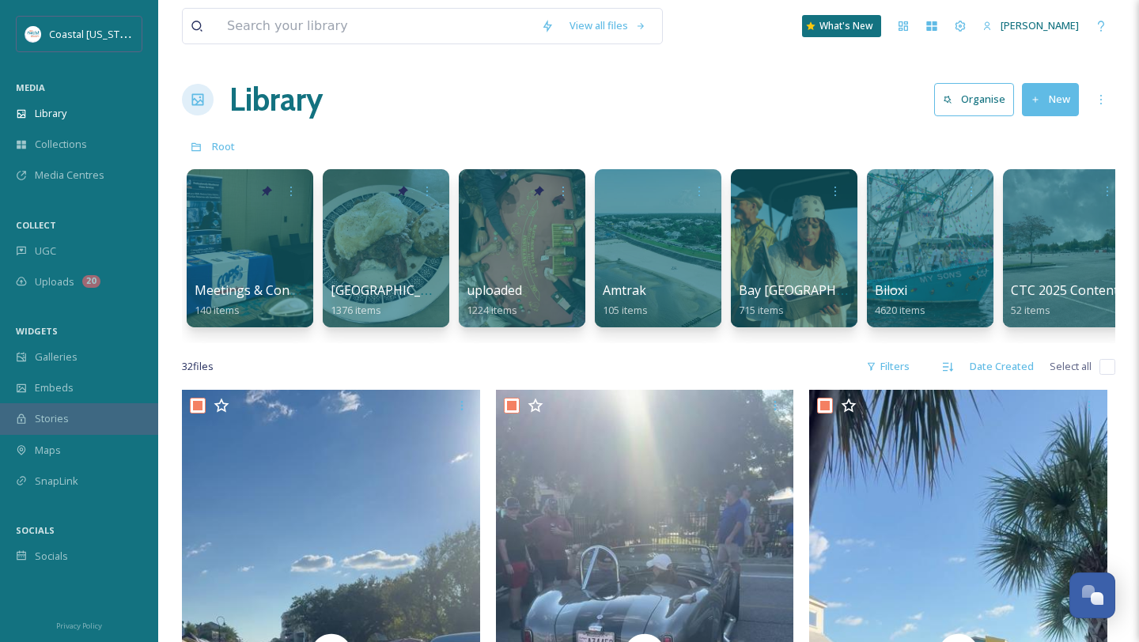
checkbox input "true"
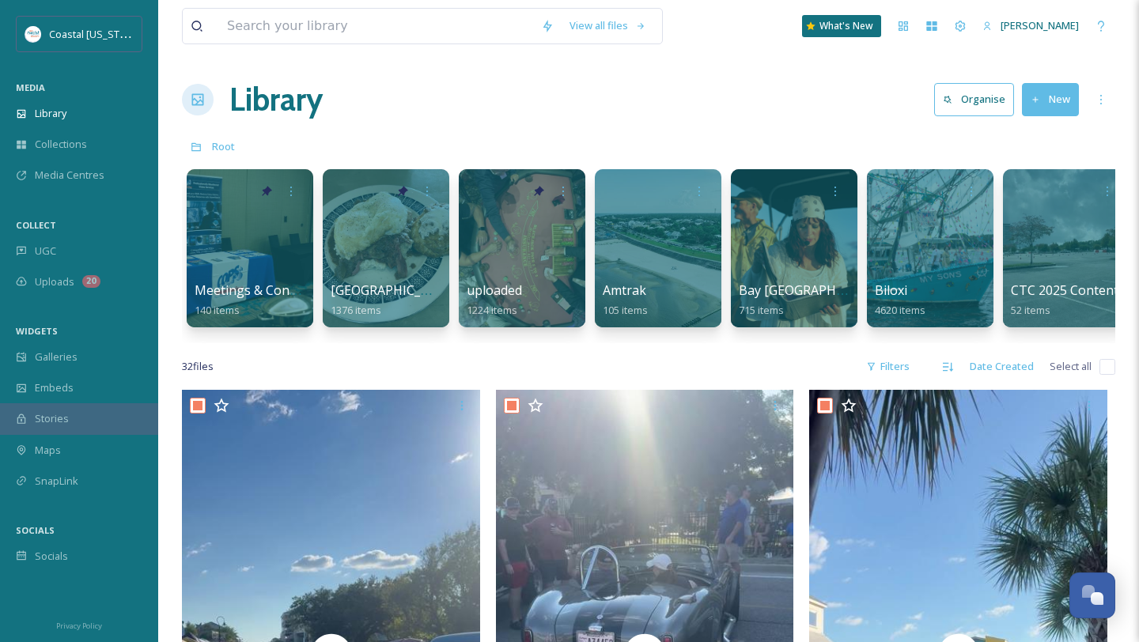
checkbox input "true"
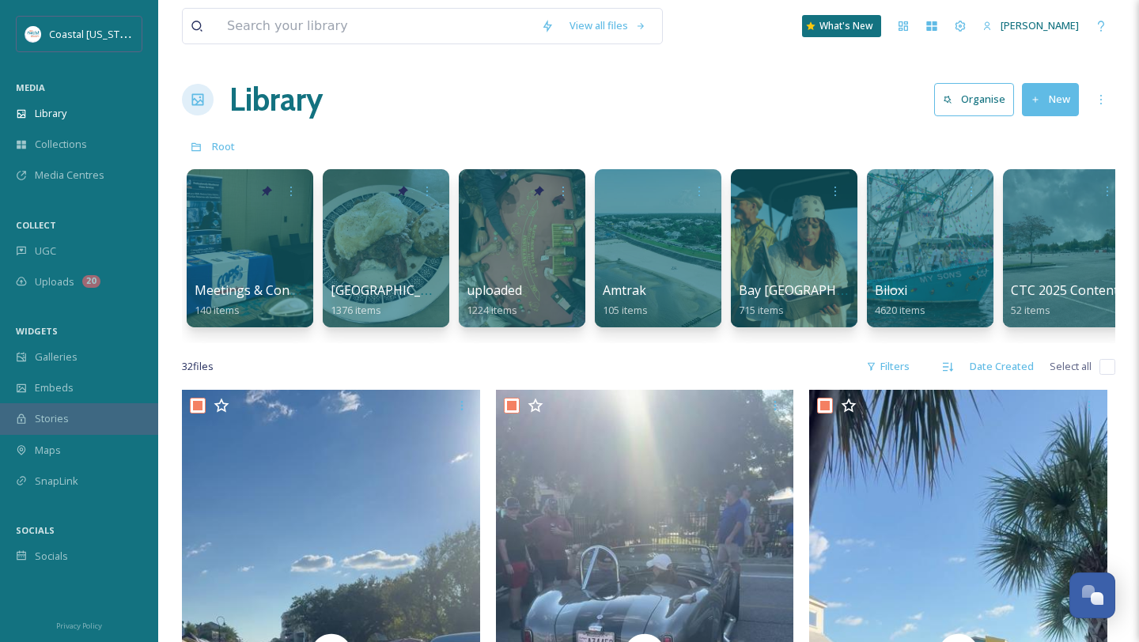
checkbox input "true"
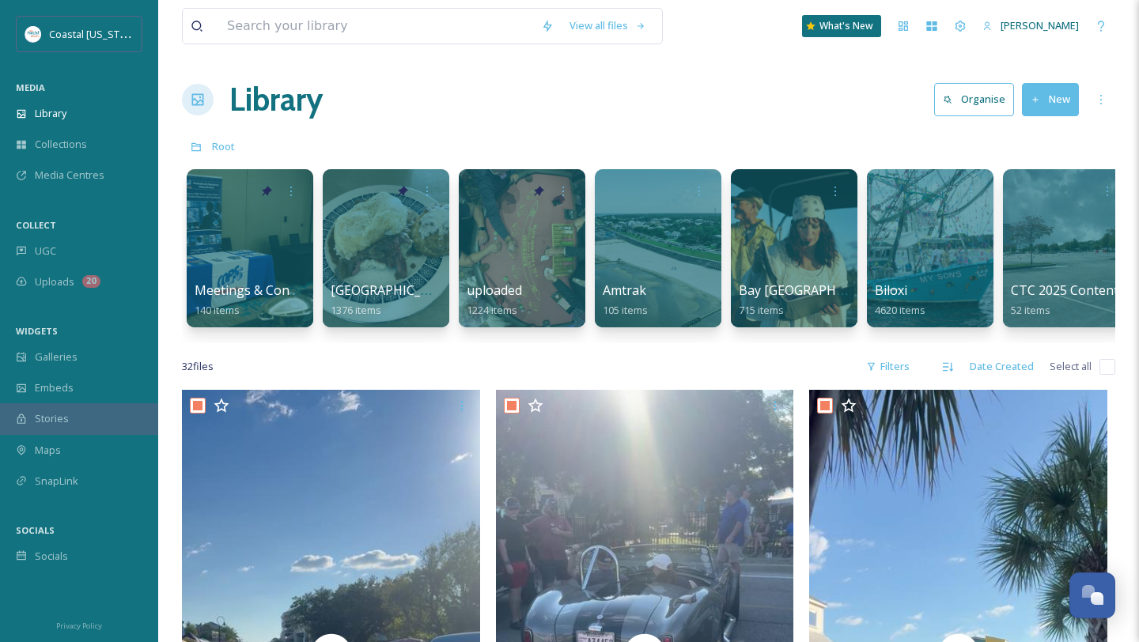
checkbox input "true"
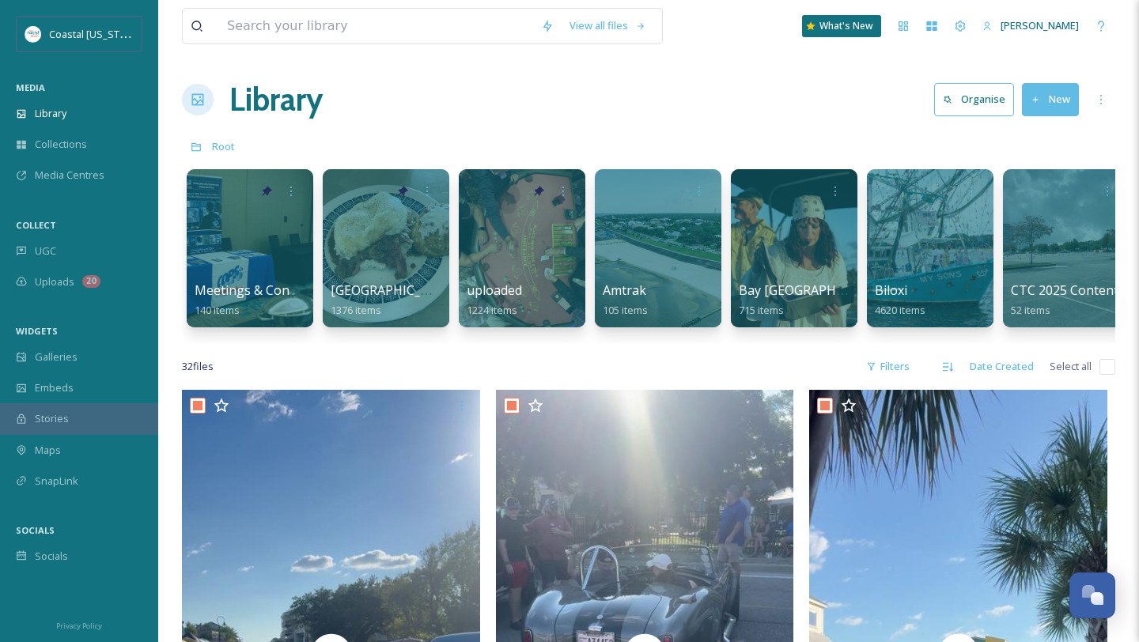
checkbox input "true"
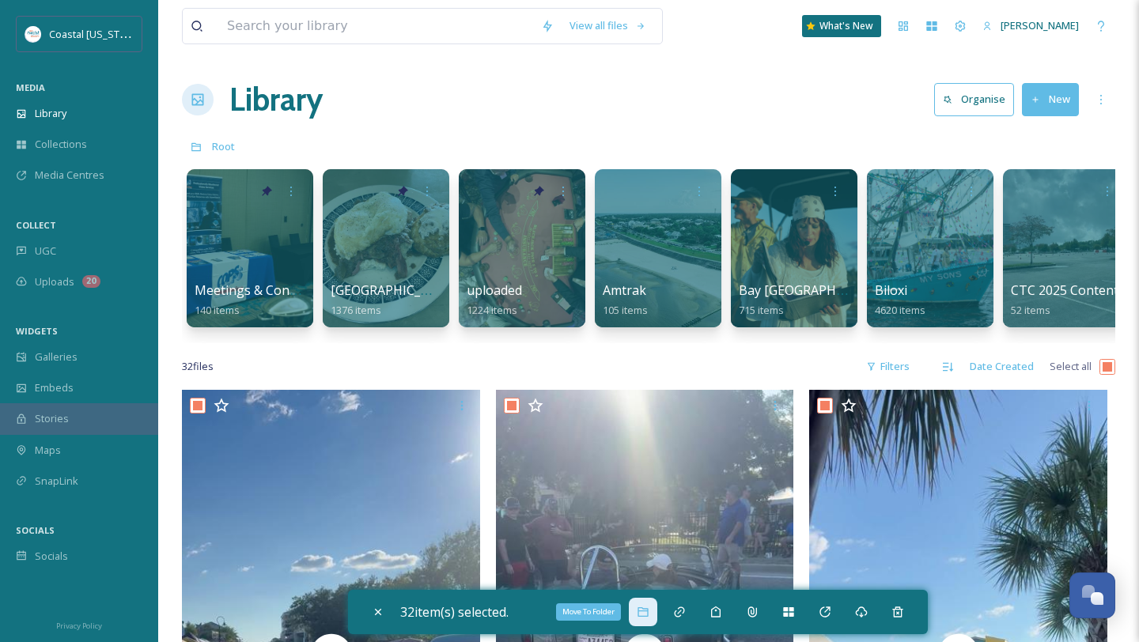
click at [646, 610] on icon at bounding box center [642, 612] width 13 height 13
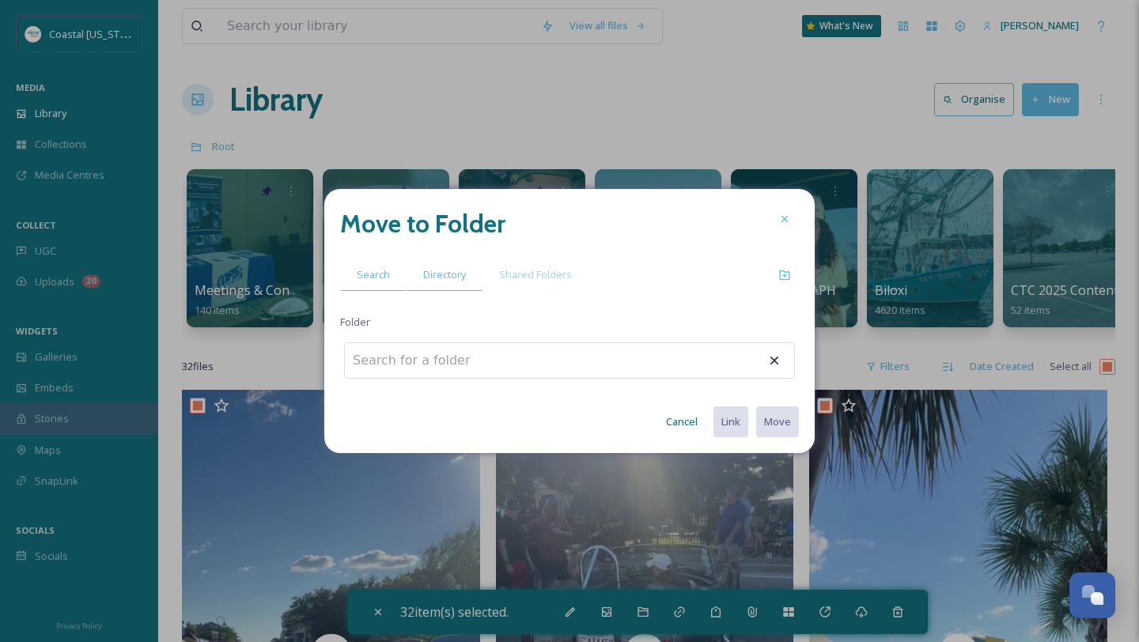
click at [458, 269] on span "Directory" at bounding box center [444, 274] width 43 height 15
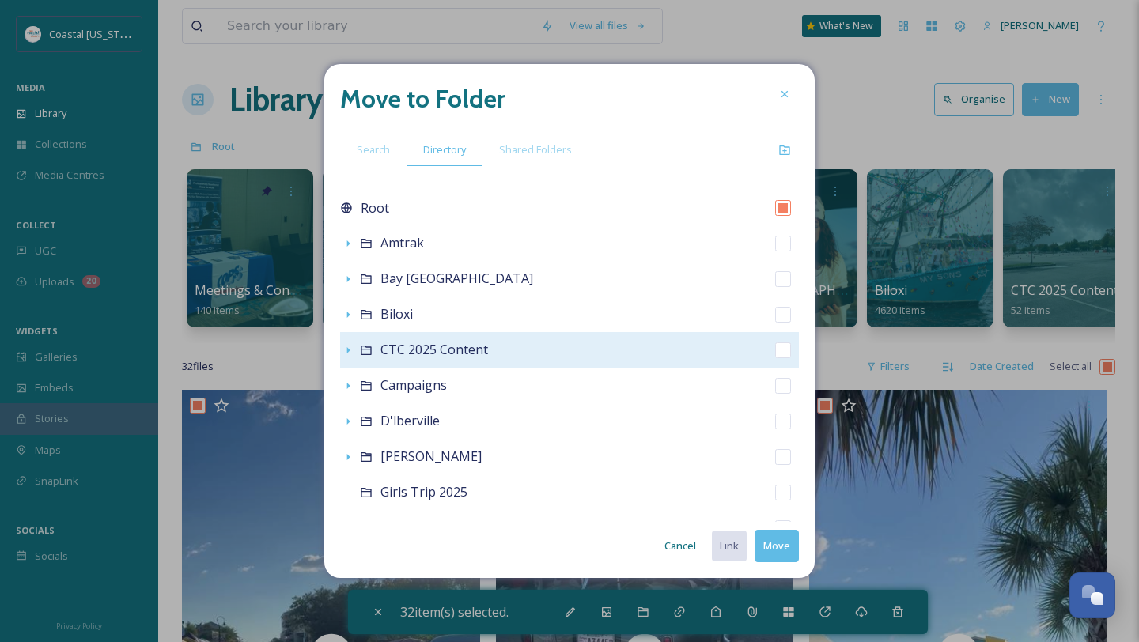
click at [424, 346] on span "CTC 2025 Content" at bounding box center [434, 349] width 108 height 17
checkbox input "false"
checkbox input "true"
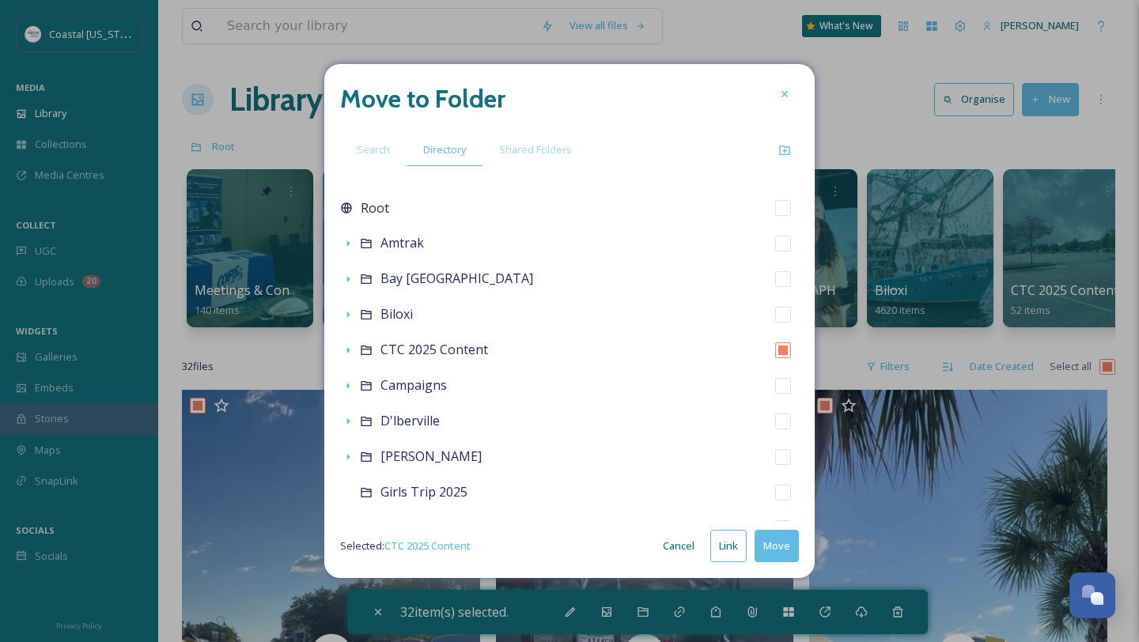
click at [775, 543] on button "Move" at bounding box center [776, 546] width 44 height 32
checkbox input "false"
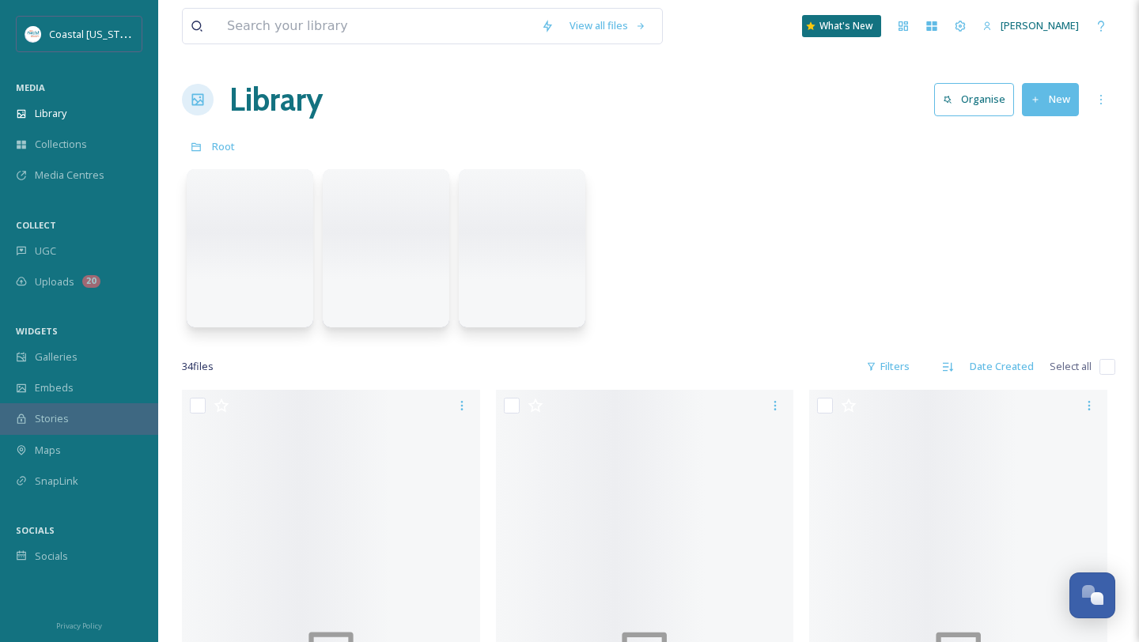
scroll to position [37, 0]
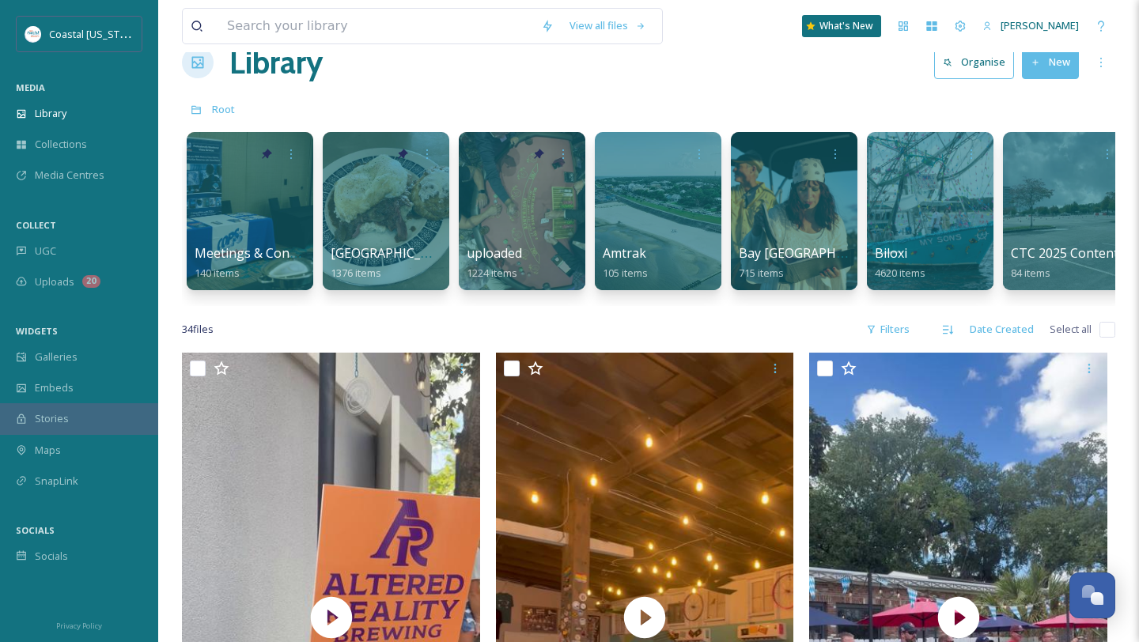
click at [1105, 333] on input "checkbox" at bounding box center [1107, 330] width 16 height 16
checkbox input "true"
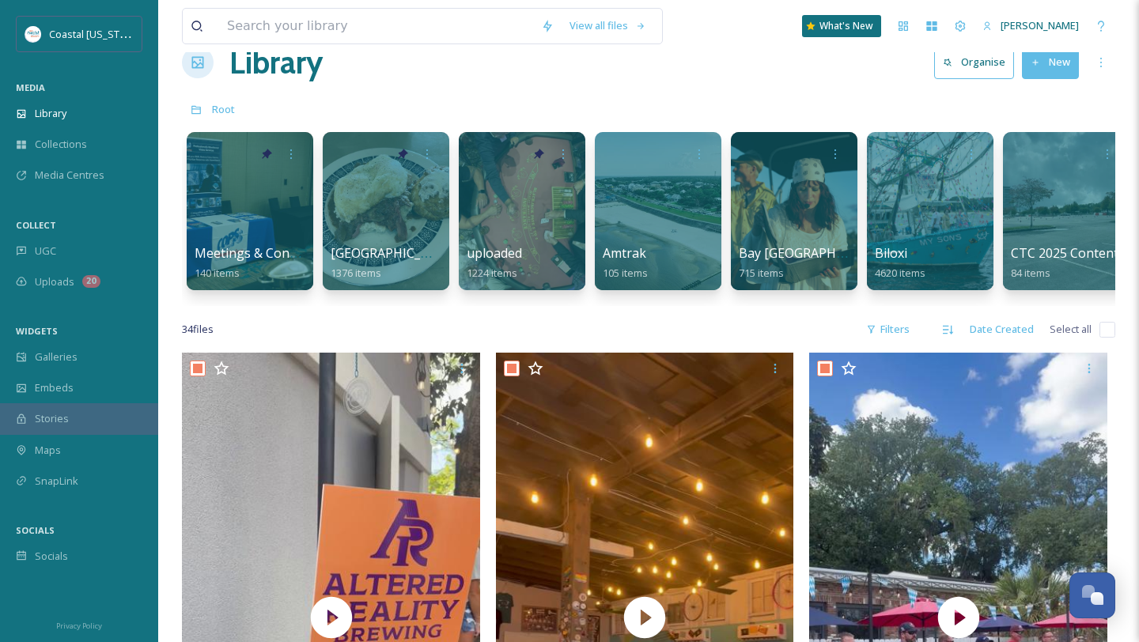
checkbox input "true"
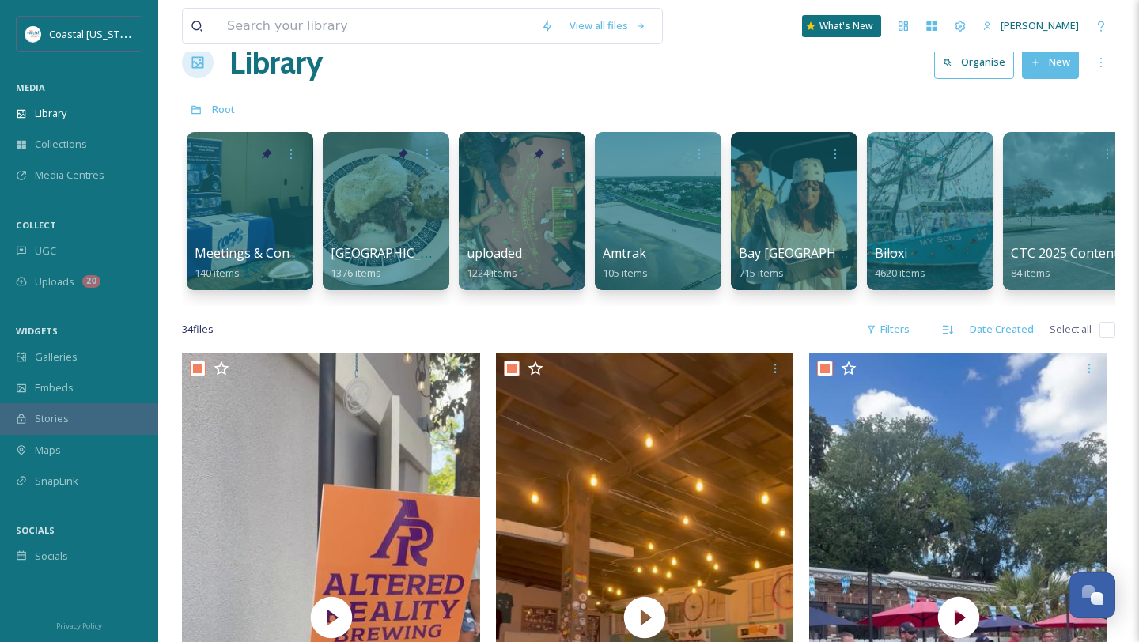
checkbox input "true"
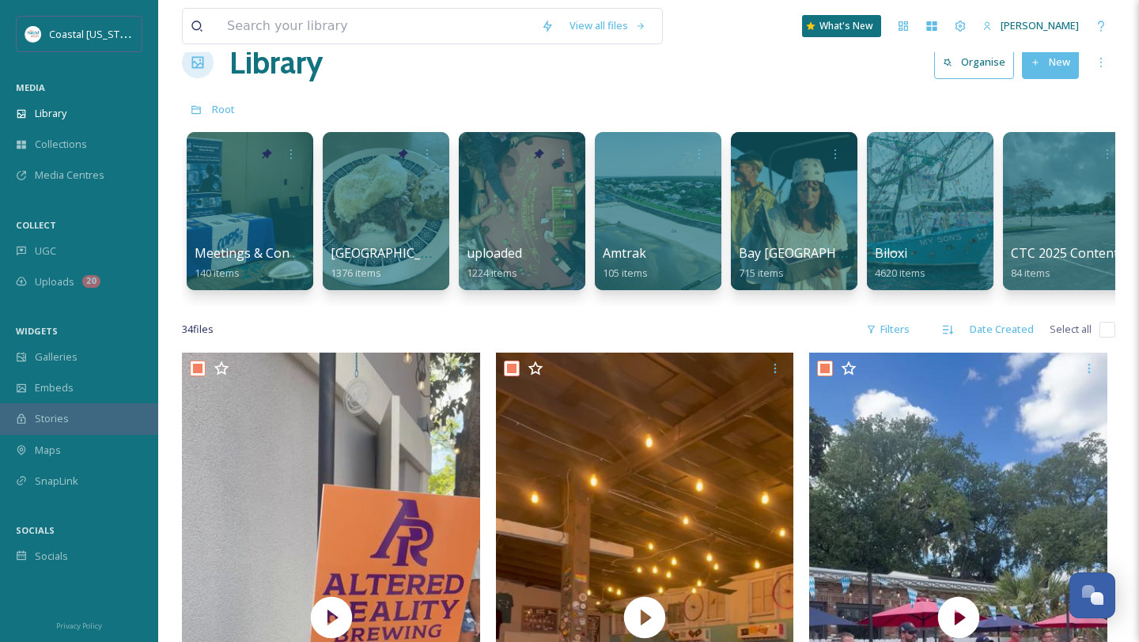
checkbox input "true"
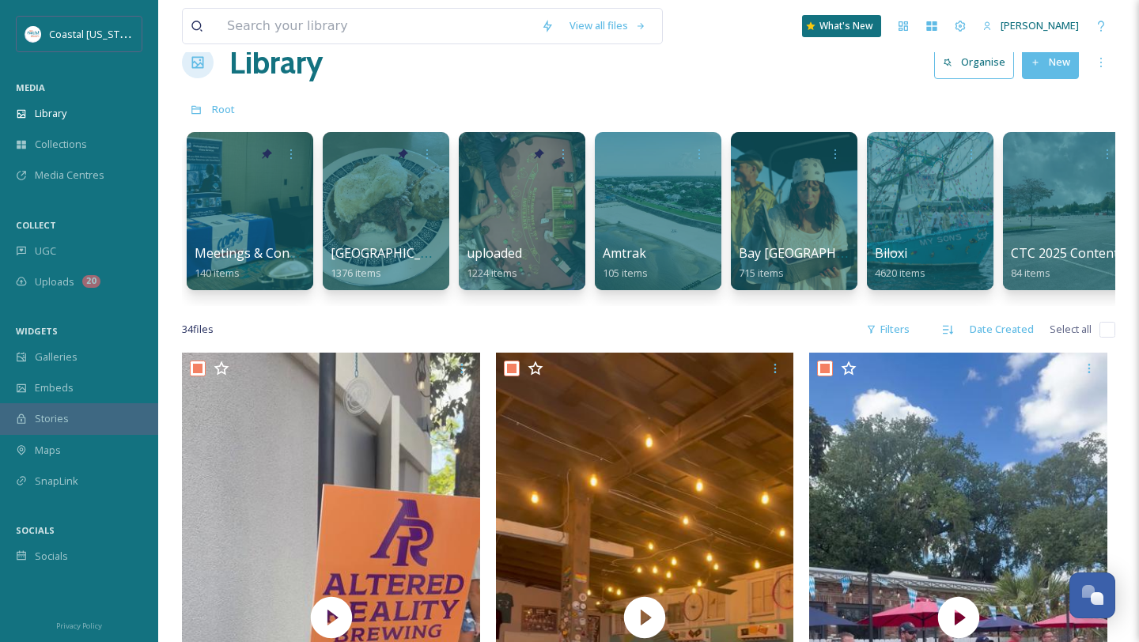
checkbox input "true"
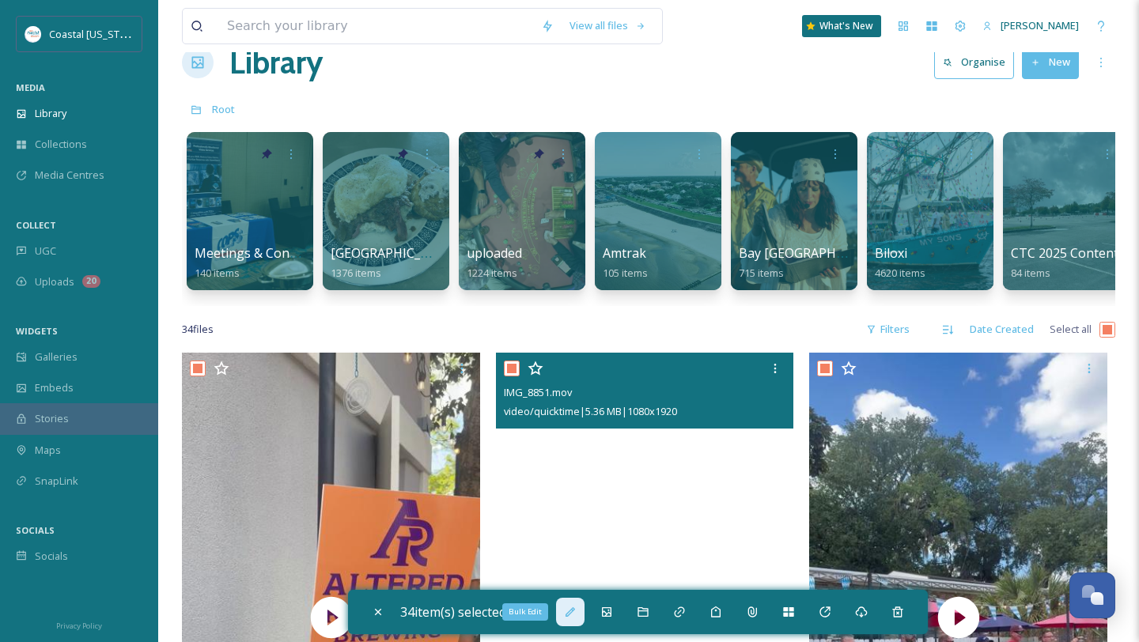
click at [576, 614] on icon at bounding box center [570, 612] width 13 height 13
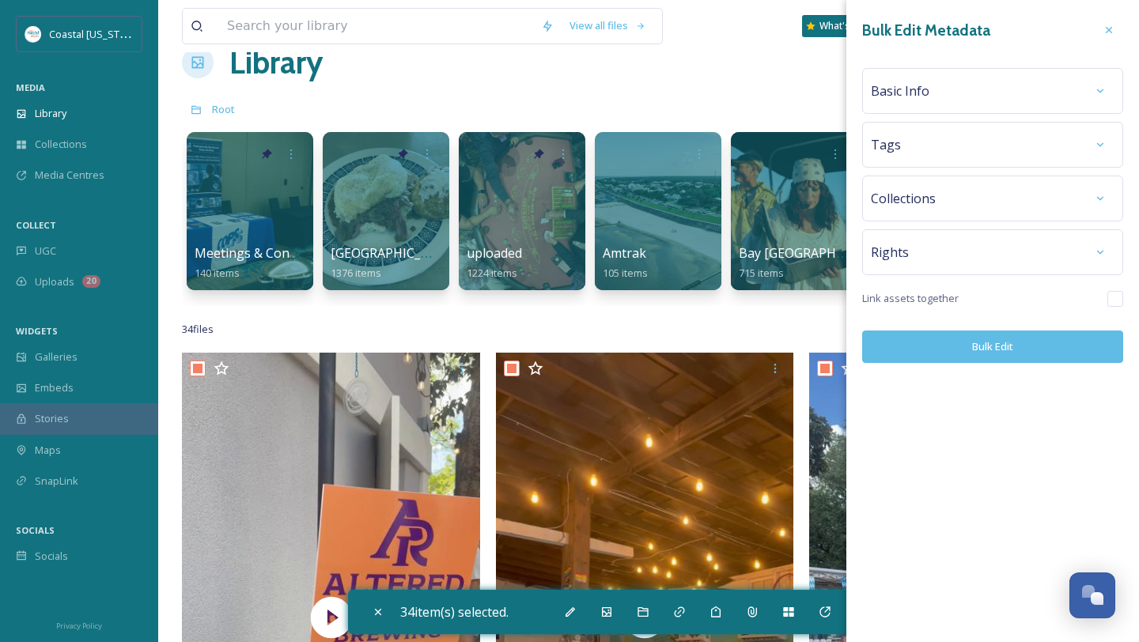
click at [934, 87] on div "Basic Info" at bounding box center [992, 91] width 244 height 28
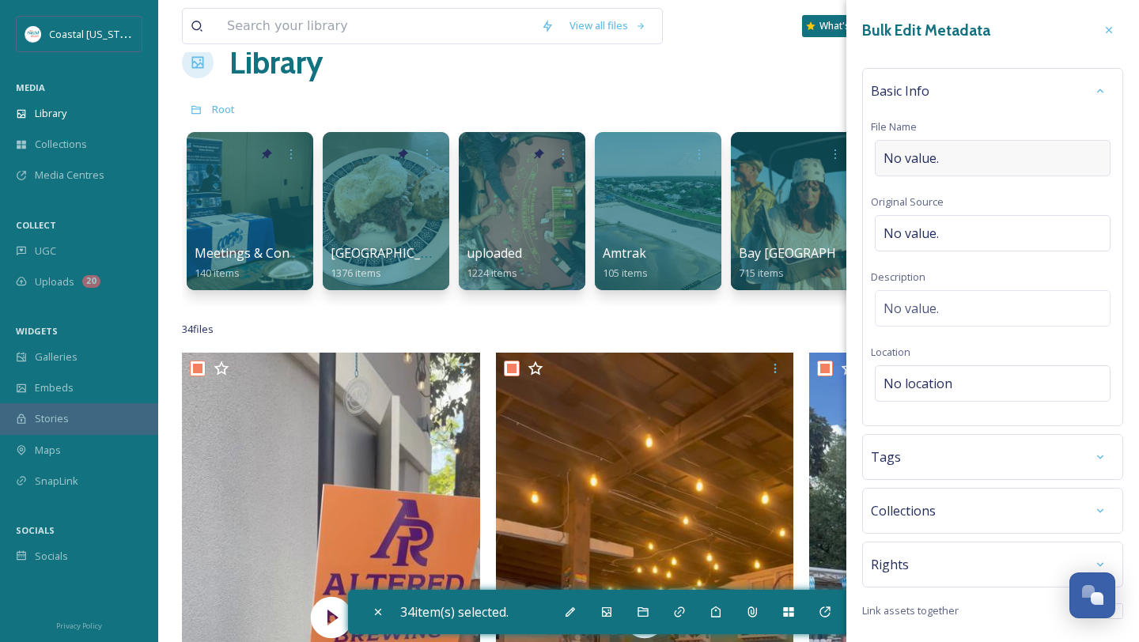
click at [927, 146] on div "No value." at bounding box center [992, 158] width 236 height 36
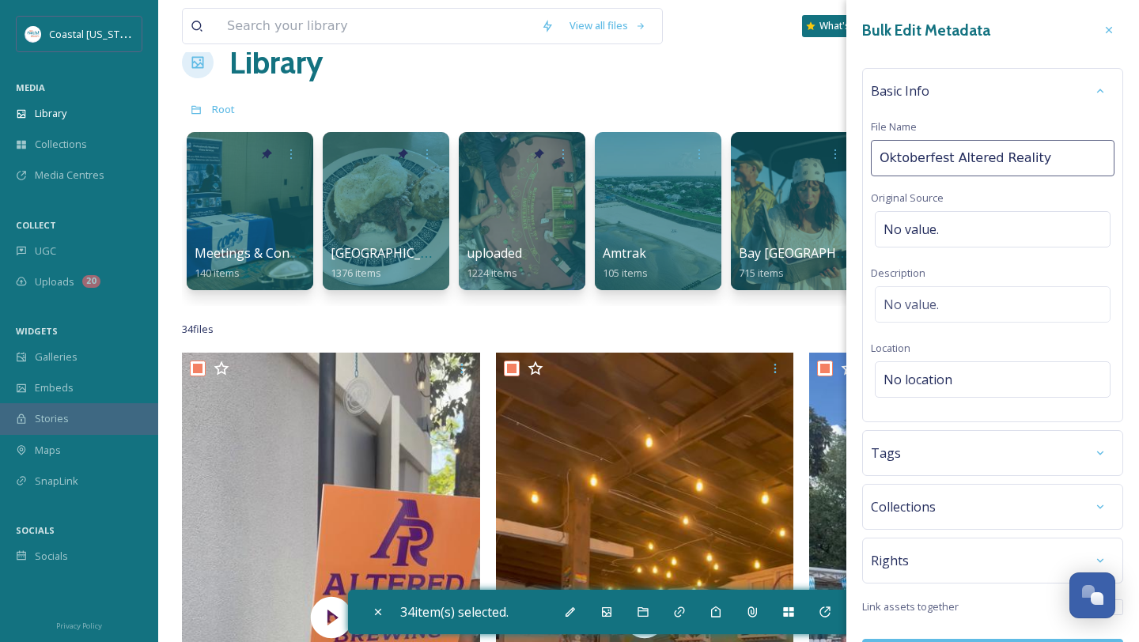
type input "Oktoberfest Altered Reality"
click at [967, 295] on div "No value." at bounding box center [992, 308] width 236 height 36
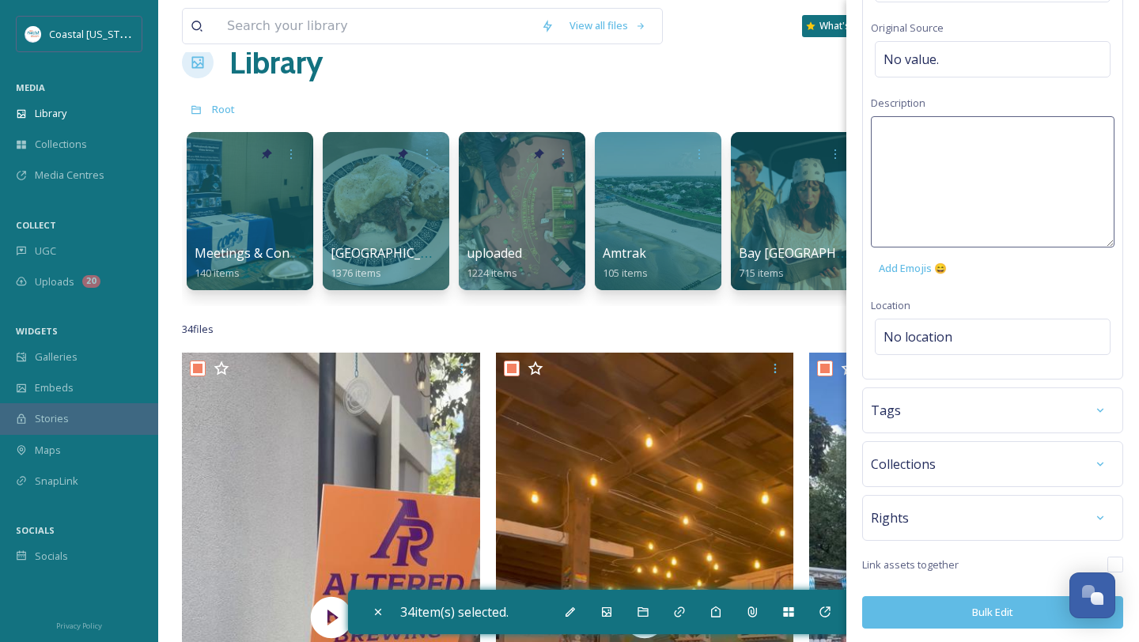
click at [927, 413] on div "Tags" at bounding box center [992, 410] width 244 height 28
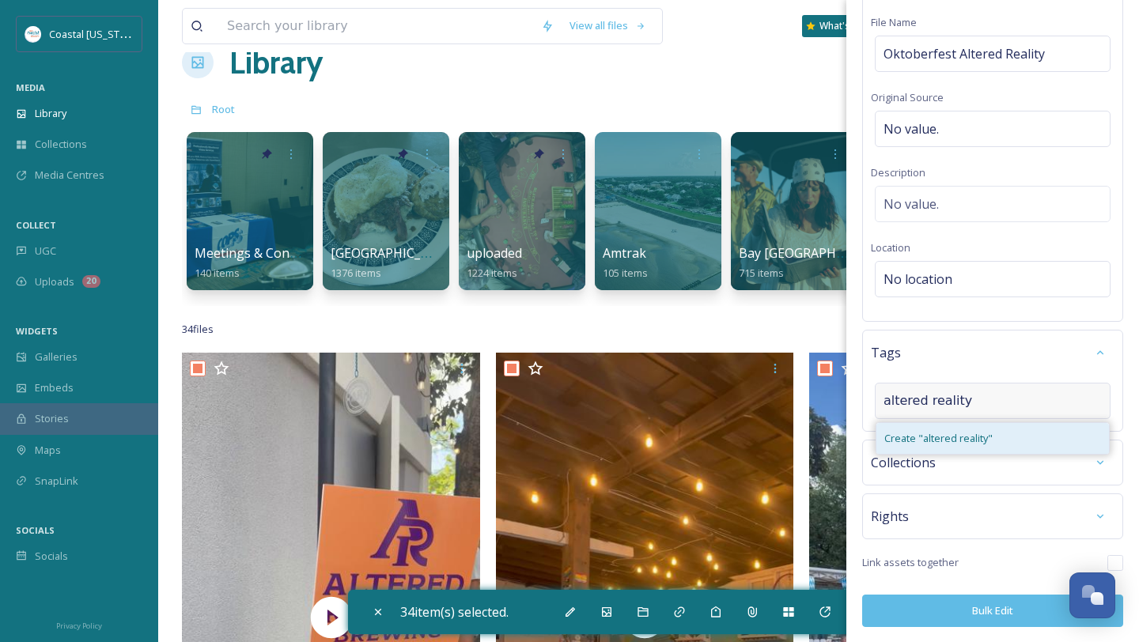
type input "altered reality"
click at [961, 436] on span "Create " altered reality "" at bounding box center [938, 438] width 108 height 15
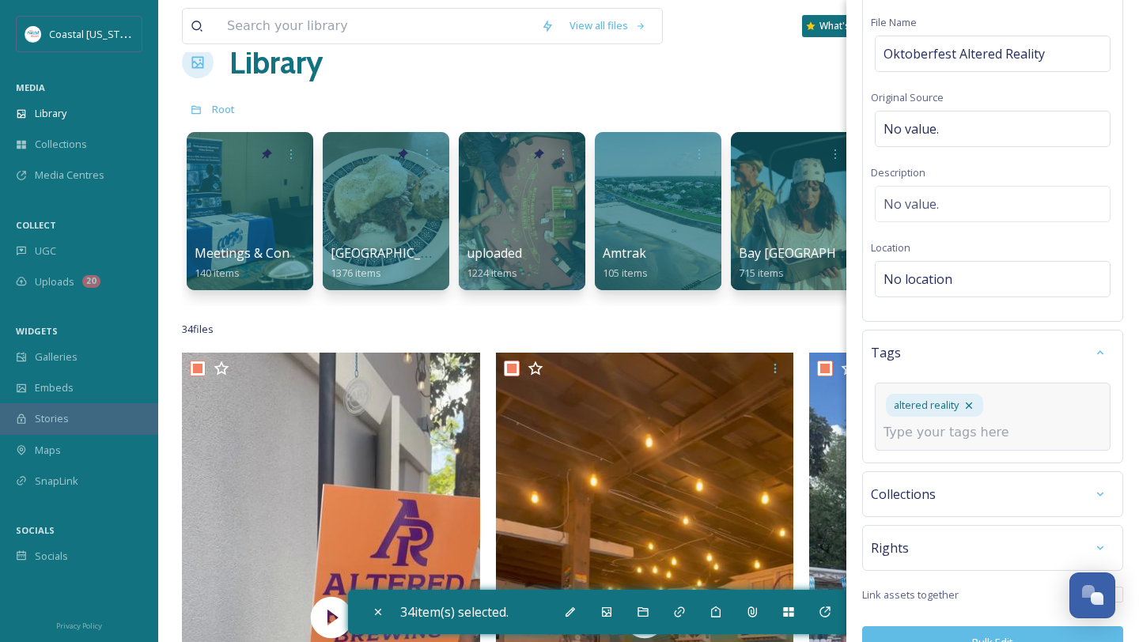
click at [961, 436] on input at bounding box center [962, 432] width 158 height 19
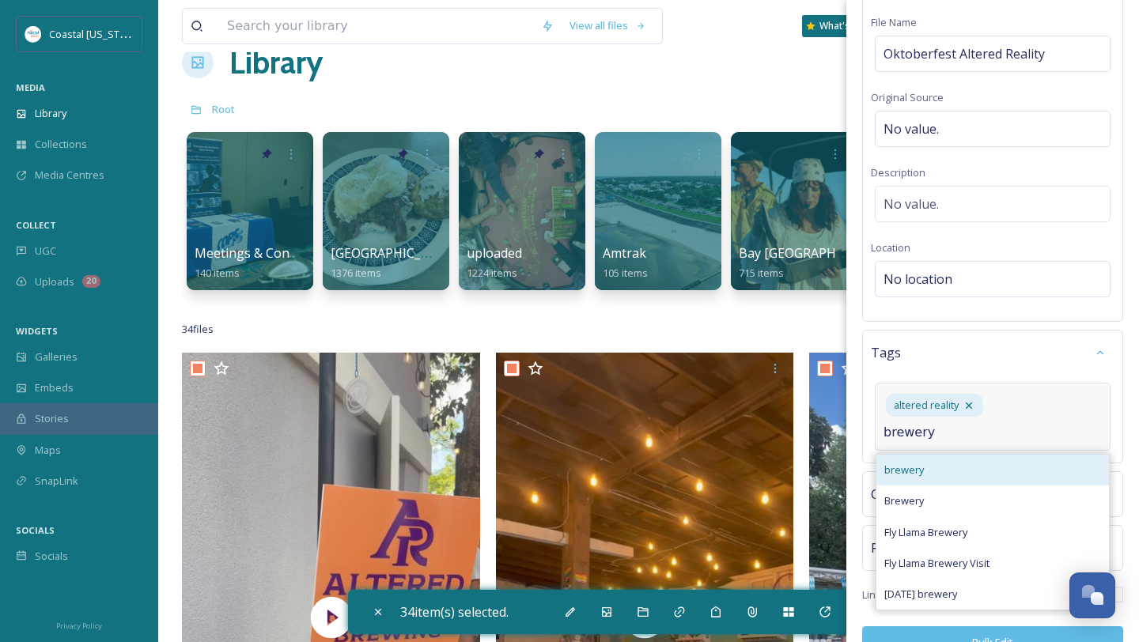
type input "brewery"
click at [961, 470] on div "brewery" at bounding box center [992, 470] width 232 height 31
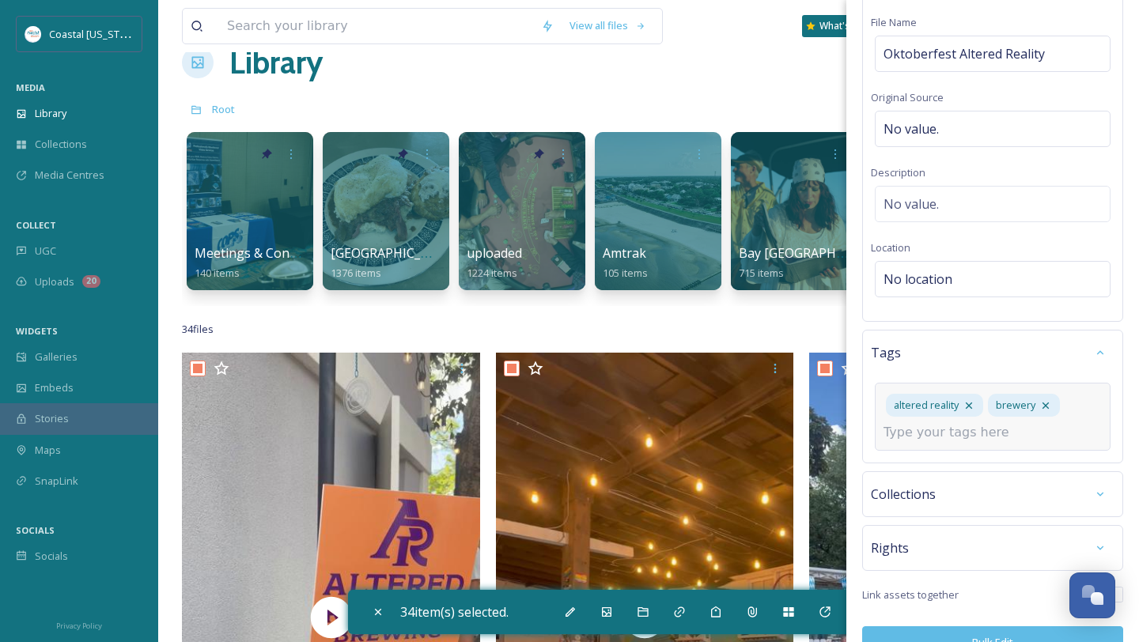
click at [977, 435] on input at bounding box center [962, 432] width 158 height 19
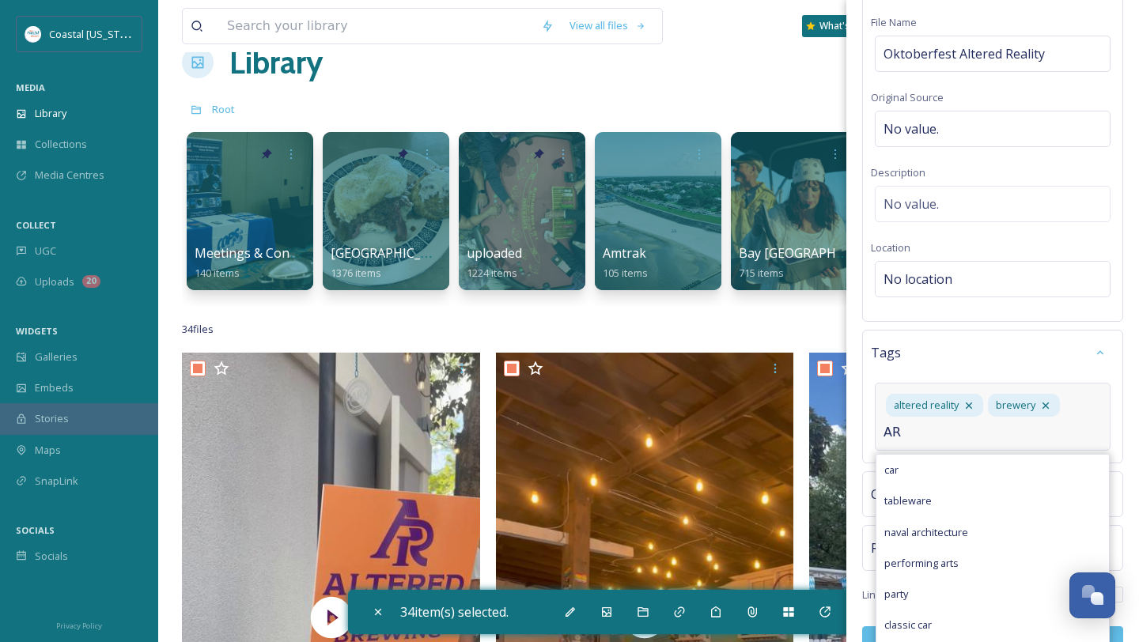
click at [904, 429] on input "AR" at bounding box center [962, 432] width 158 height 19
type input "AR"
click at [907, 443] on div "altered reality brewery AR car tableware naval architecture performing arts par…" at bounding box center [992, 417] width 236 height 68
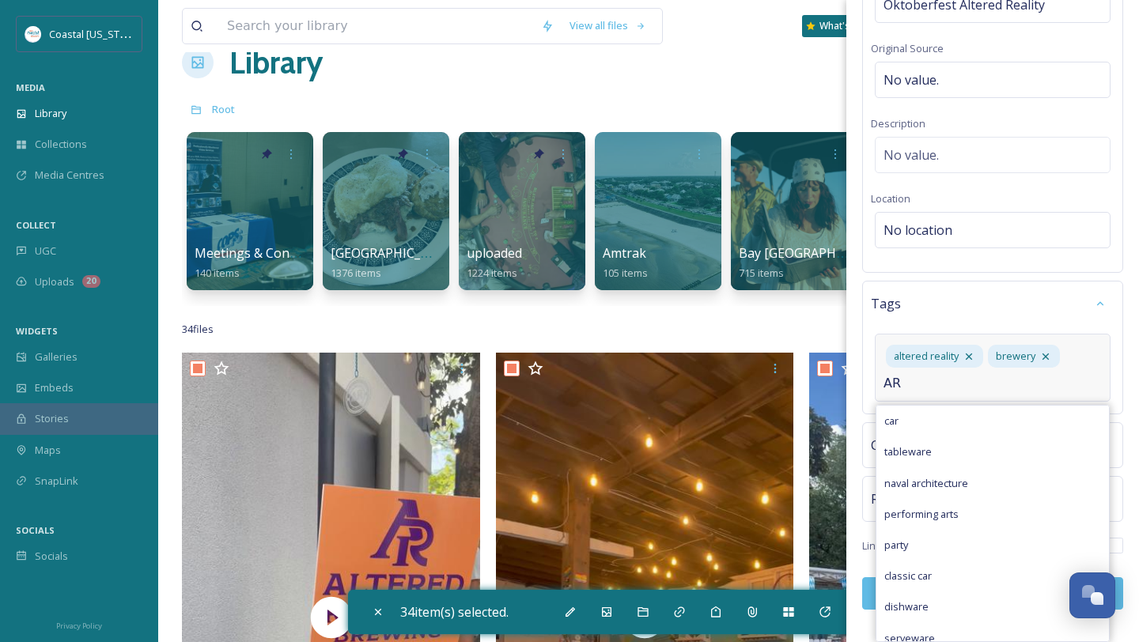
click at [914, 387] on input "AR" at bounding box center [962, 383] width 158 height 19
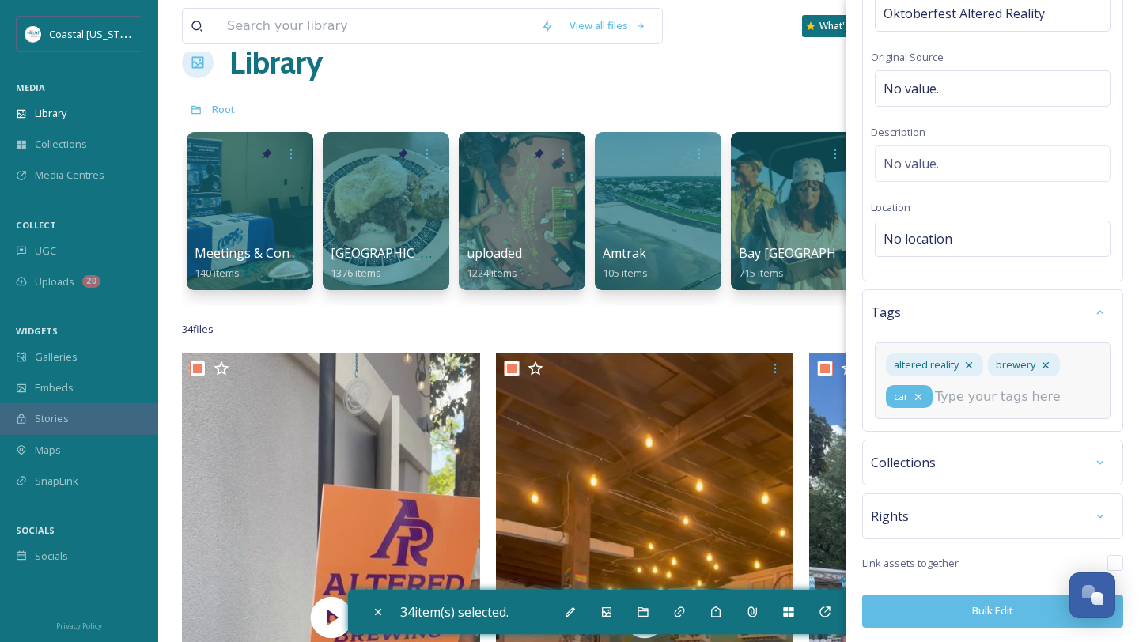
click at [917, 392] on icon at bounding box center [918, 397] width 13 height 13
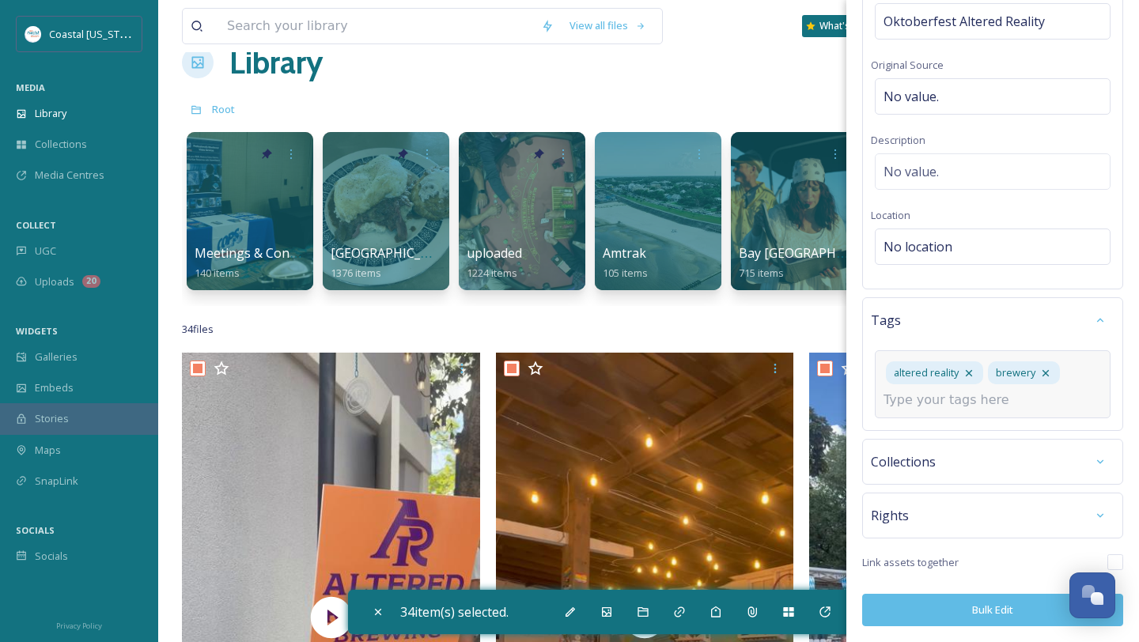
scroll to position [136, 0]
click at [917, 392] on input at bounding box center [962, 400] width 158 height 19
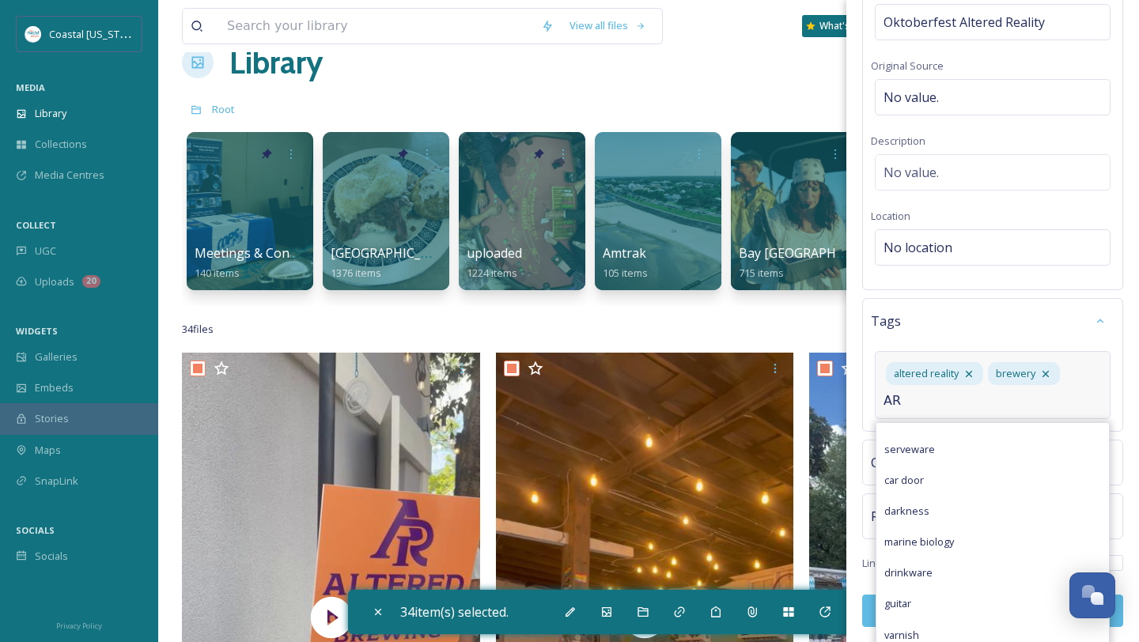
scroll to position [414, 0]
click at [931, 397] on input "AR" at bounding box center [962, 400] width 158 height 19
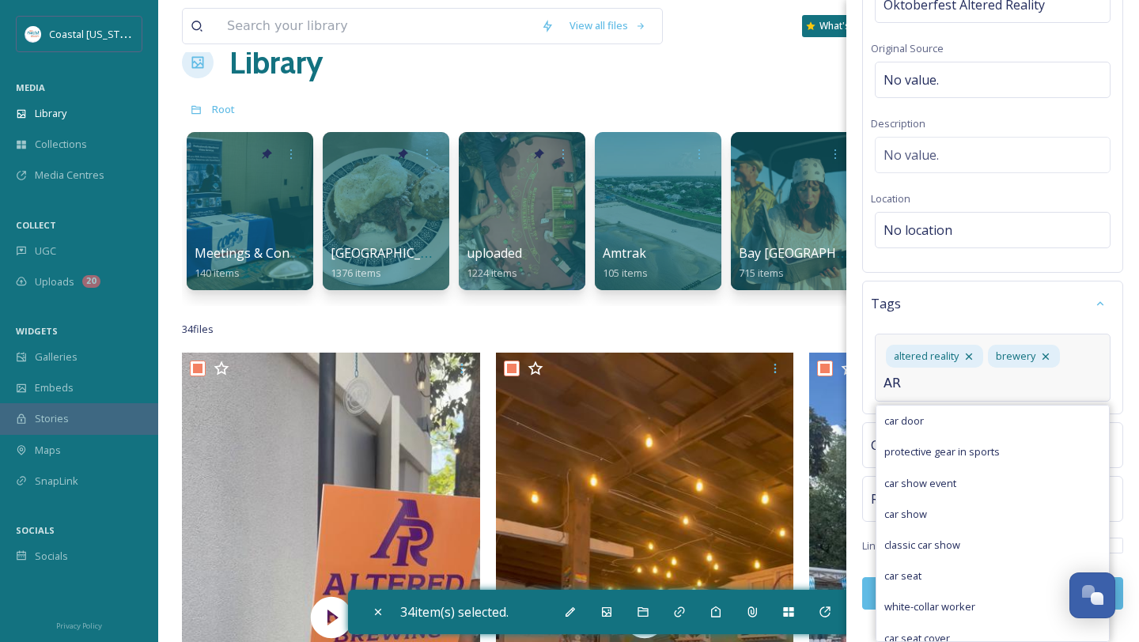
click at [924, 377] on input "AR" at bounding box center [962, 383] width 158 height 19
type input "A"
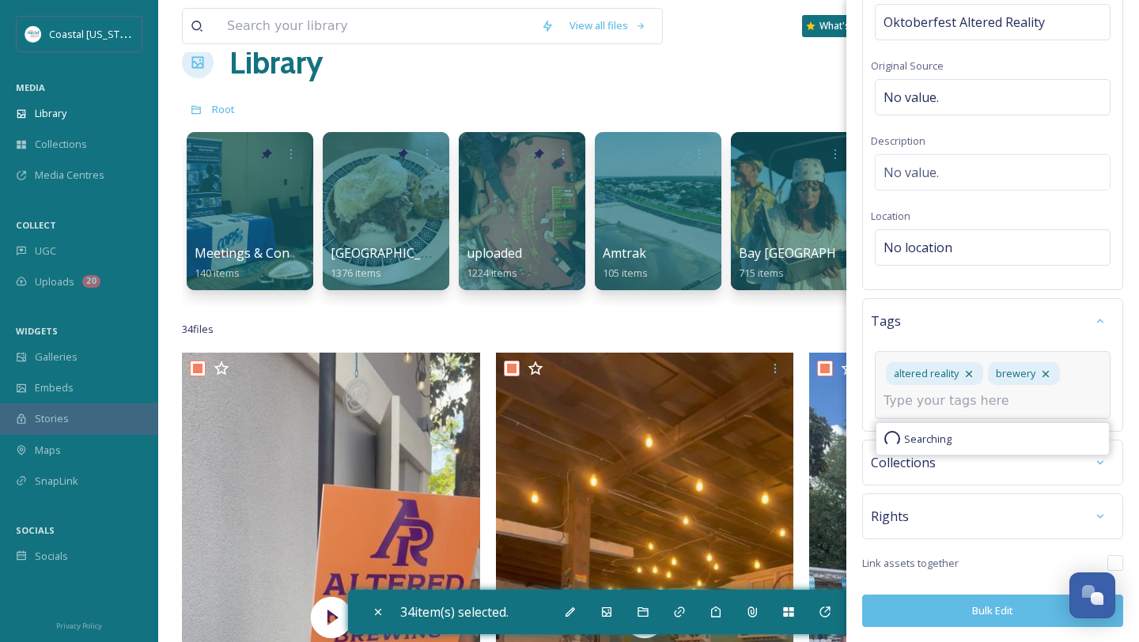
click at [969, 398] on input at bounding box center [962, 400] width 158 height 19
type input "oktoberfest"
click at [948, 434] on span "Create " oktoberfest "" at bounding box center [934, 438] width 100 height 15
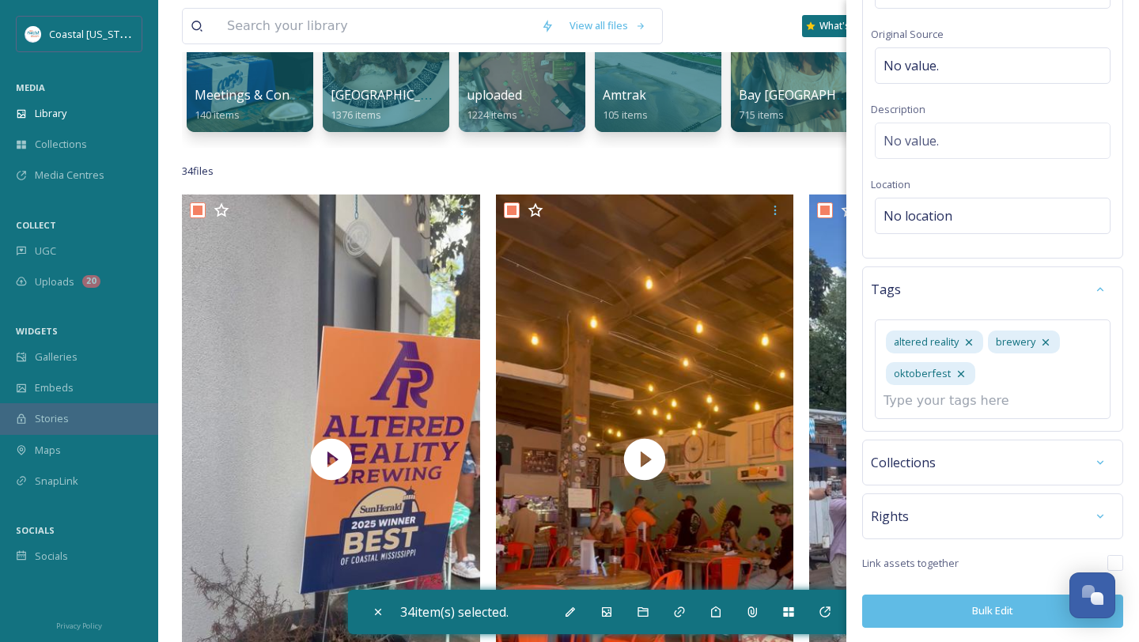
scroll to position [145, 0]
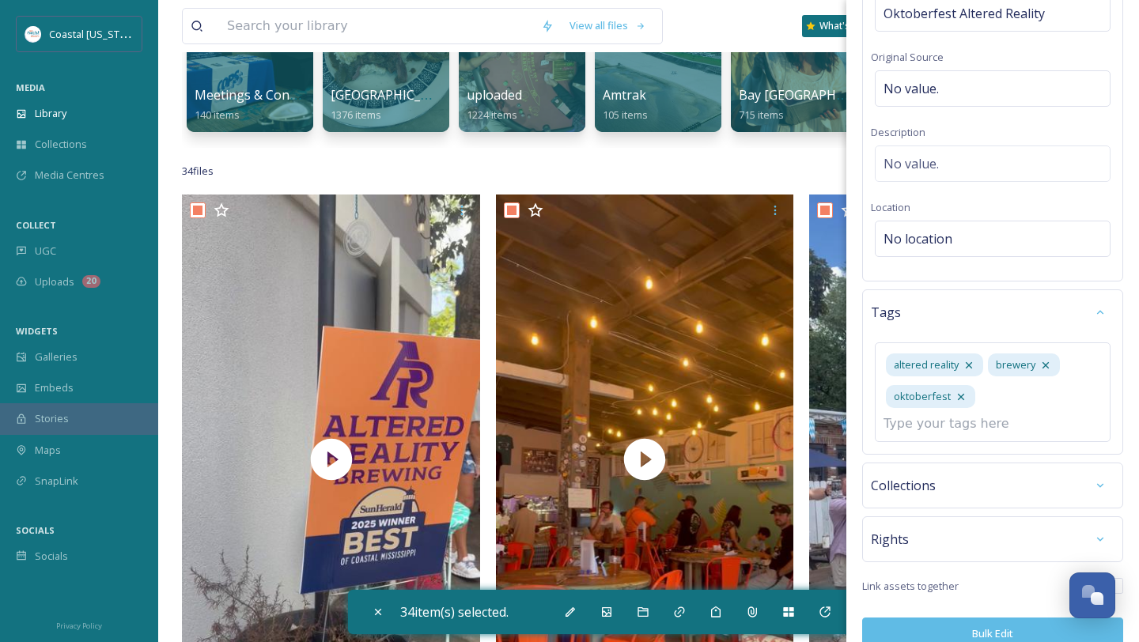
click at [958, 617] on button "Bulk Edit" at bounding box center [992, 633] width 261 height 32
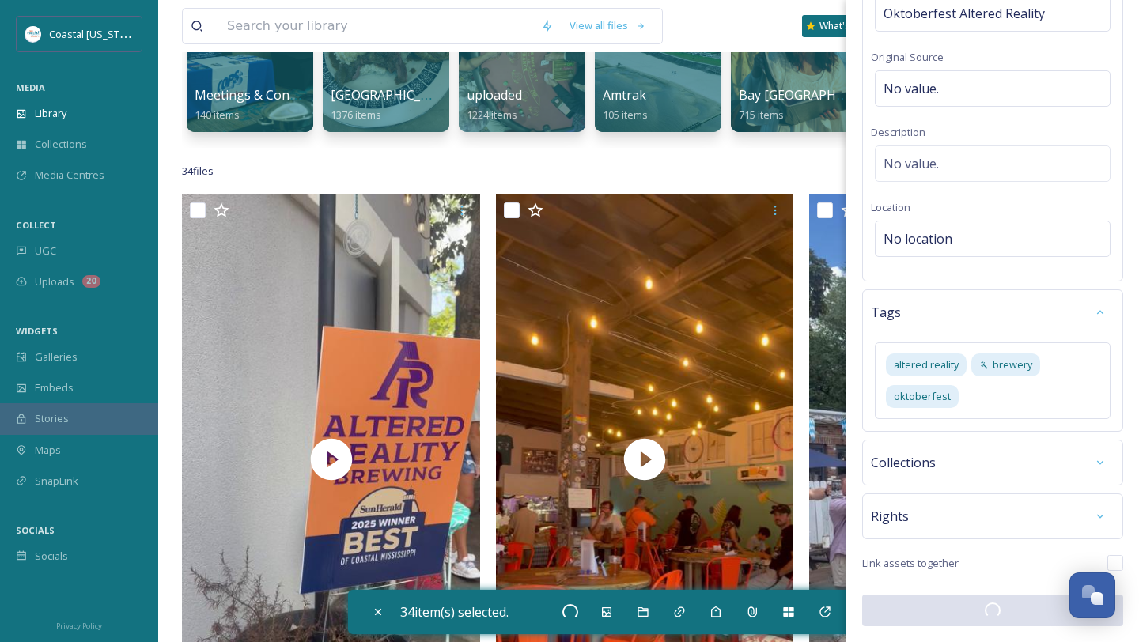
checkbox input "false"
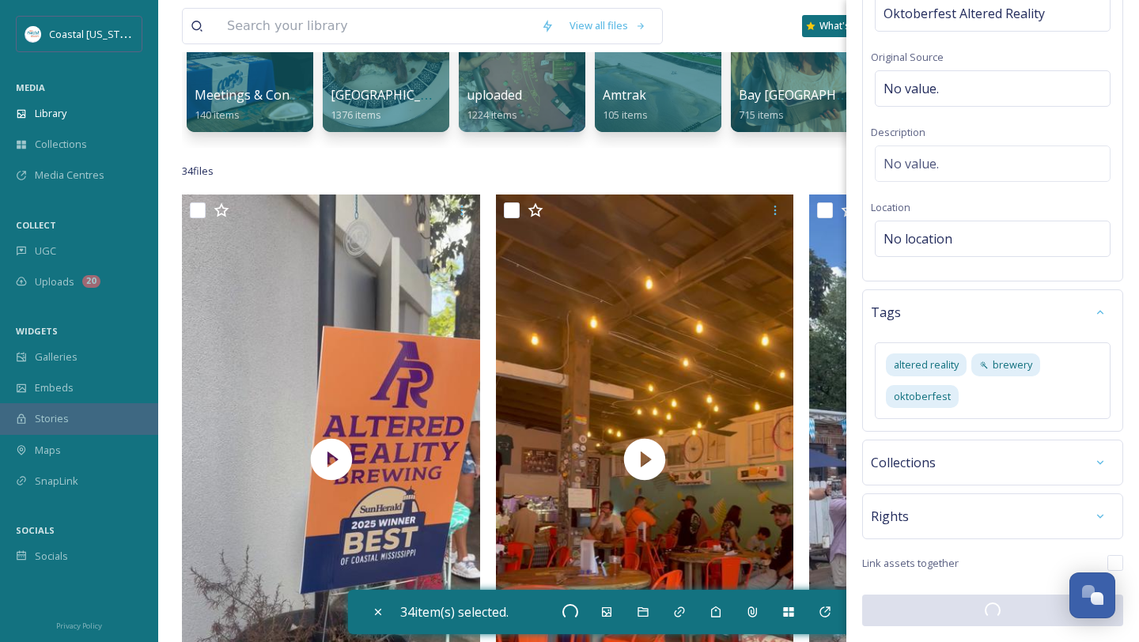
checkbox input "false"
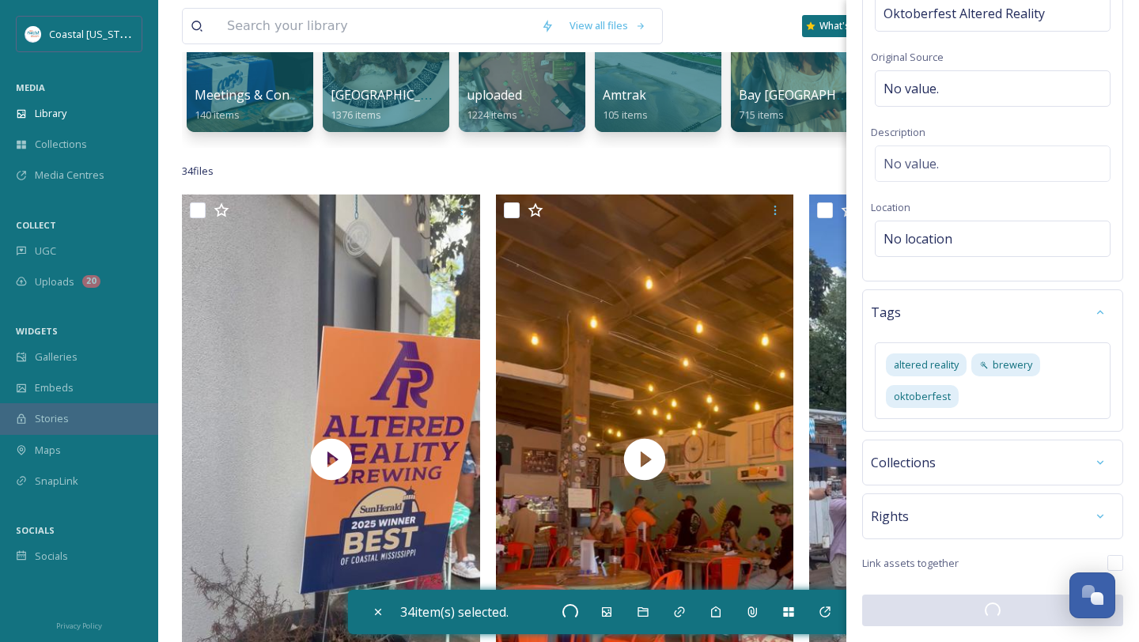
checkbox input "false"
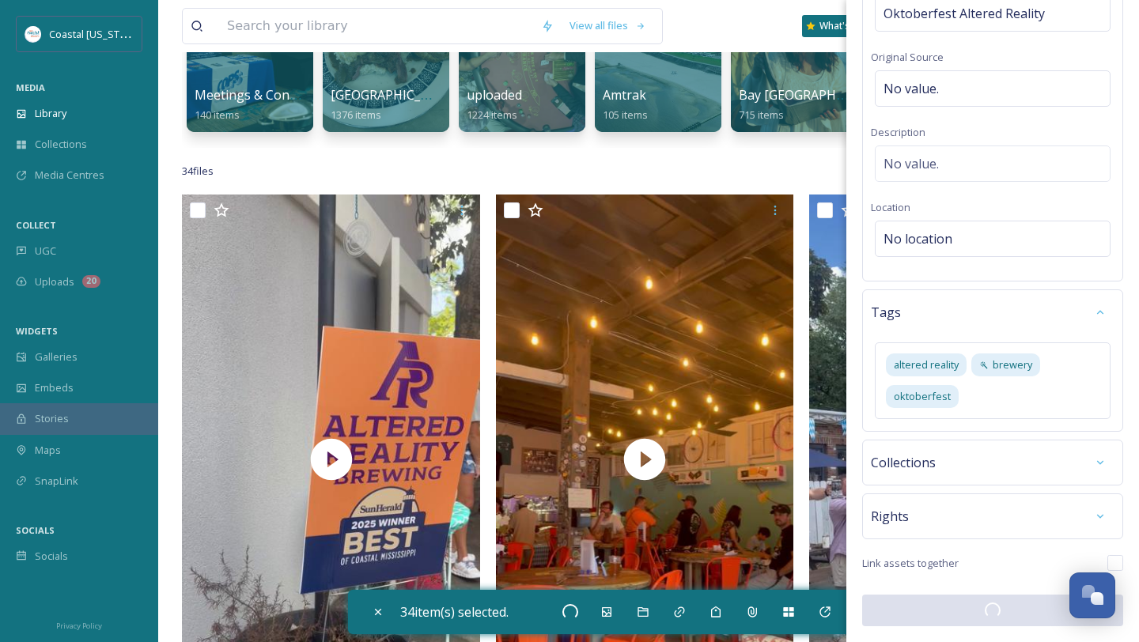
checkbox input "false"
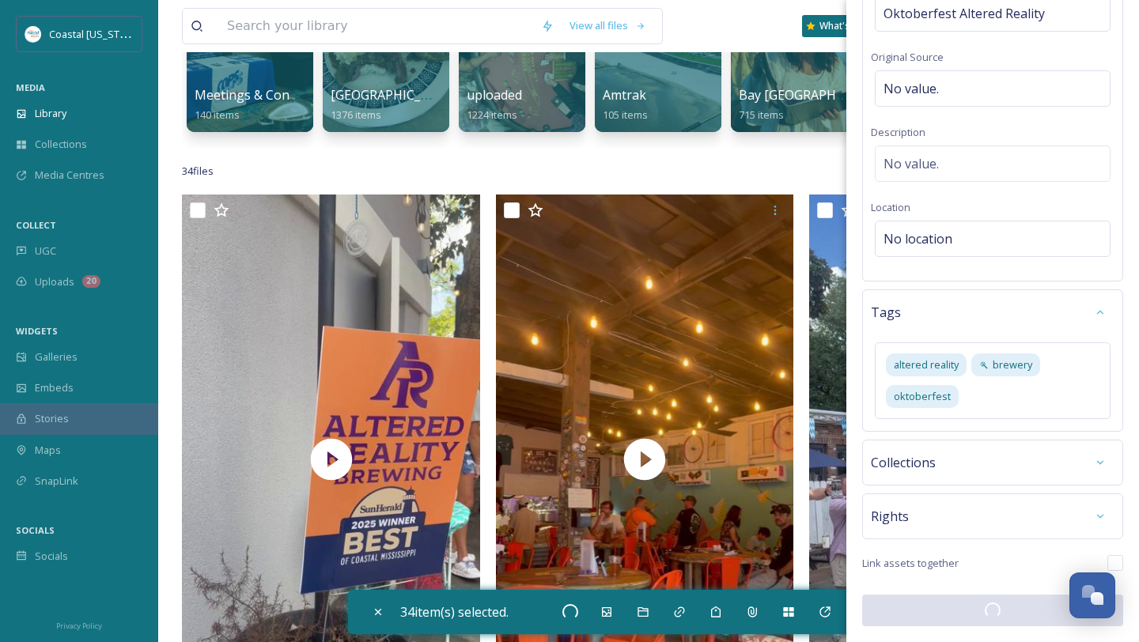
checkbox input "false"
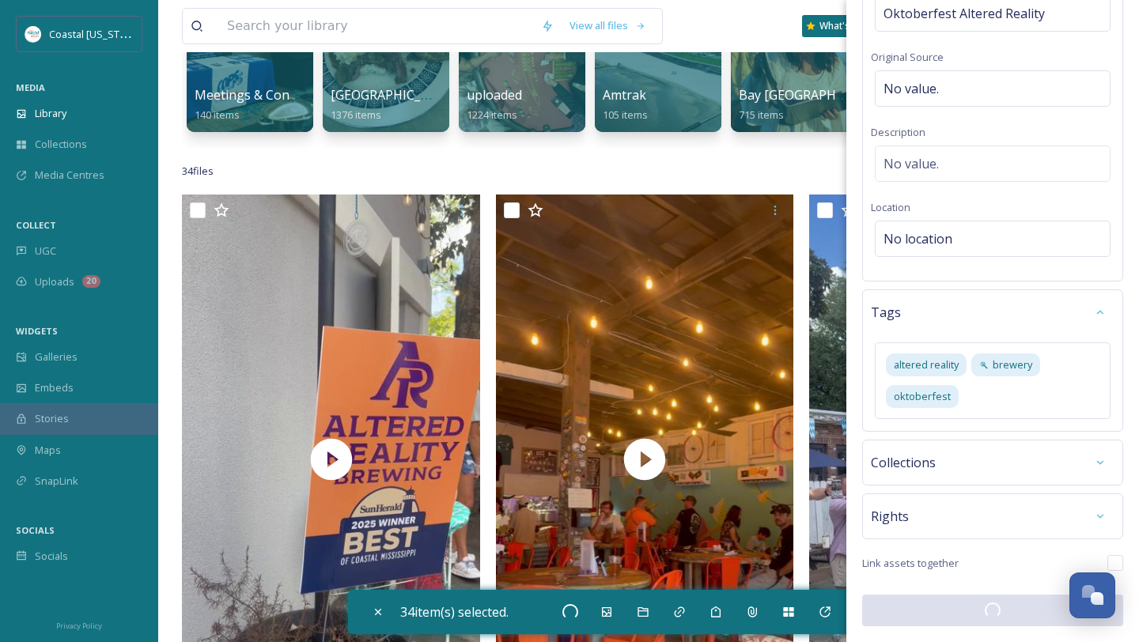
checkbox input "false"
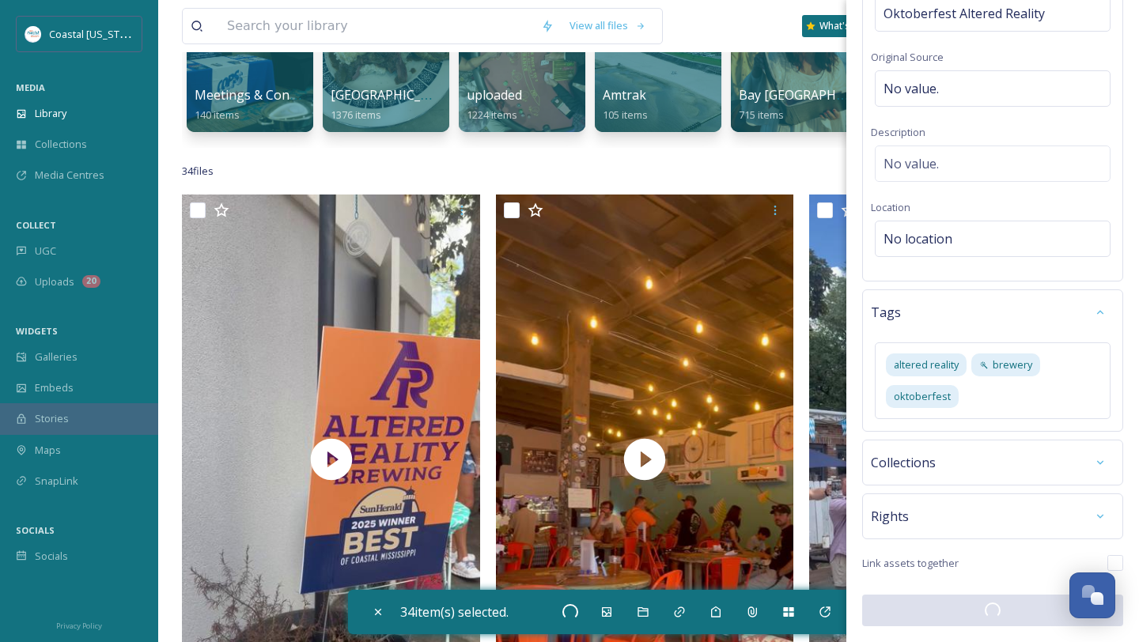
checkbox input "false"
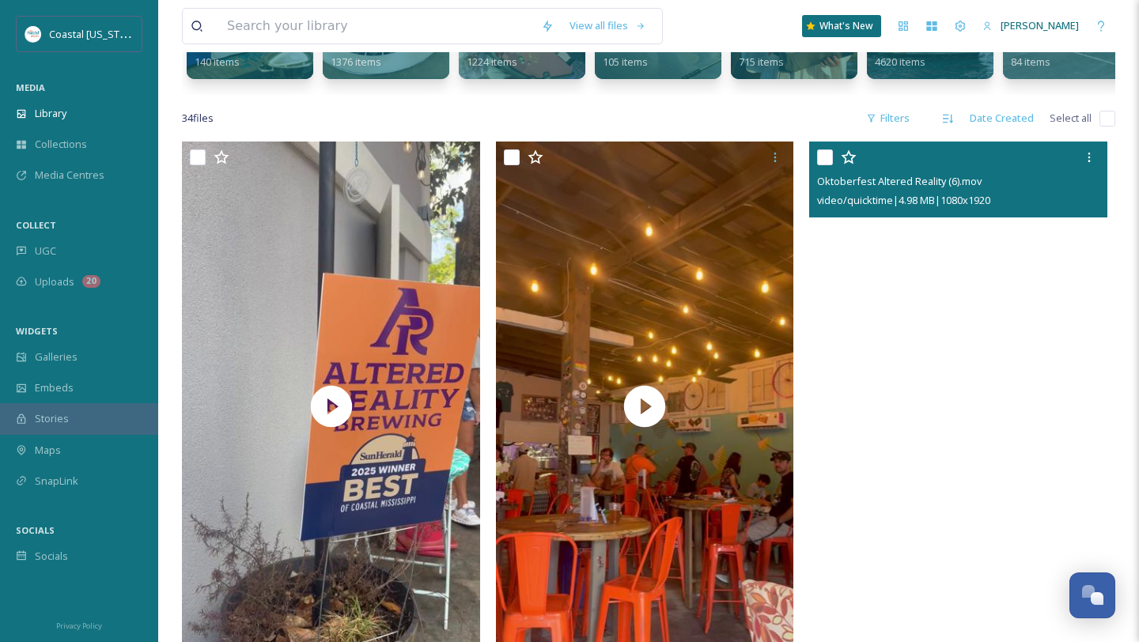
scroll to position [0, 0]
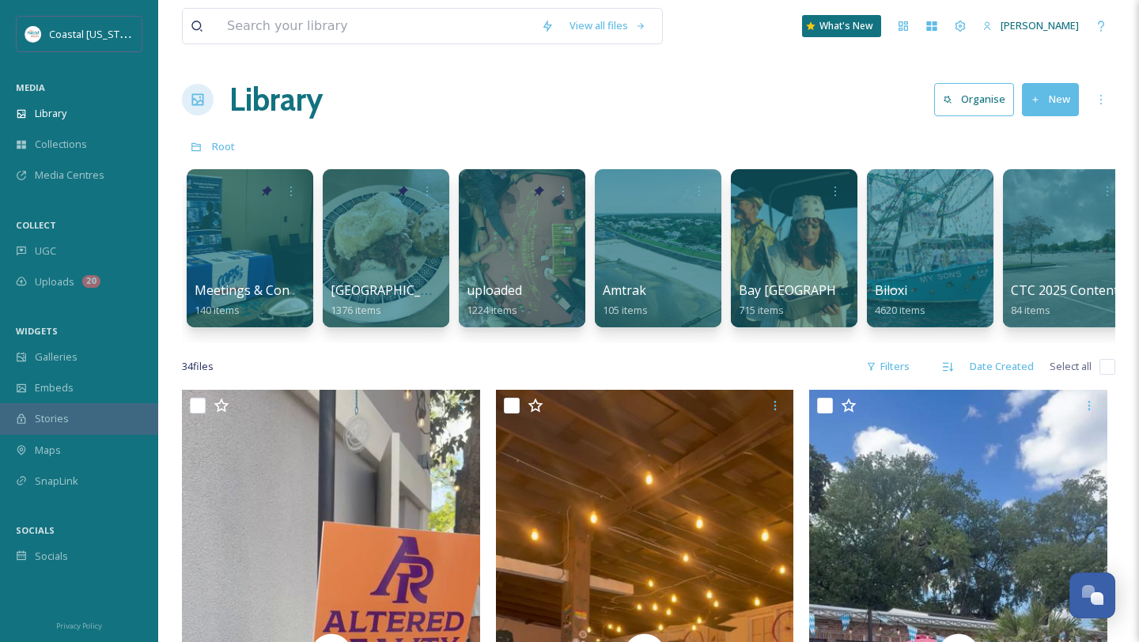
click at [1098, 366] on div "34 file s Filters Date Created Select all" at bounding box center [648, 366] width 933 height 31
click at [1106, 368] on input "checkbox" at bounding box center [1107, 367] width 16 height 16
checkbox input "true"
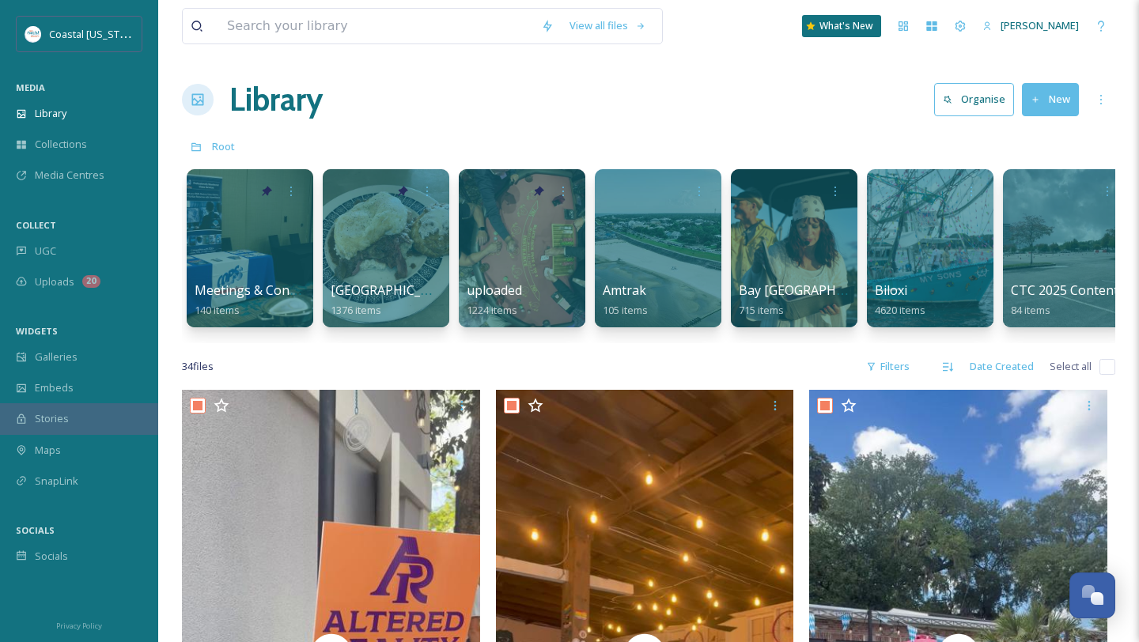
checkbox input "true"
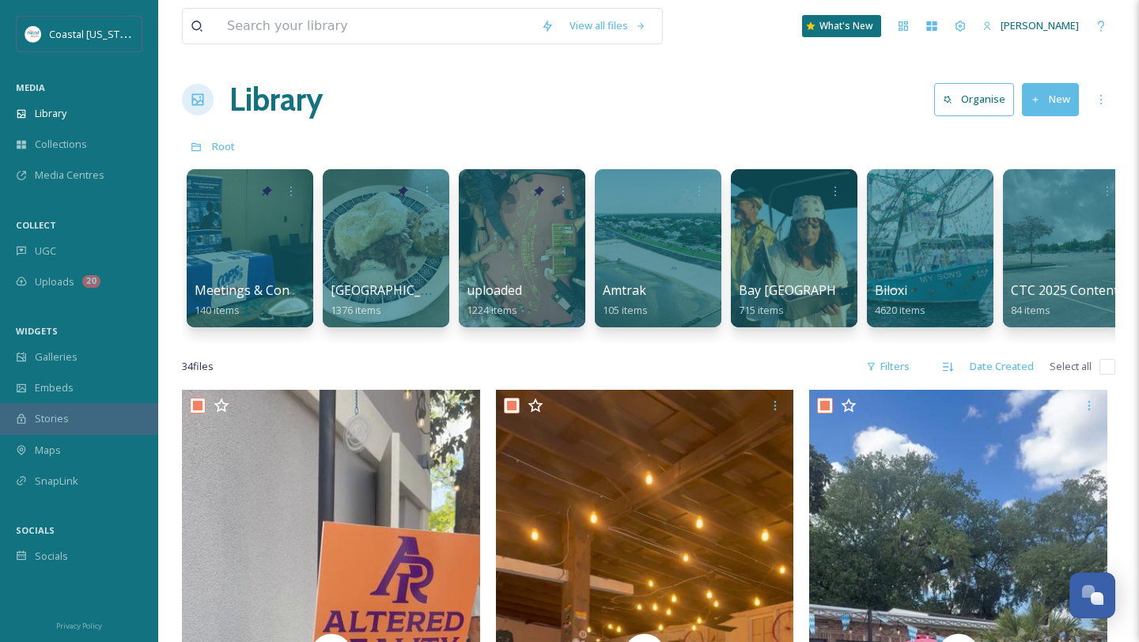
checkbox input "true"
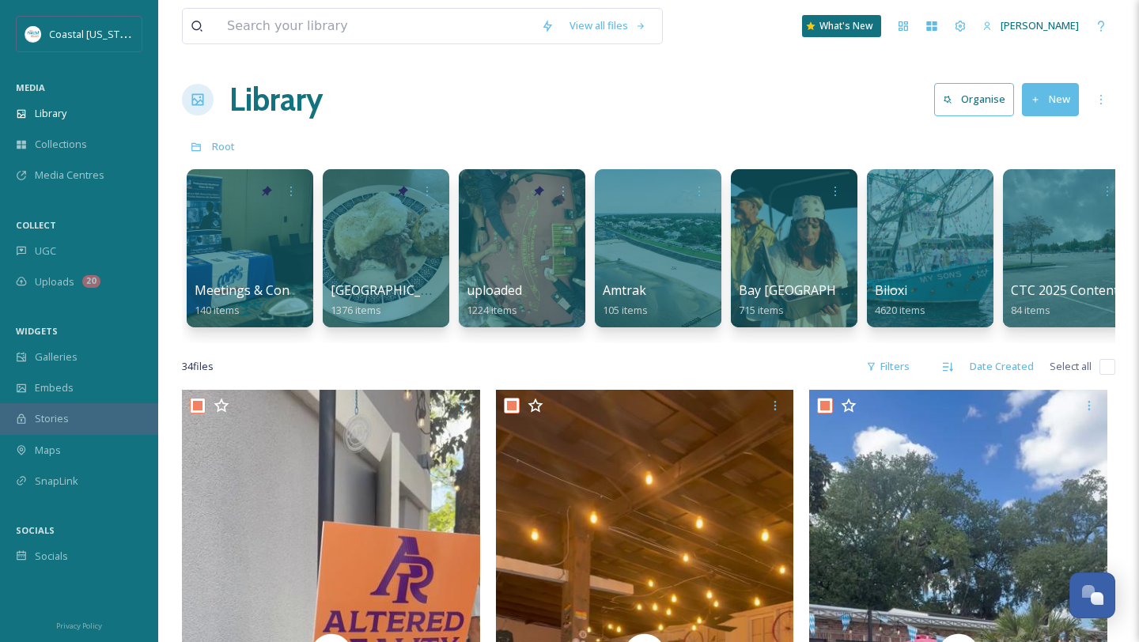
checkbox input "true"
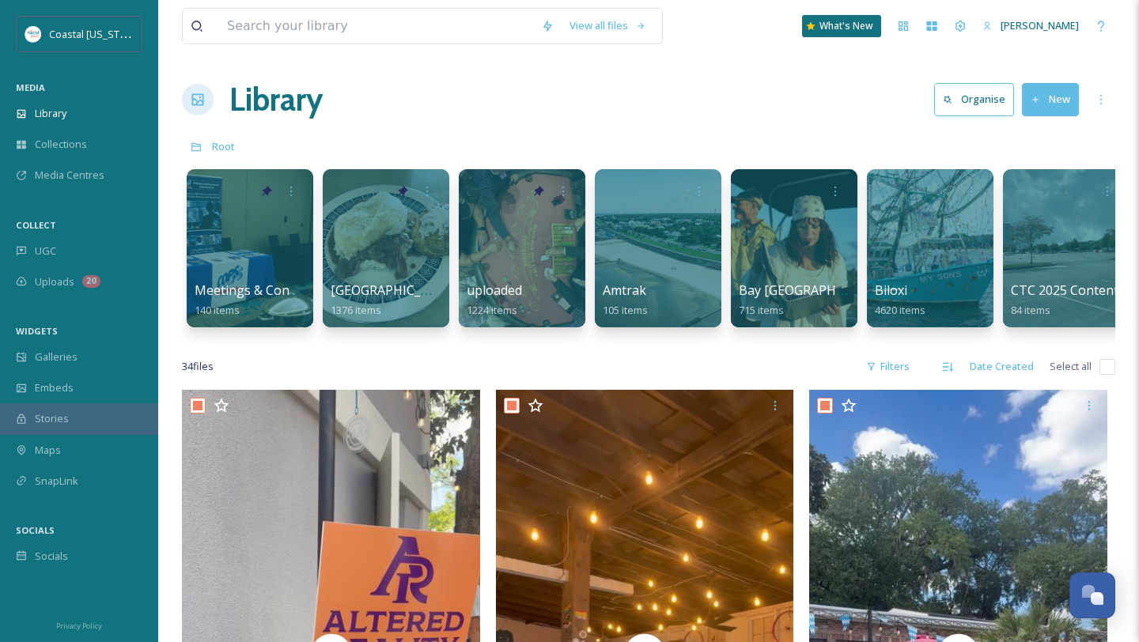
checkbox input "true"
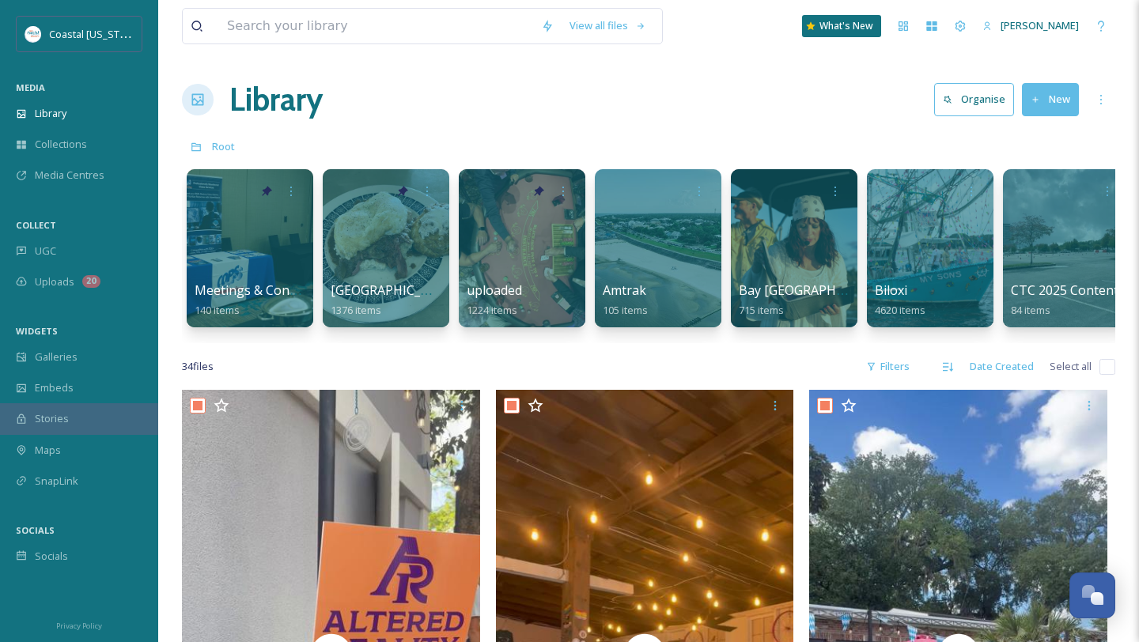
checkbox input "true"
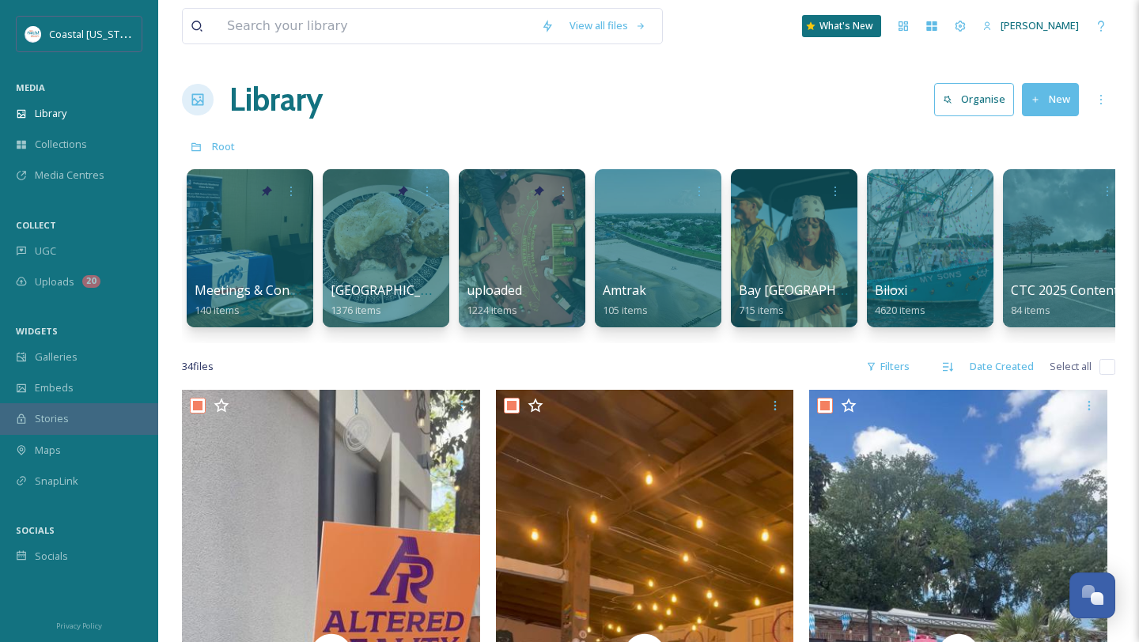
checkbox input "true"
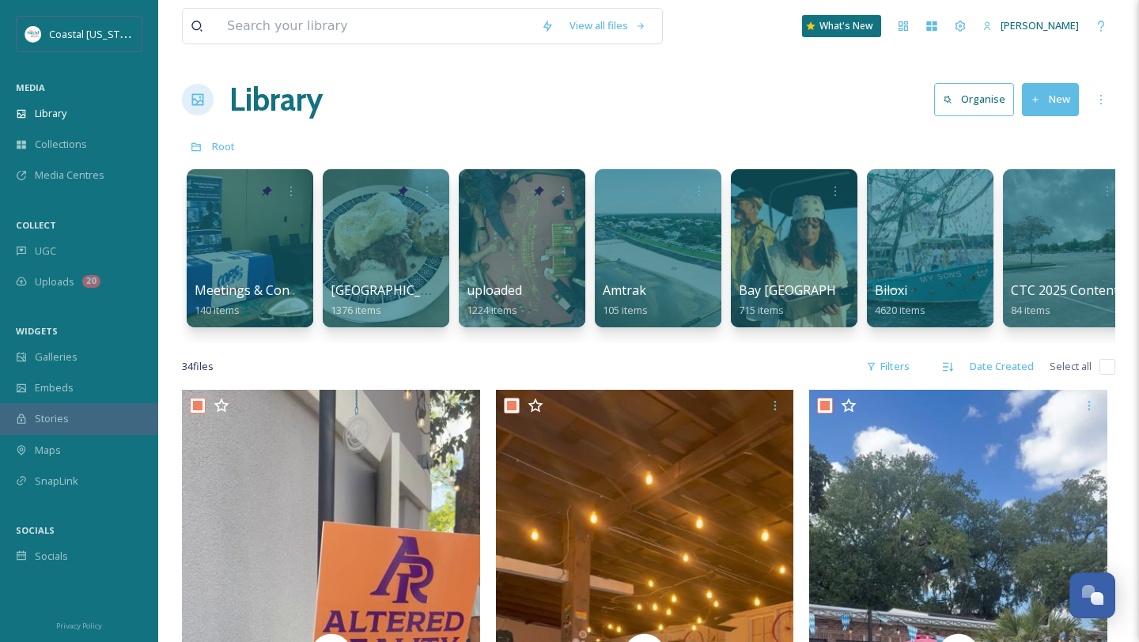
checkbox input "true"
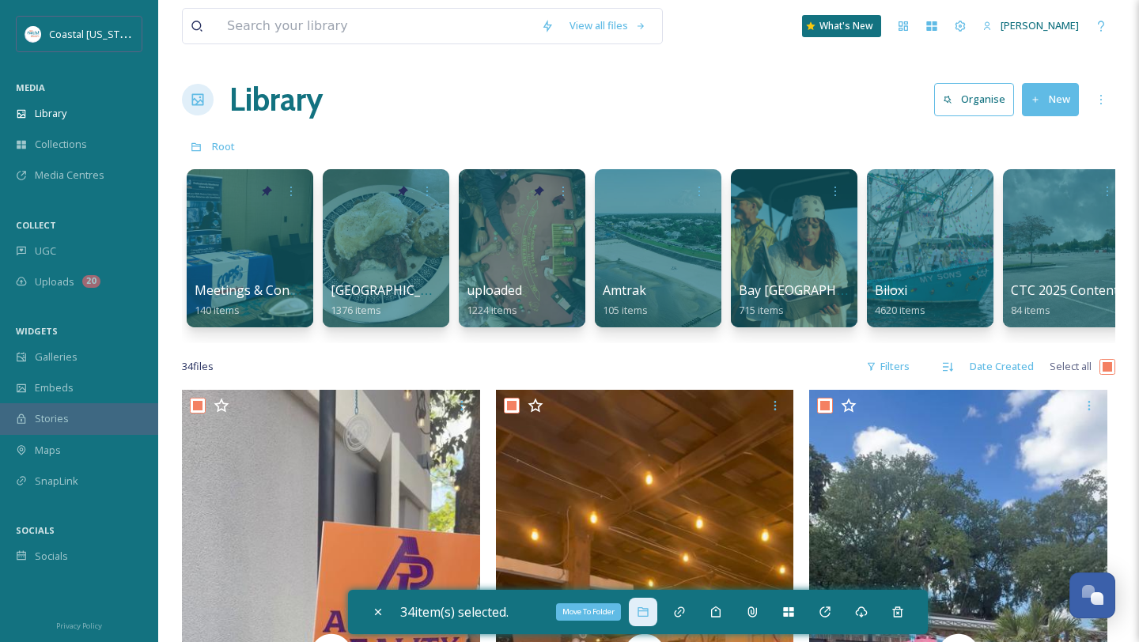
click at [648, 611] on icon at bounding box center [642, 612] width 13 height 13
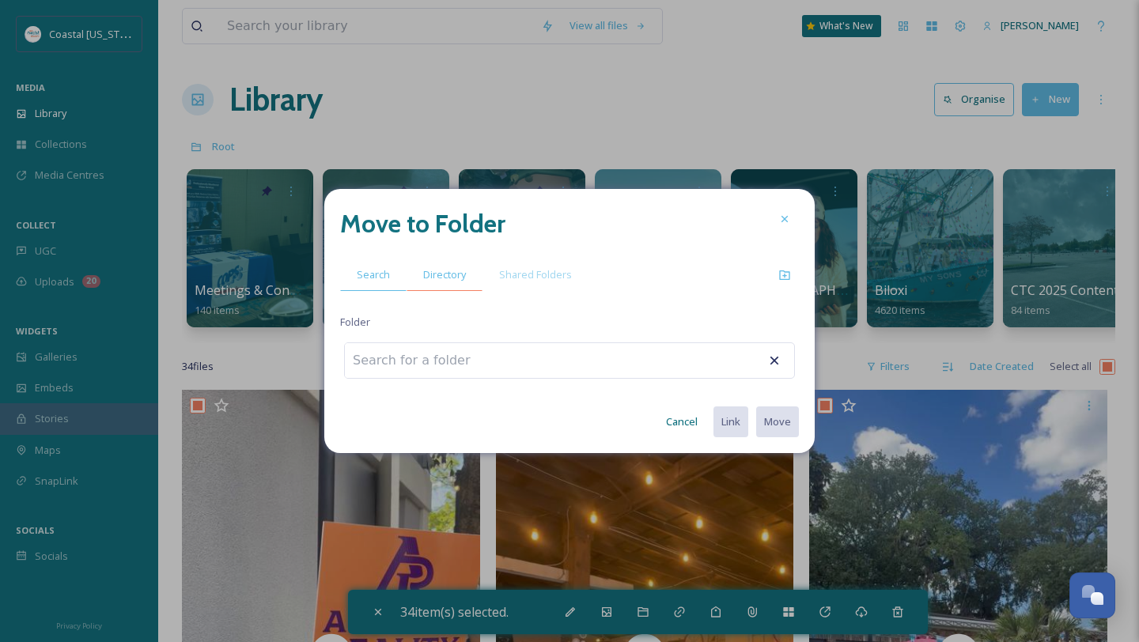
click at [440, 278] on span "Directory" at bounding box center [444, 274] width 43 height 15
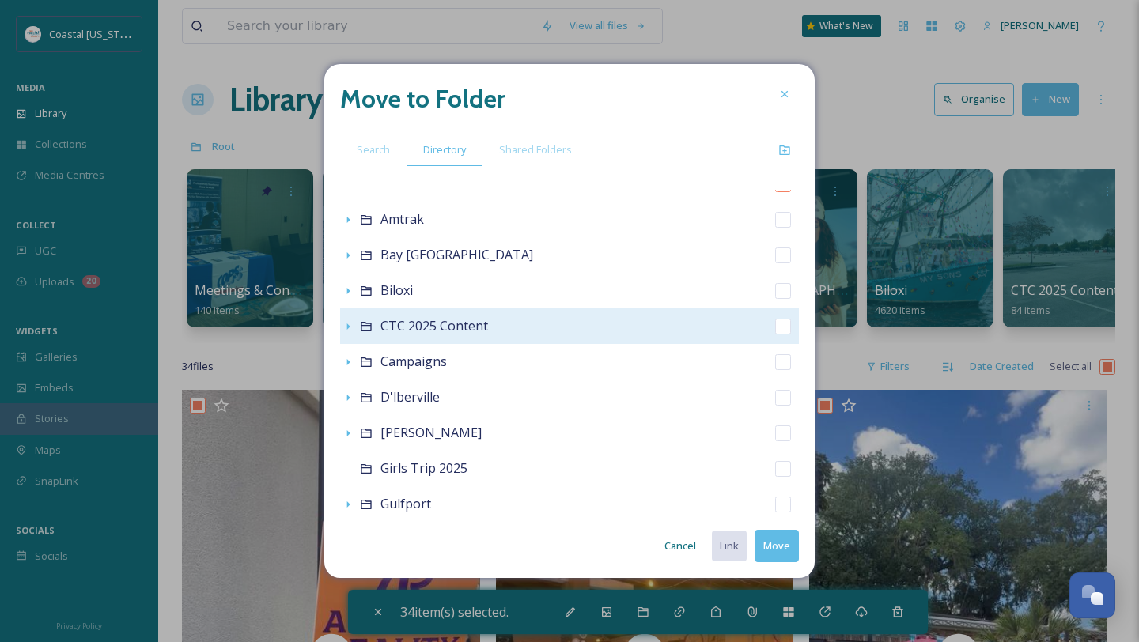
scroll to position [6, 0]
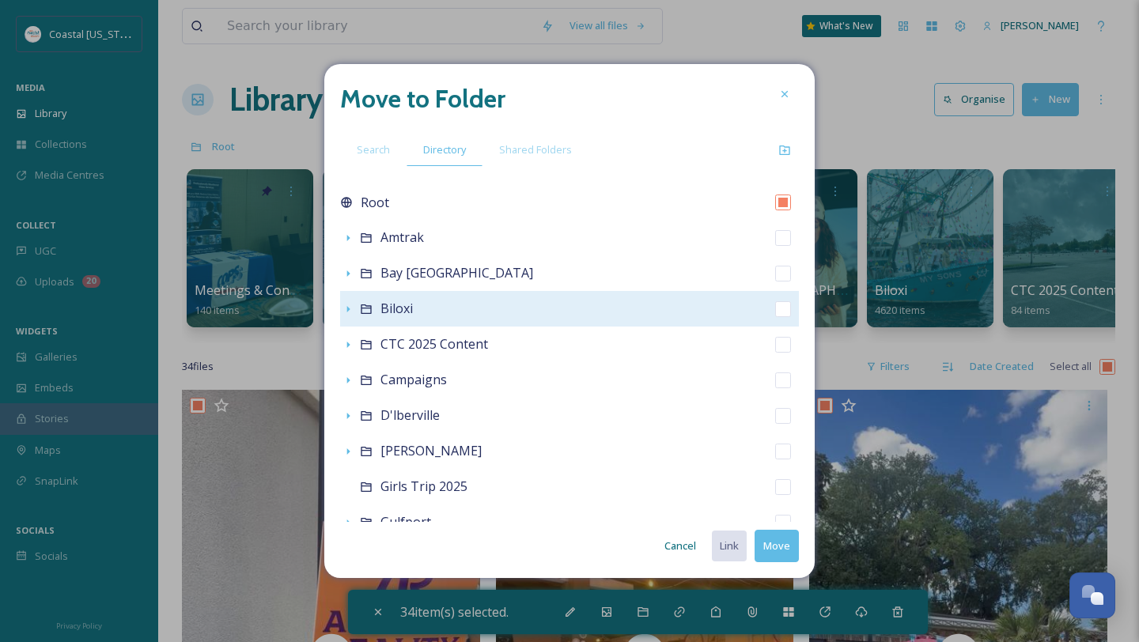
click at [360, 309] on icon at bounding box center [366, 309] width 13 height 13
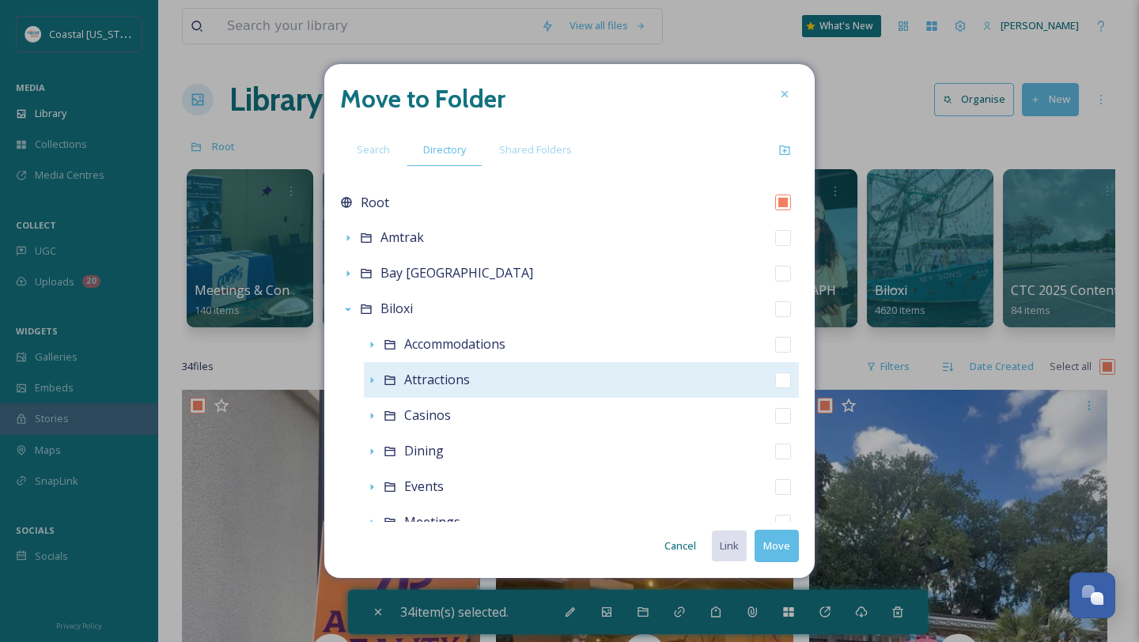
scroll to position [28, 0]
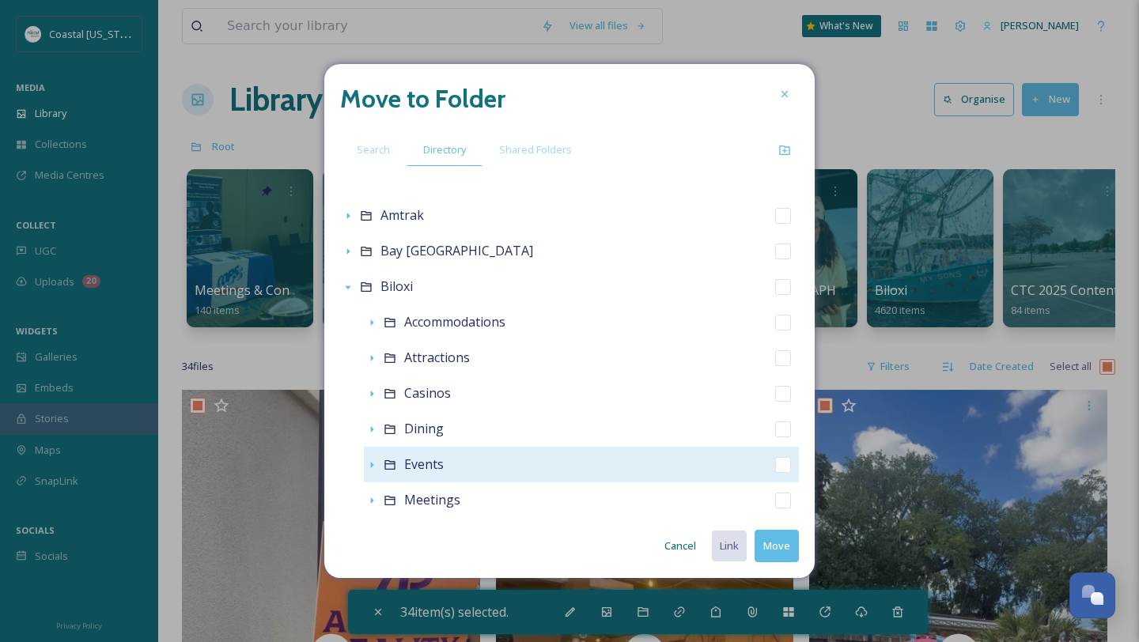
click at [424, 466] on span "Events" at bounding box center [424, 463] width 40 height 17
checkbox input "false"
checkbox input "true"
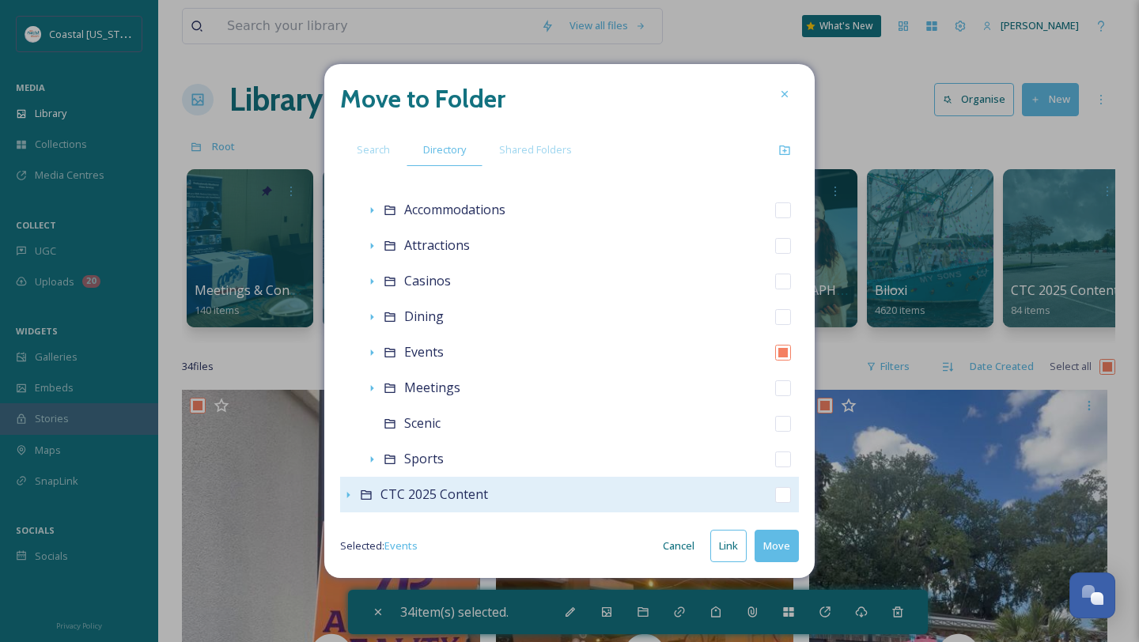
scroll to position [142, 0]
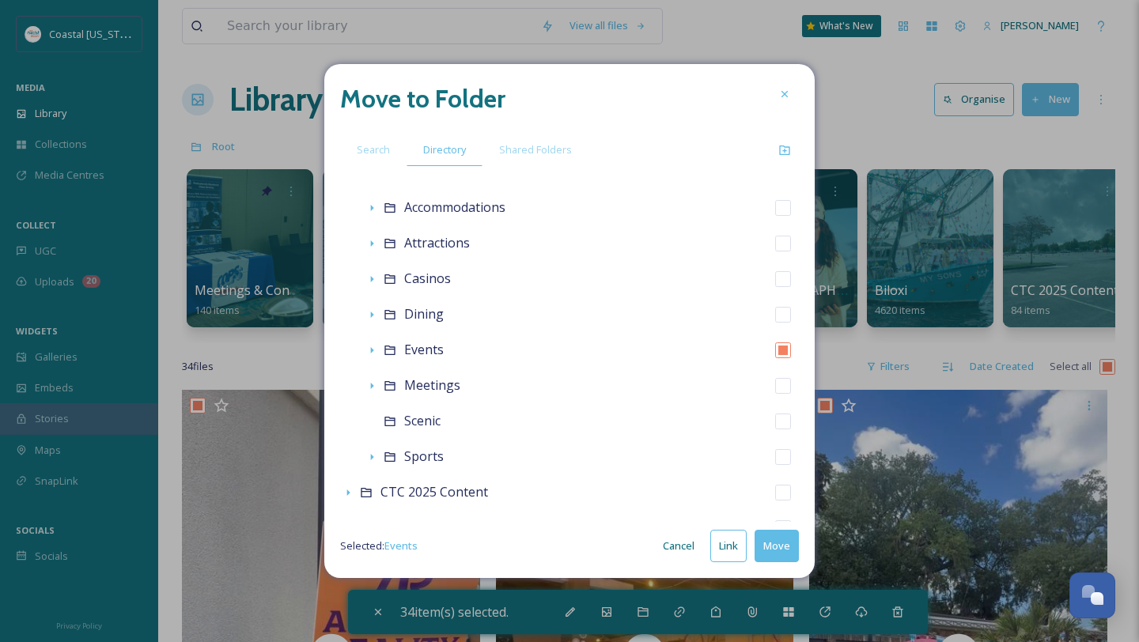
click at [780, 554] on button "Move" at bounding box center [776, 546] width 44 height 32
checkbox input "false"
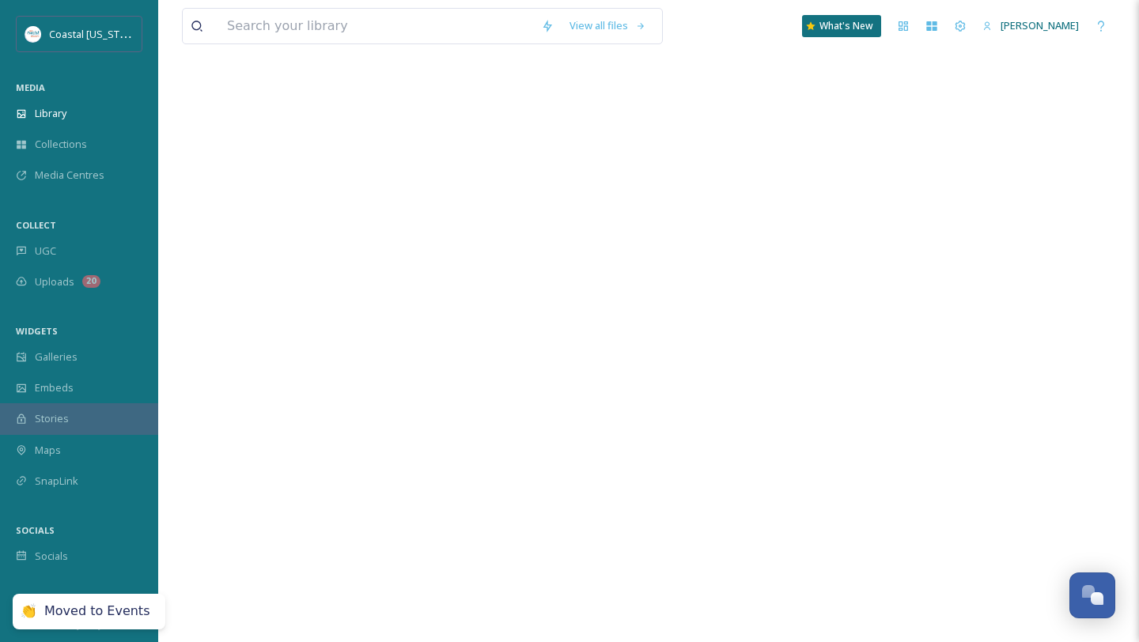
scroll to position [0, 0]
